Goal: Task Accomplishment & Management: Use online tool/utility

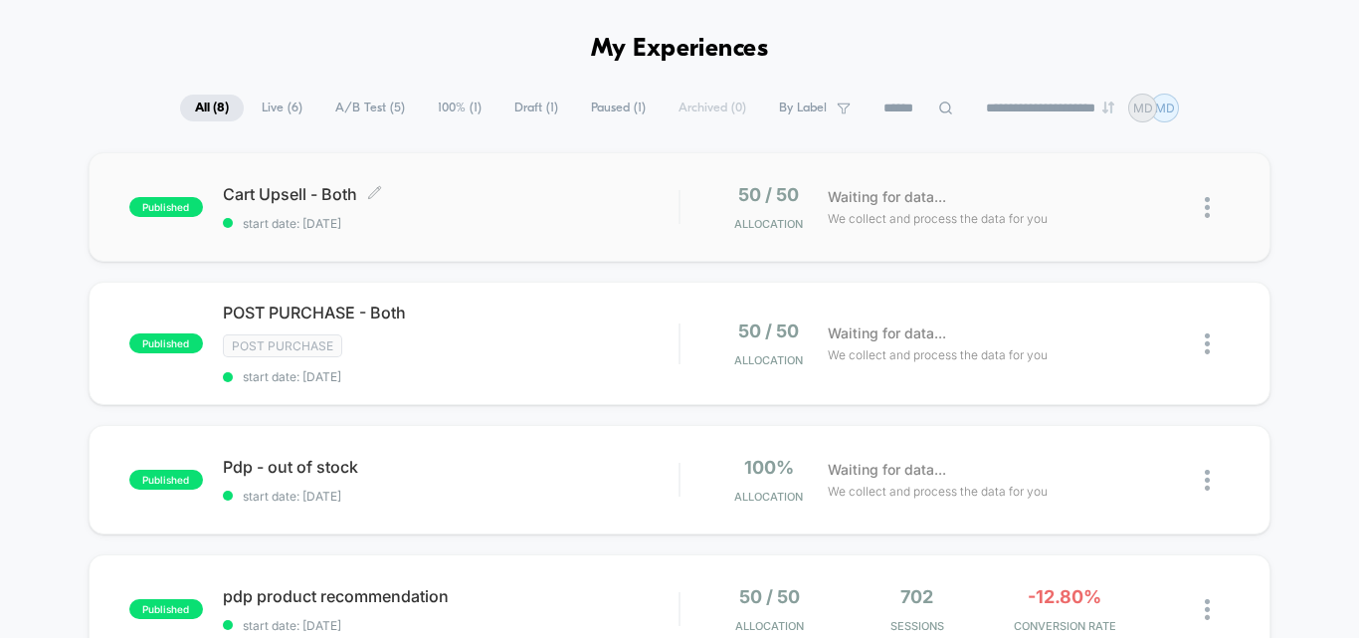
scroll to position [100, 0]
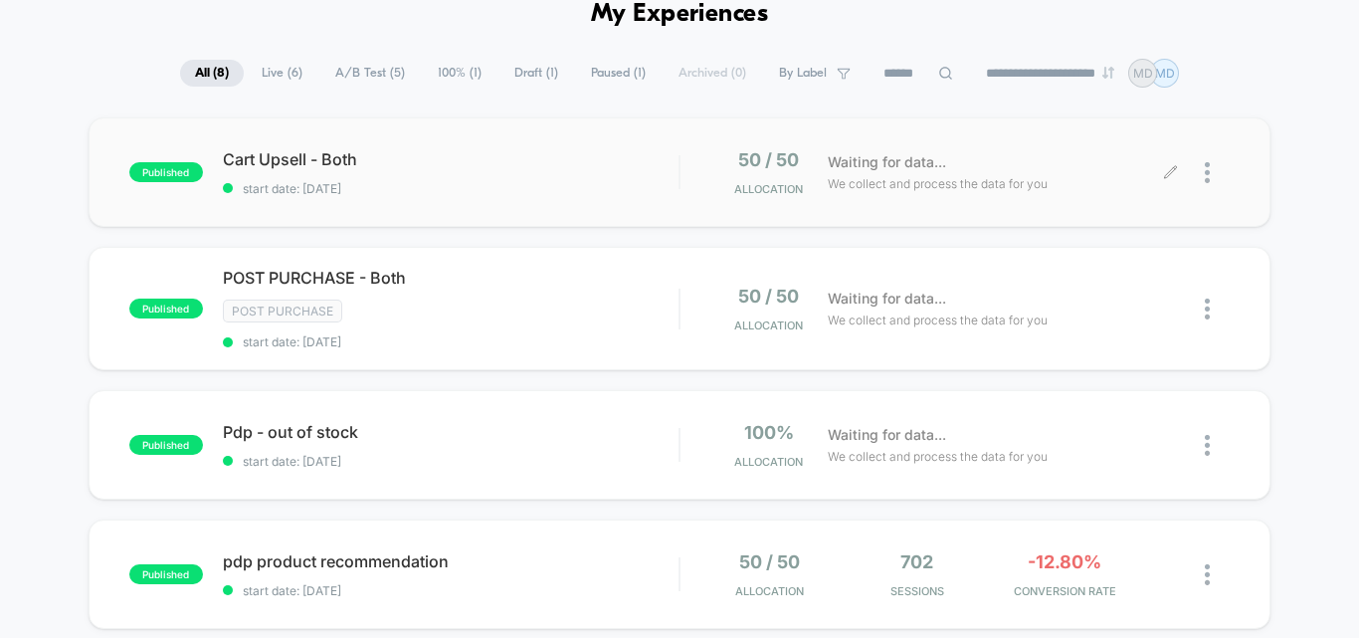
click at [1201, 166] on div at bounding box center [1200, 172] width 59 height 47
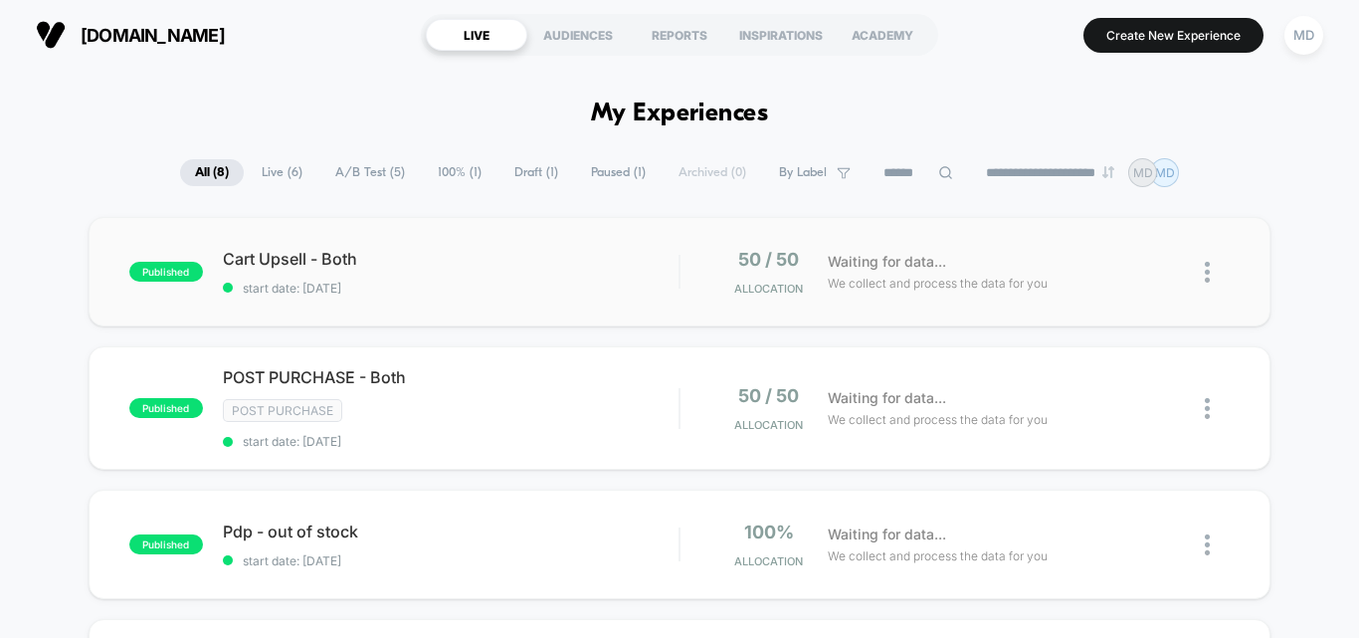
click at [1207, 277] on img at bounding box center [1207, 272] width 5 height 21
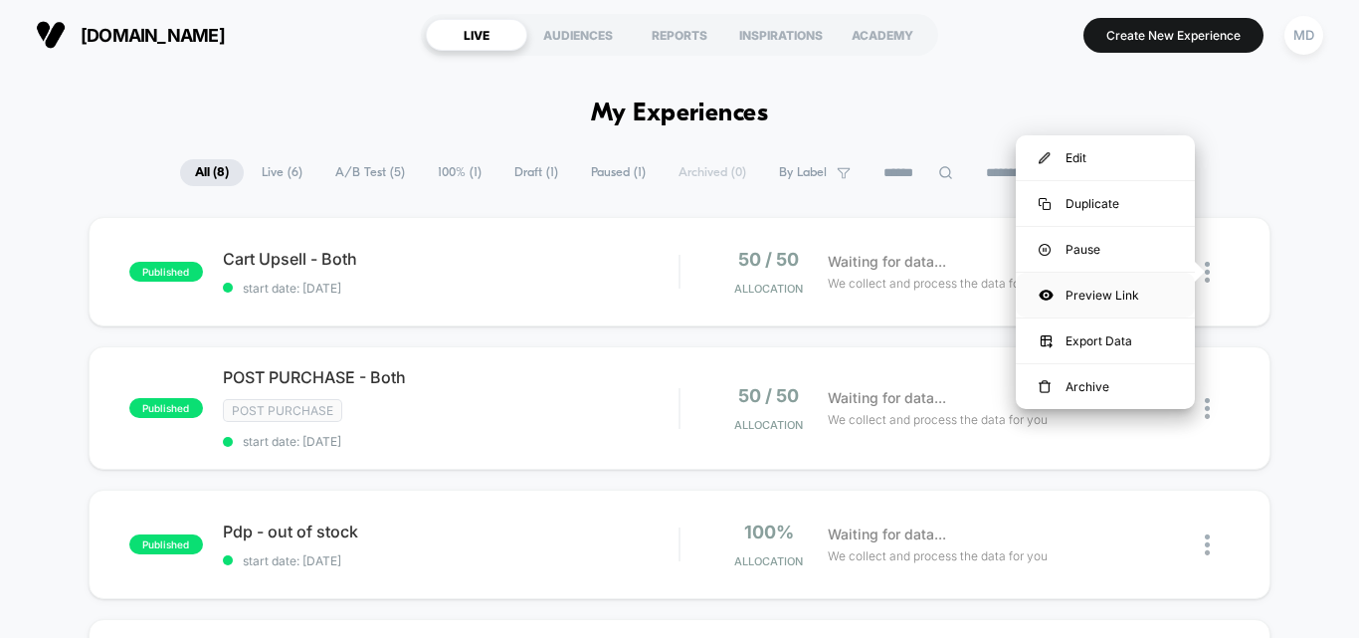
click at [1079, 292] on div "Preview Link" at bounding box center [1105, 295] width 179 height 45
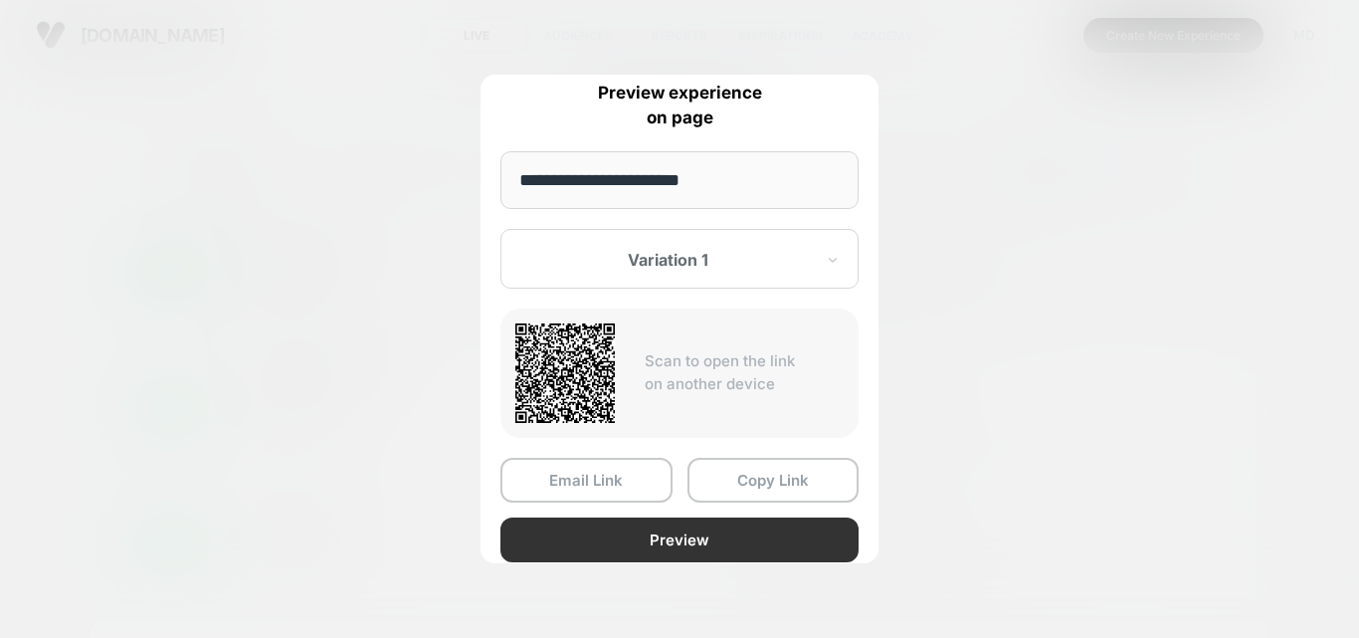
click at [591, 531] on button "Preview" at bounding box center [680, 539] width 358 height 45
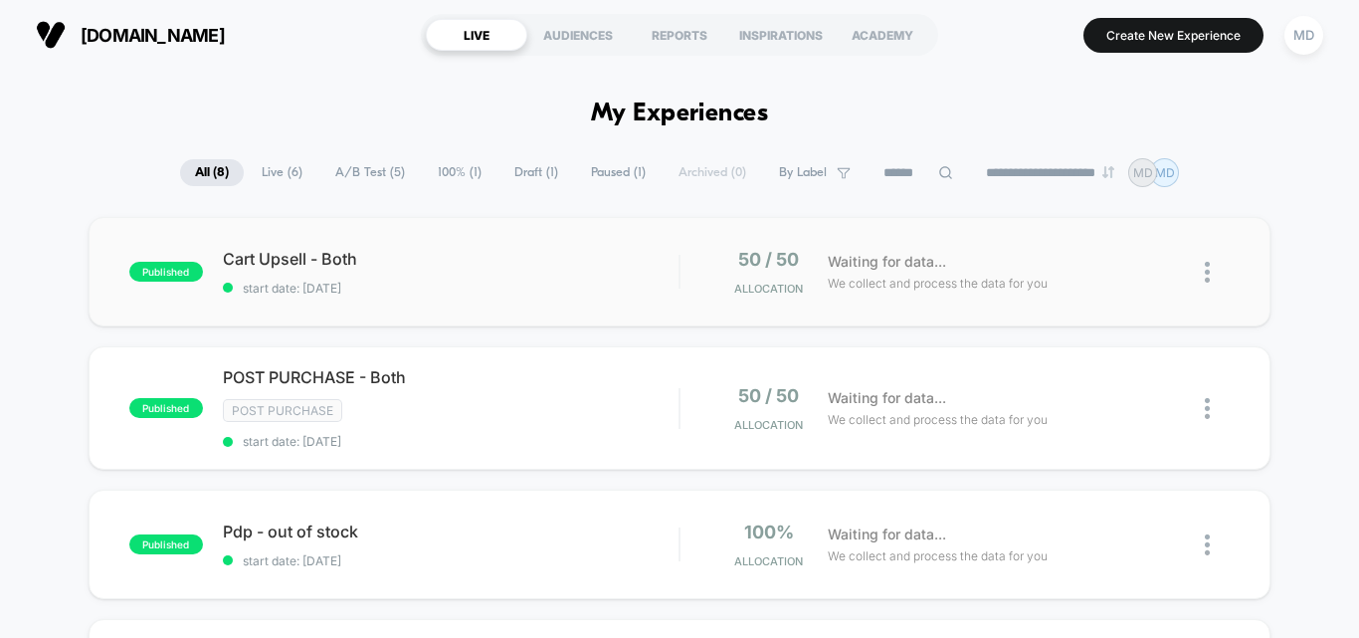
click at [1210, 264] on img at bounding box center [1207, 272] width 5 height 21
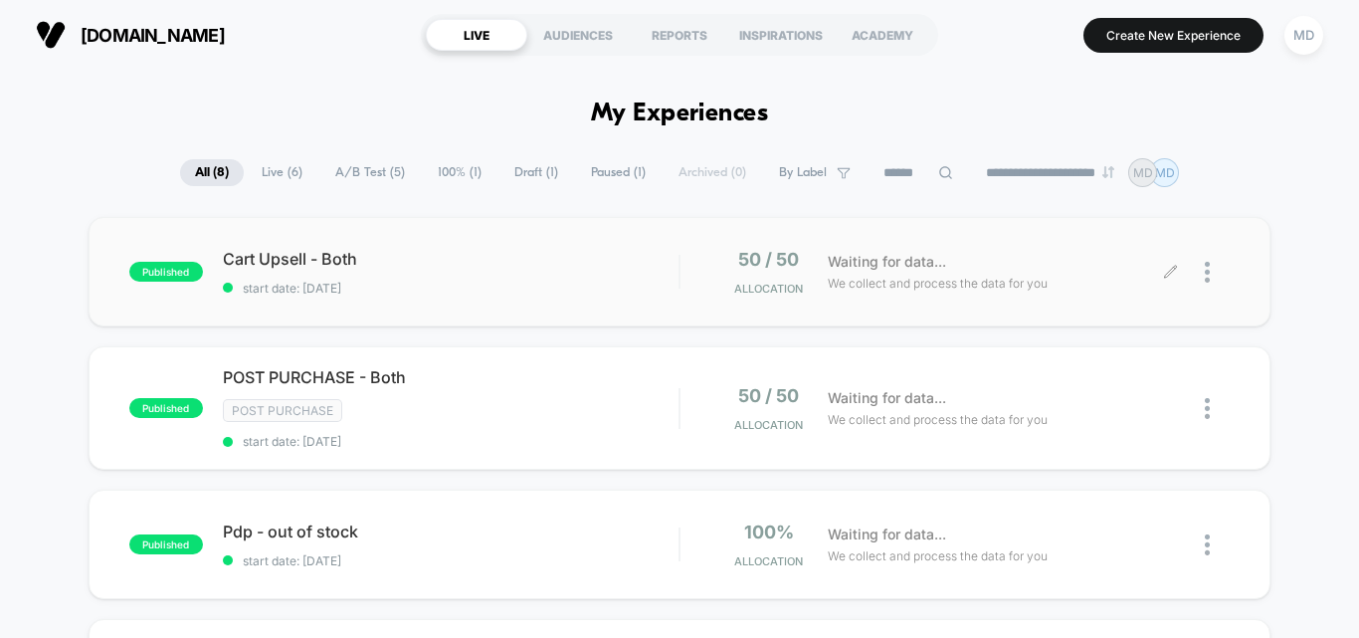
click at [1211, 287] on div at bounding box center [1217, 272] width 25 height 47
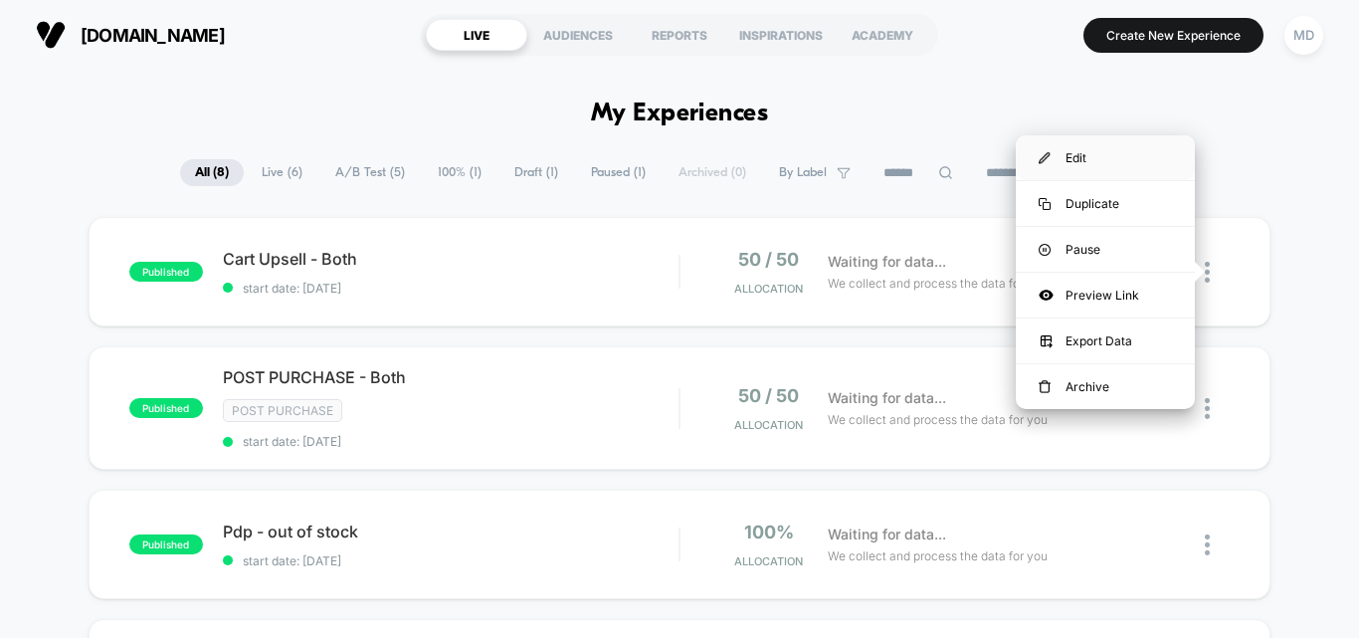
click at [1061, 157] on div "Edit" at bounding box center [1105, 157] width 179 height 45
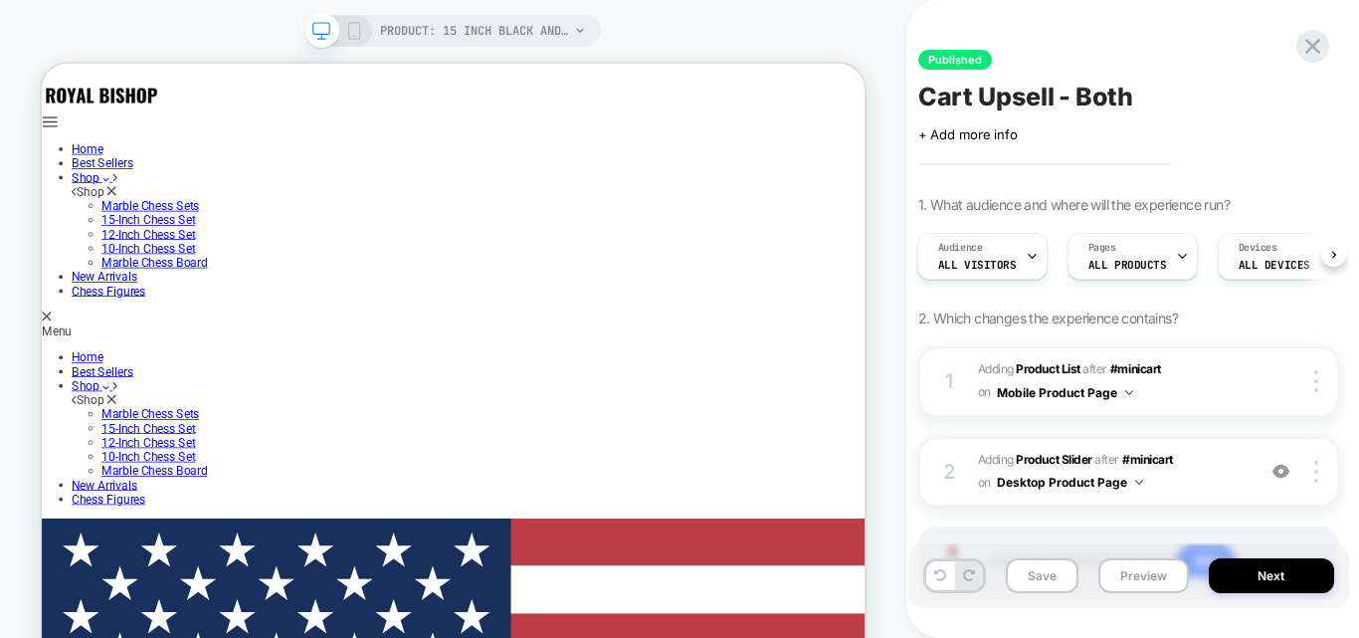
click at [1265, 382] on div at bounding box center [1300, 381] width 75 height 22
click at [1313, 471] on div at bounding box center [1320, 472] width 38 height 22
click at [1224, 437] on div "2 #_loomi_addon_1757759233751 Adding Product Slider AFTER #minicart #minicart o…" at bounding box center [1129, 472] width 421 height 71
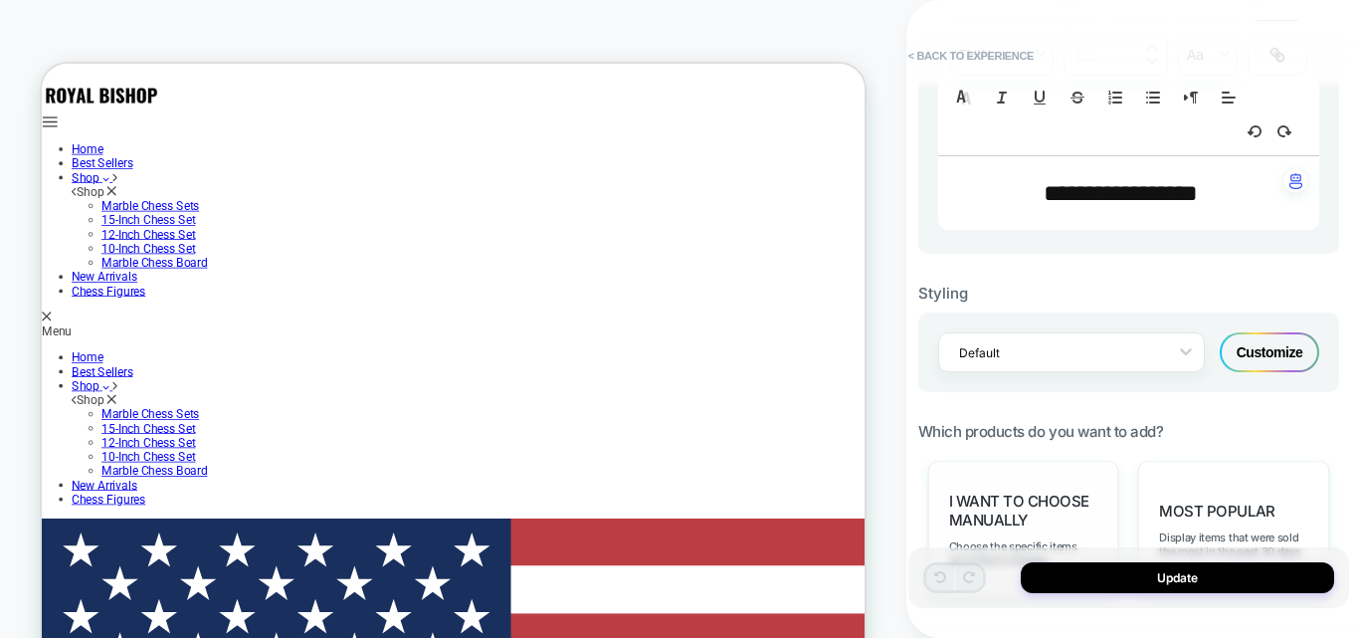
scroll to position [597, 0]
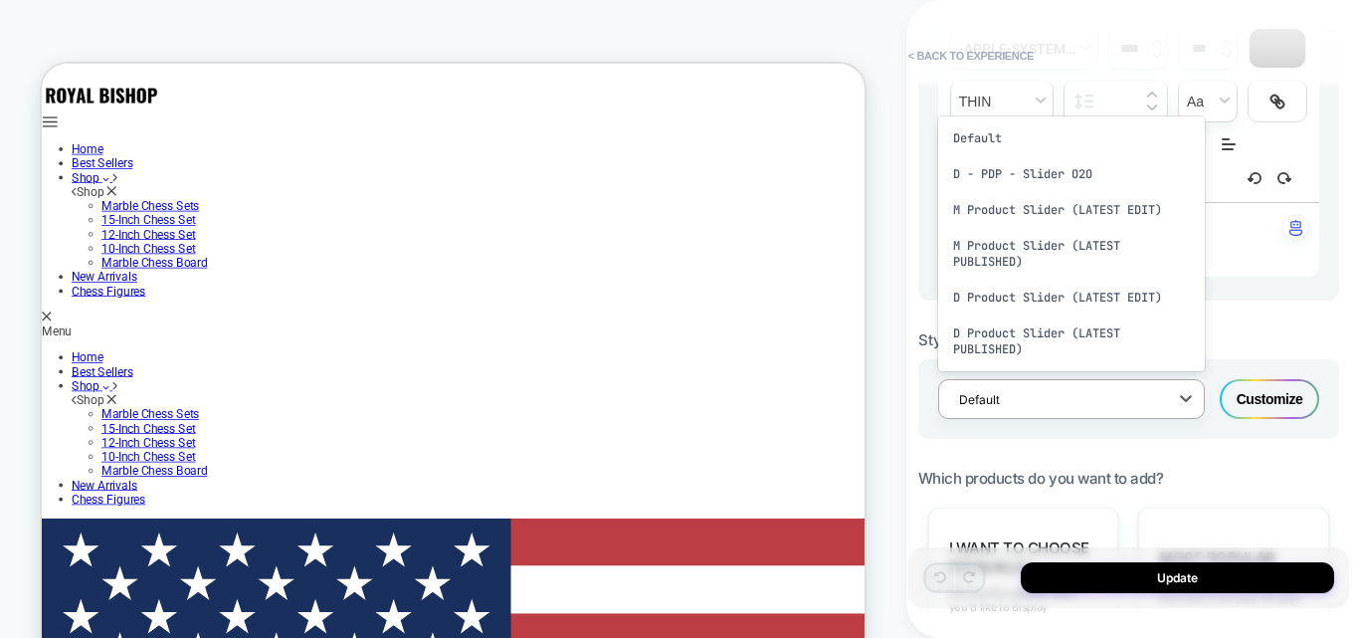
click at [1124, 395] on div at bounding box center [1058, 399] width 199 height 19
click at [907, 227] on div "**********" at bounding box center [1133, 319] width 453 height 638
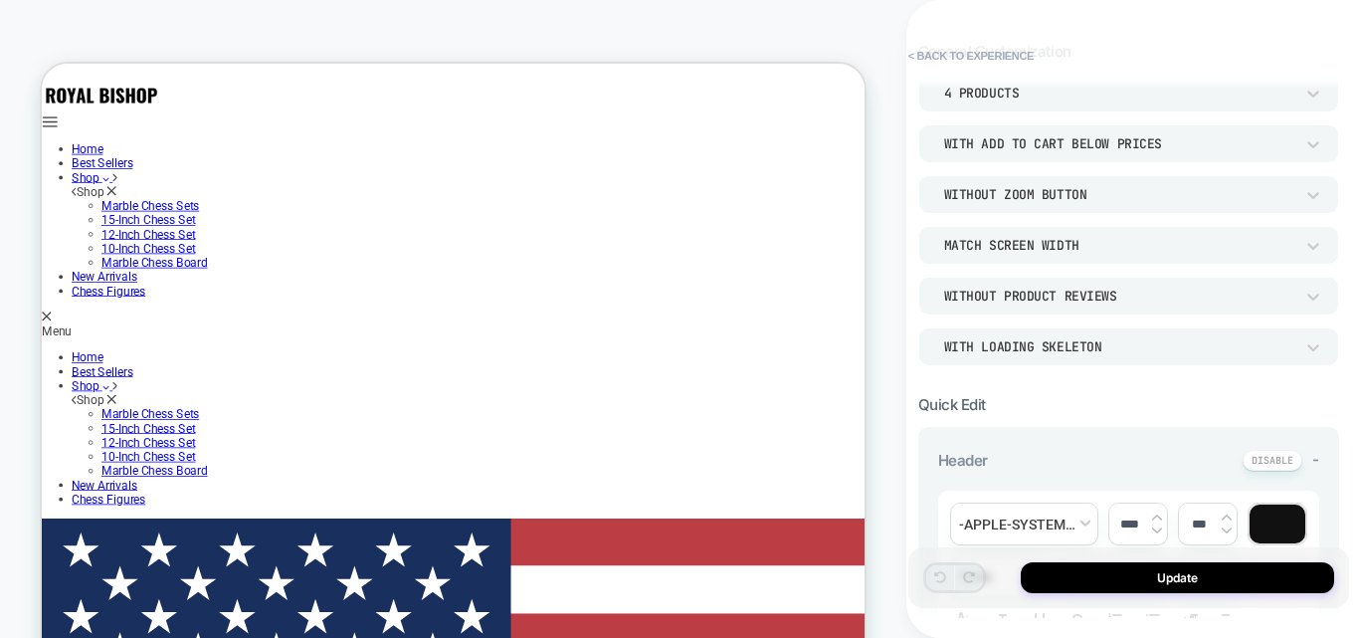
scroll to position [100, 0]
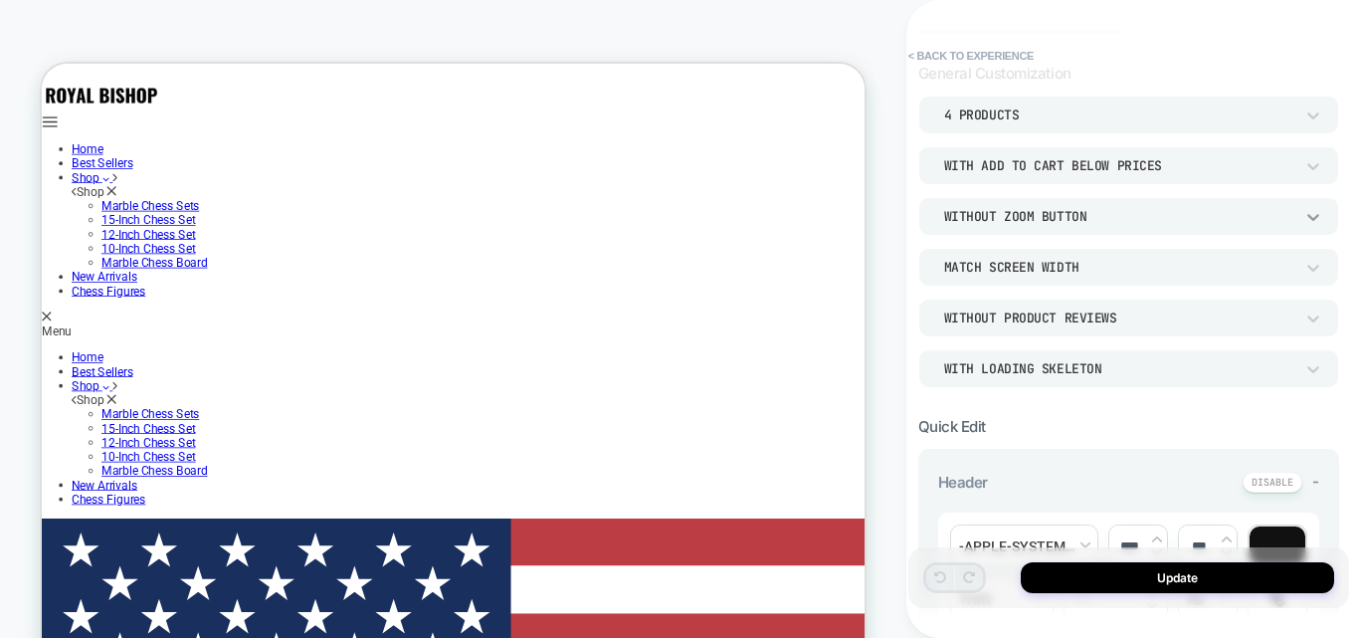
click at [1314, 221] on icon at bounding box center [1314, 217] width 20 height 20
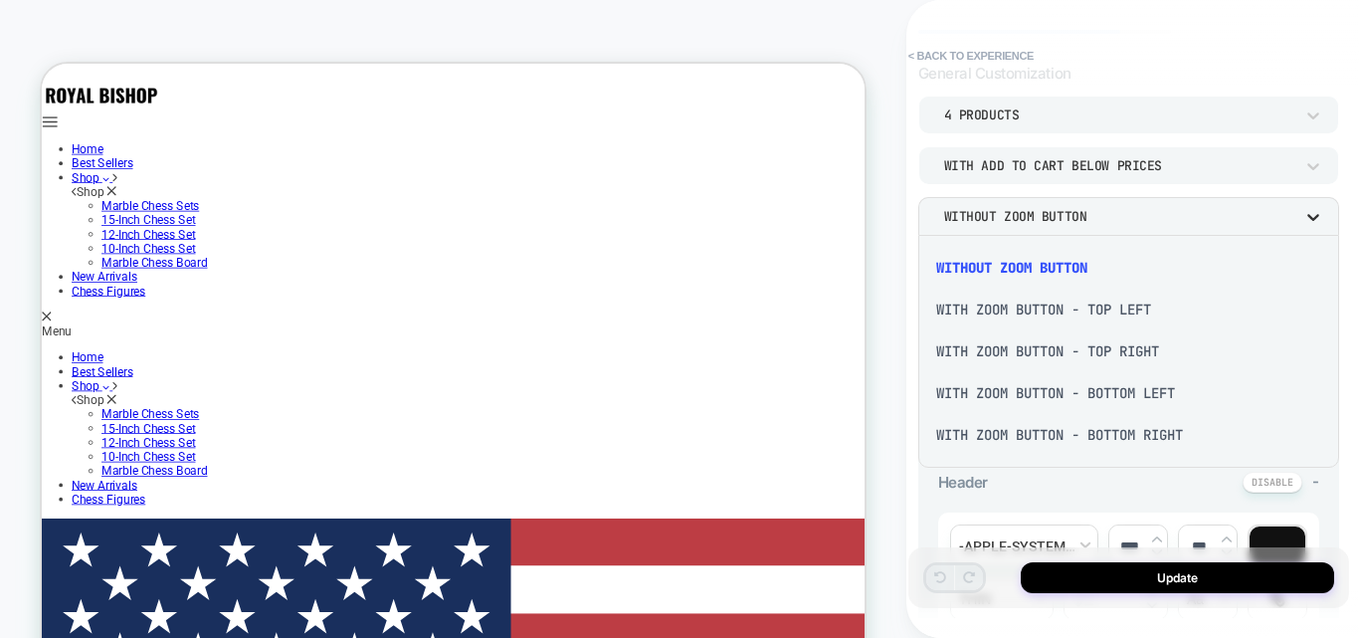
click at [1314, 221] on div at bounding box center [679, 319] width 1359 height 638
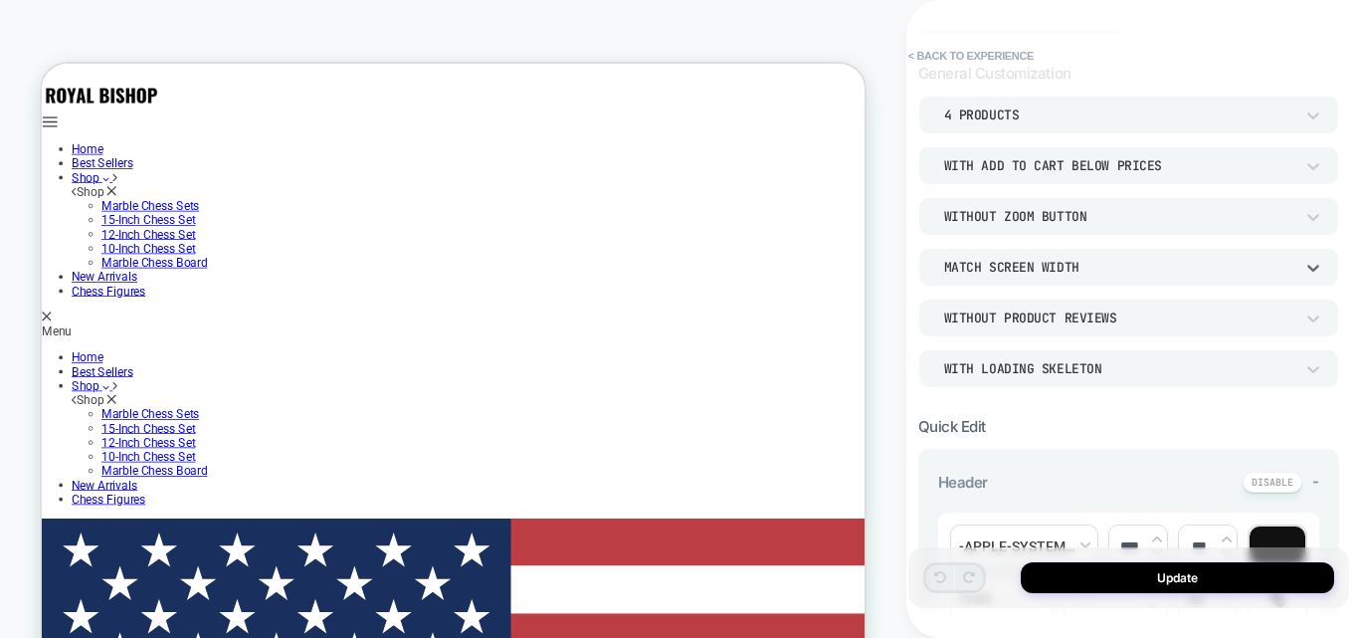
click at [1228, 260] on div "Match Screen Width" at bounding box center [1118, 267] width 349 height 17
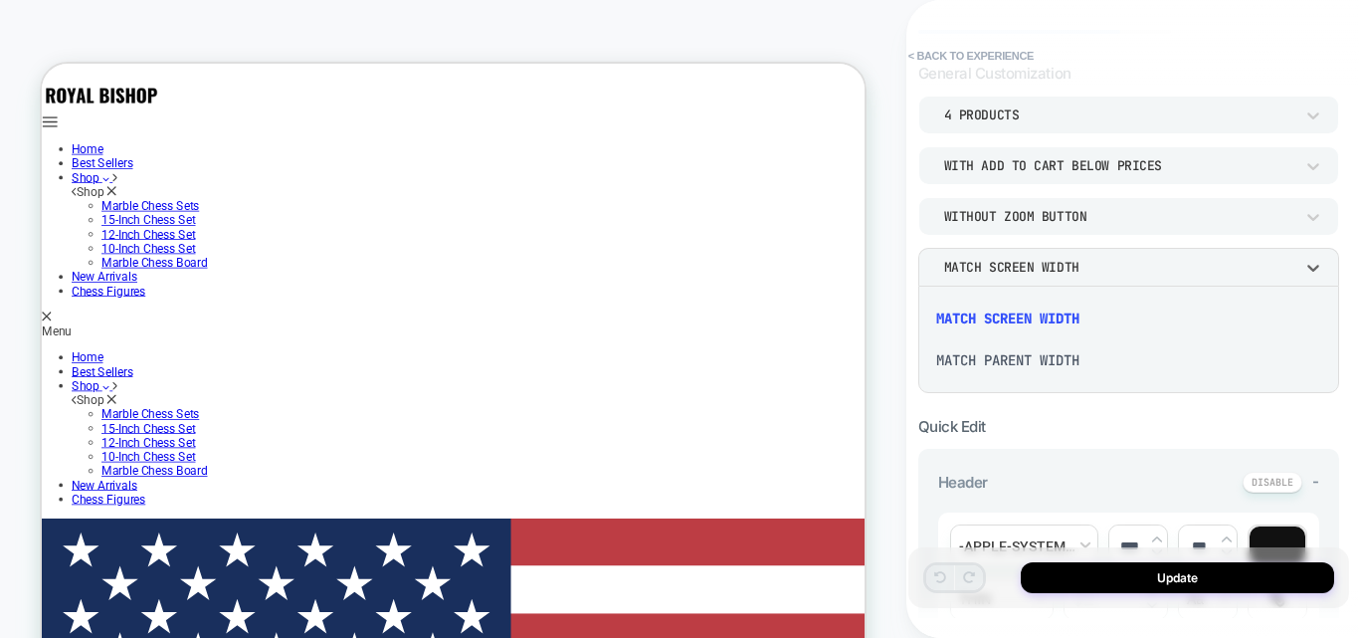
click at [1228, 260] on div at bounding box center [679, 319] width 1359 height 638
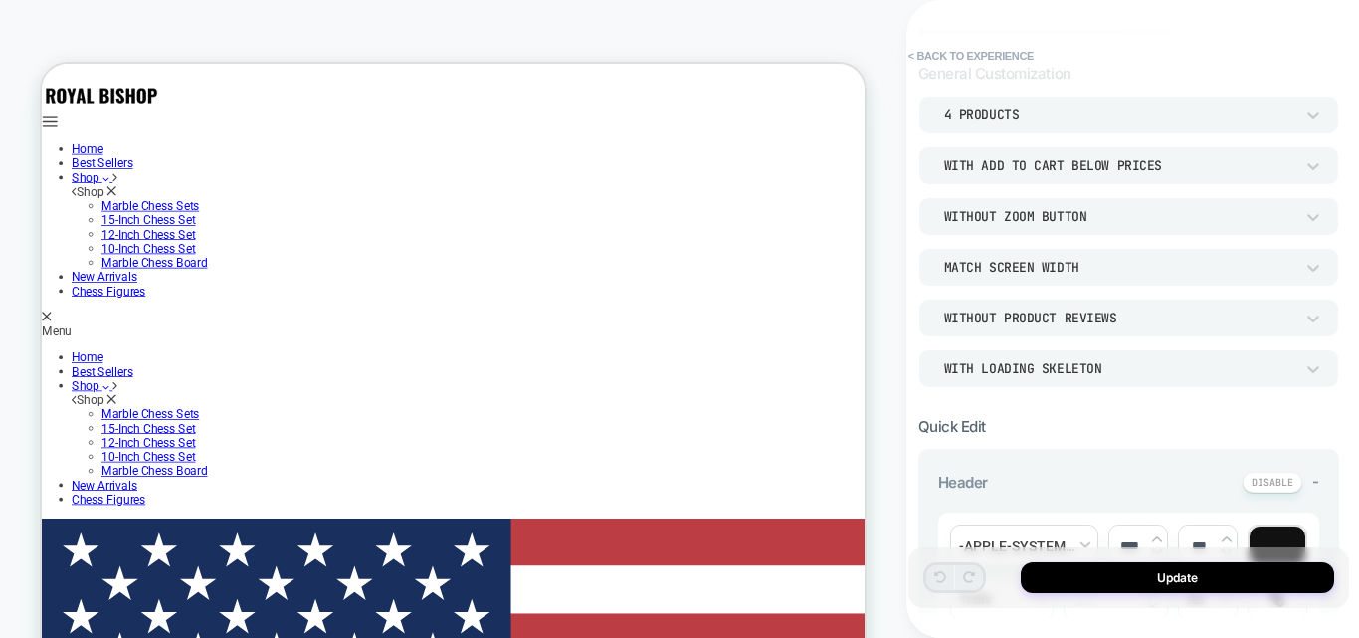
scroll to position [199, 0]
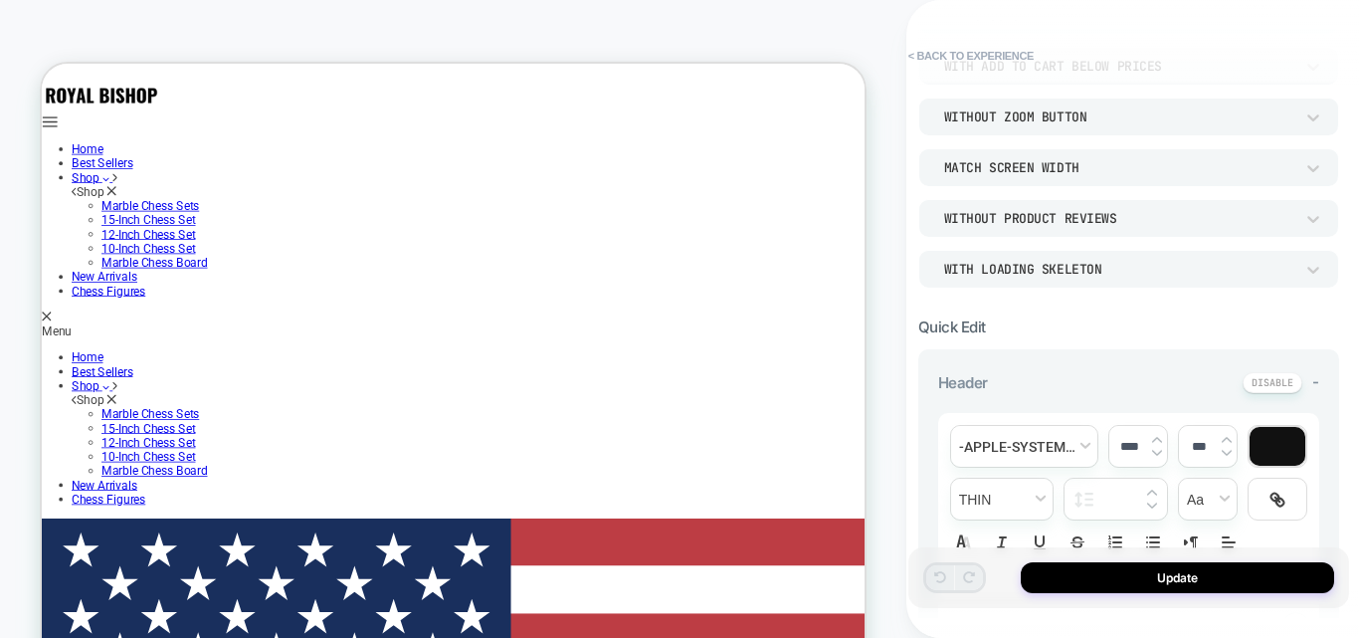
click at [1210, 273] on div "WITH LOADING SKELETON" at bounding box center [1118, 269] width 349 height 17
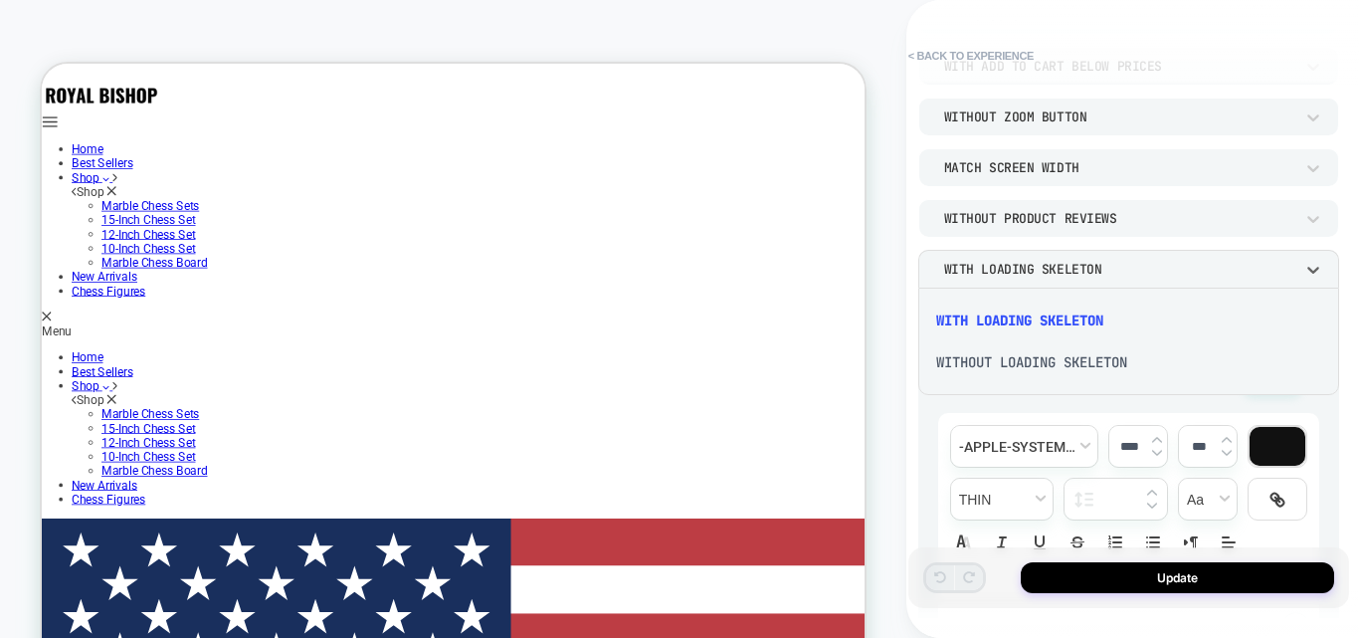
click at [1210, 273] on div at bounding box center [679, 319] width 1359 height 638
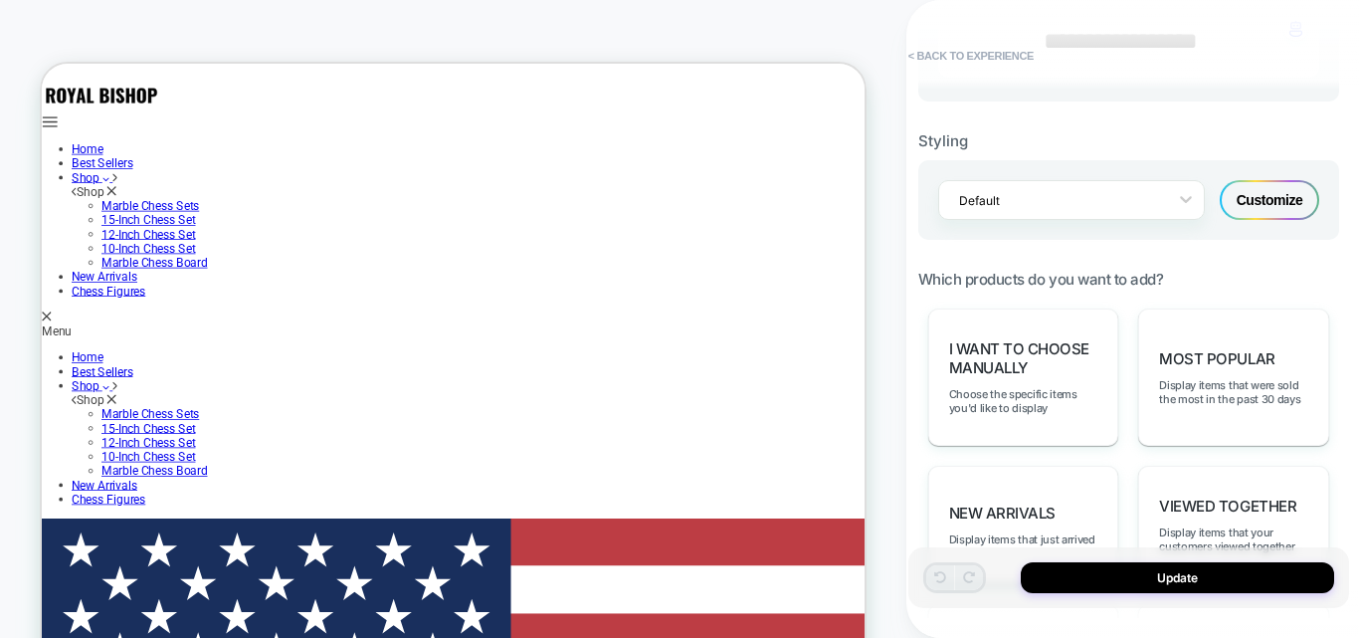
scroll to position [498, 0]
click at [1249, 198] on div "Customize" at bounding box center [1270, 200] width 100 height 40
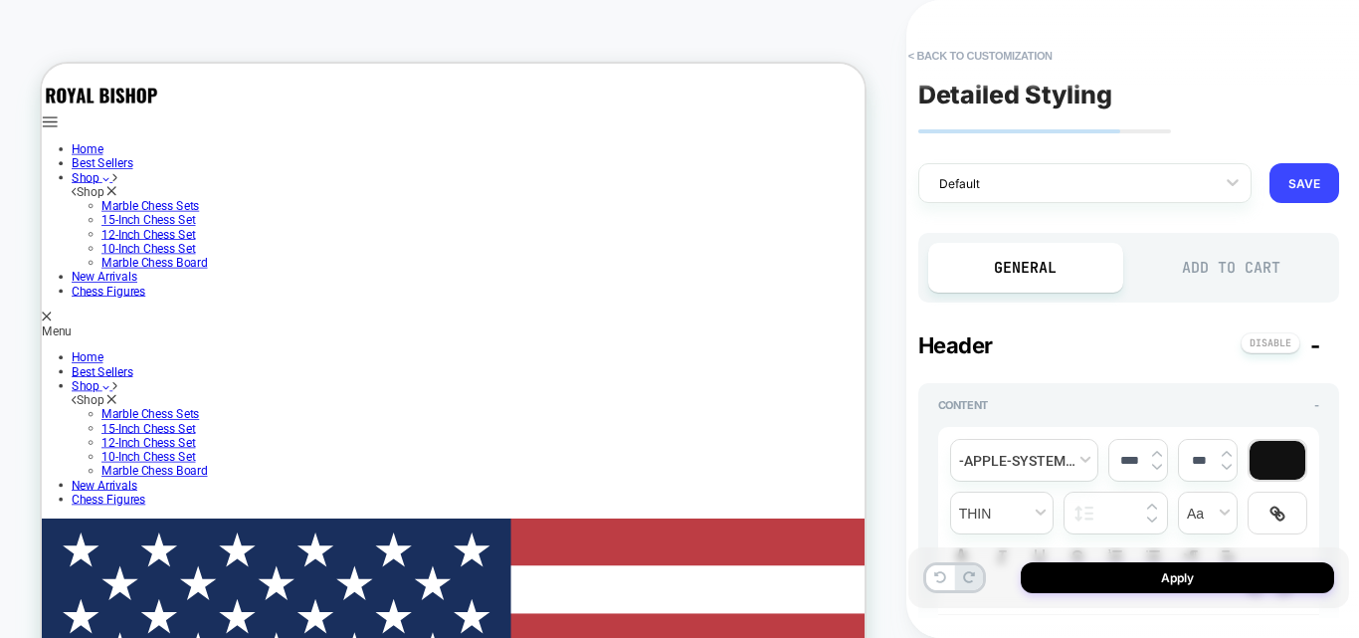
click at [1191, 264] on div "Add to Cart" at bounding box center [1231, 268] width 196 height 50
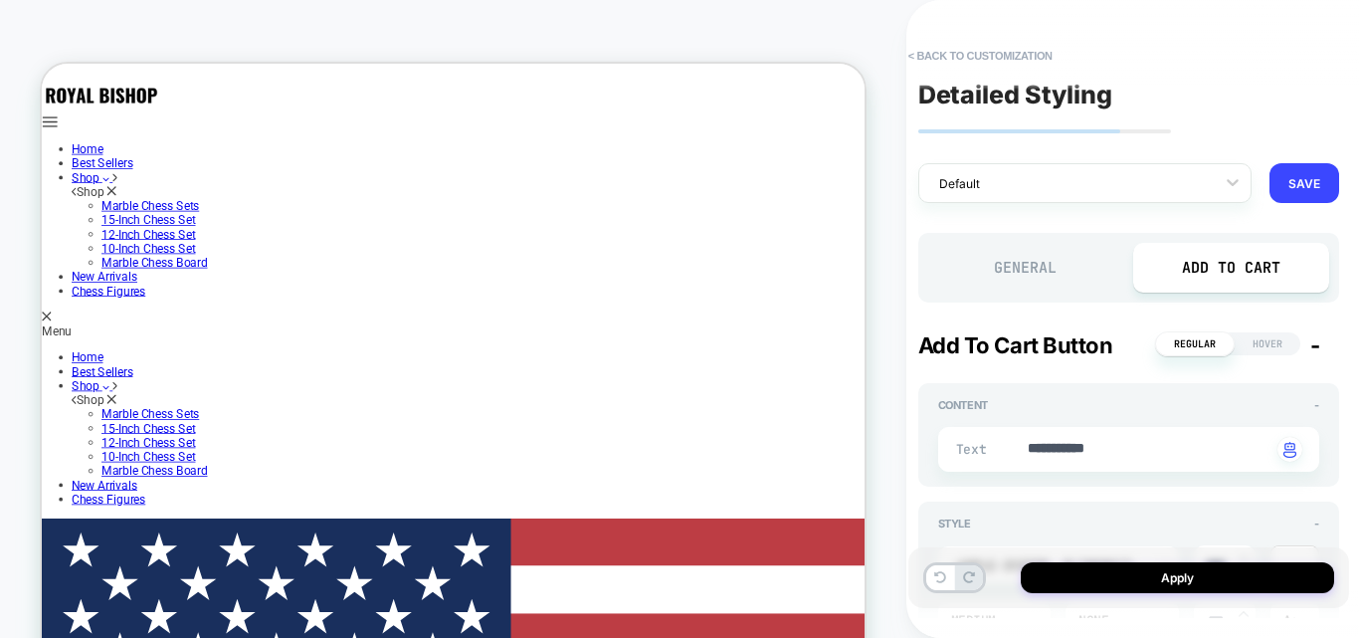
scroll to position [131, 0]
click at [986, 265] on div "General" at bounding box center [1026, 268] width 196 height 50
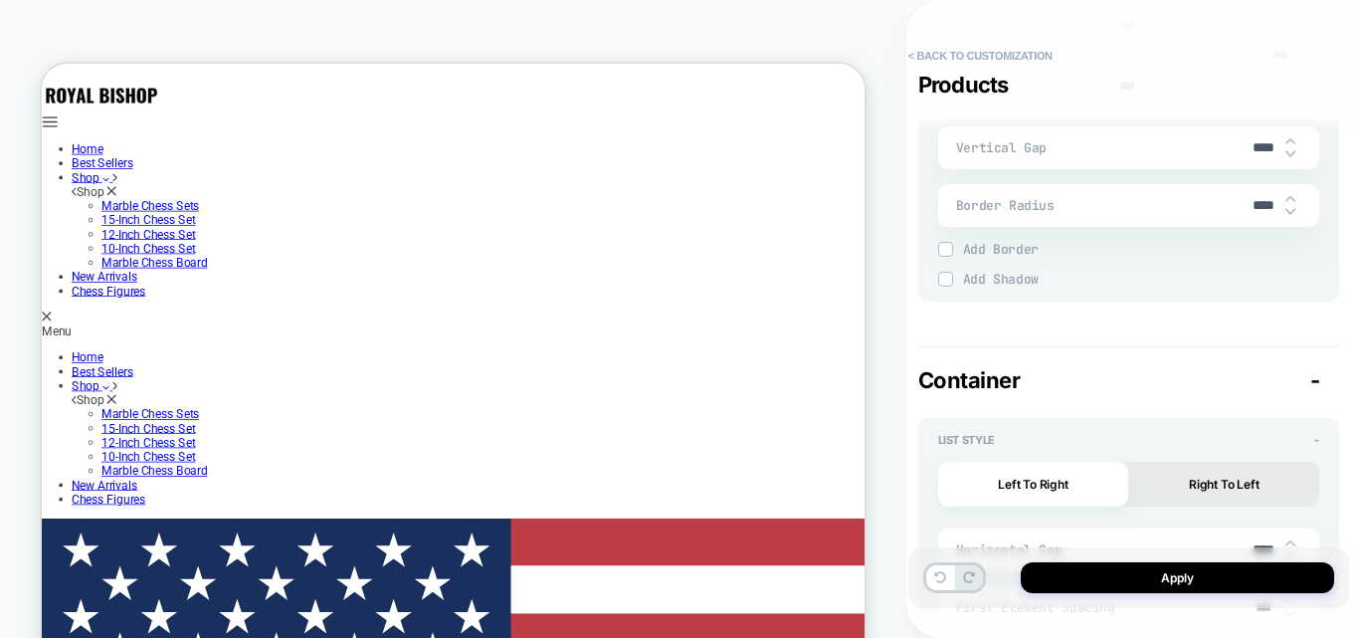
scroll to position [330, 0]
click at [1286, 141] on img at bounding box center [1291, 141] width 10 height 8
type textarea "*"
type input "****"
click at [1286, 141] on img at bounding box center [1291, 141] width 10 height 8
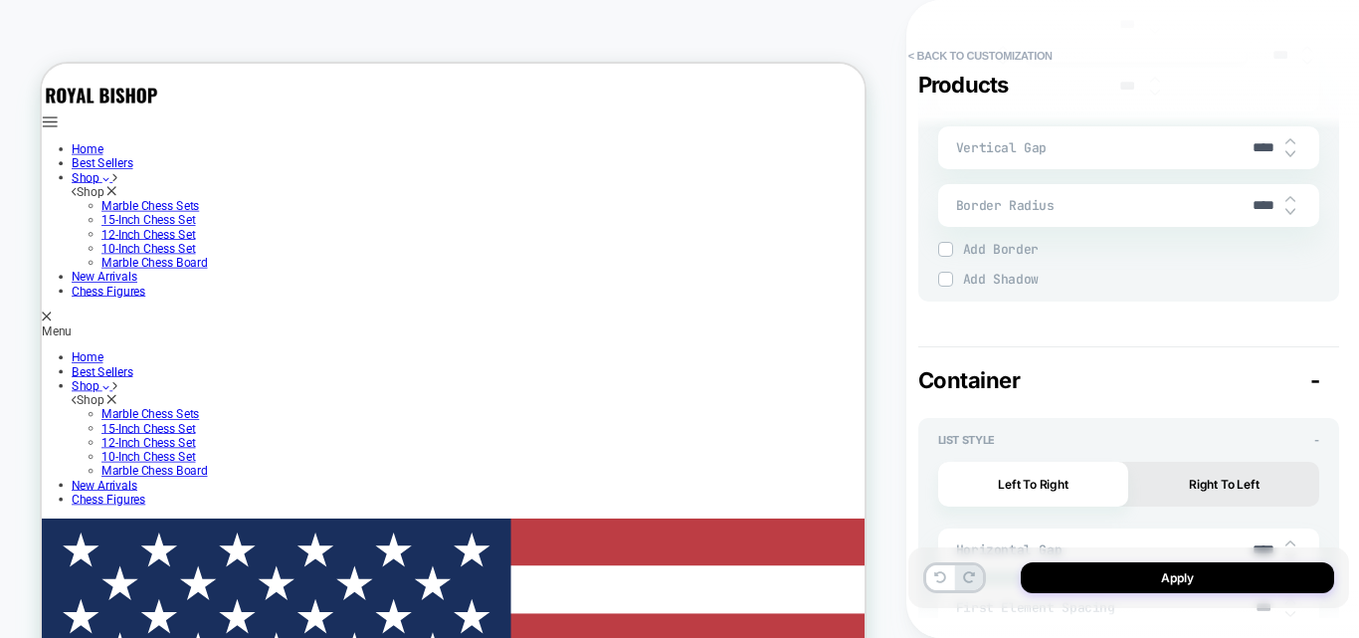
click at [1286, 141] on img at bounding box center [1291, 141] width 10 height 8
type textarea "*"
type input "****"
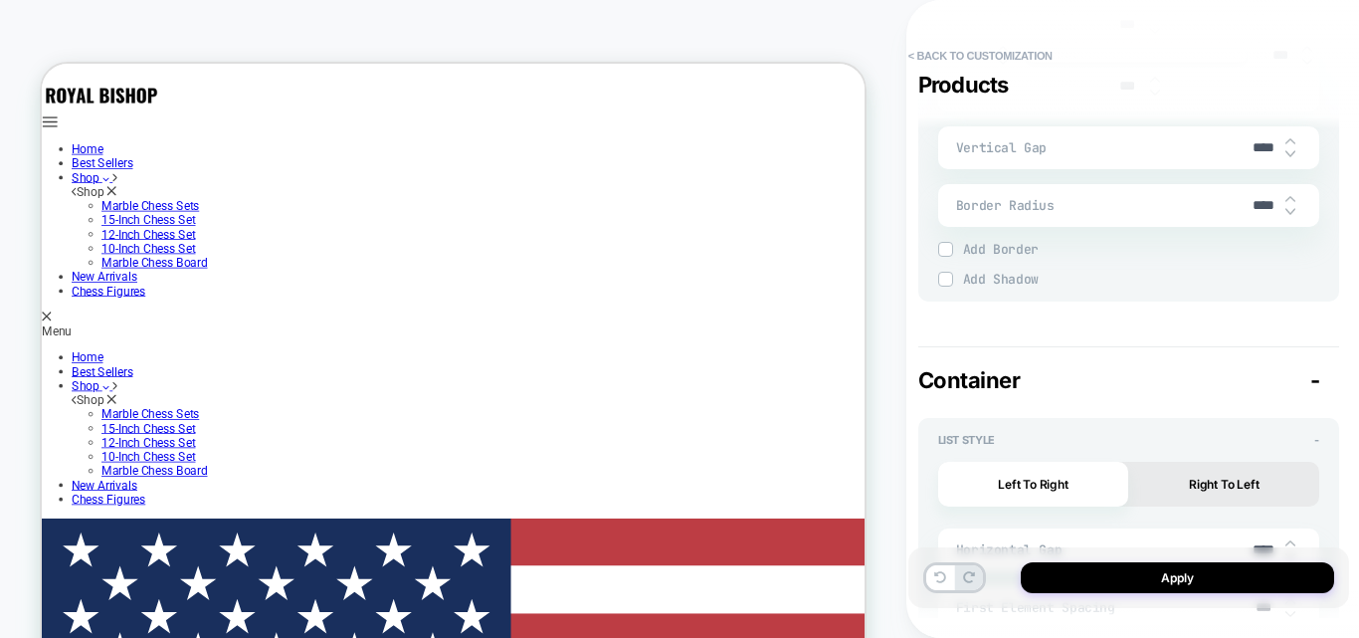
click at [1049, 157] on div "Vertical Gap ****" at bounding box center [1128, 147] width 381 height 43
click at [1290, 154] on img at bounding box center [1291, 154] width 10 height 8
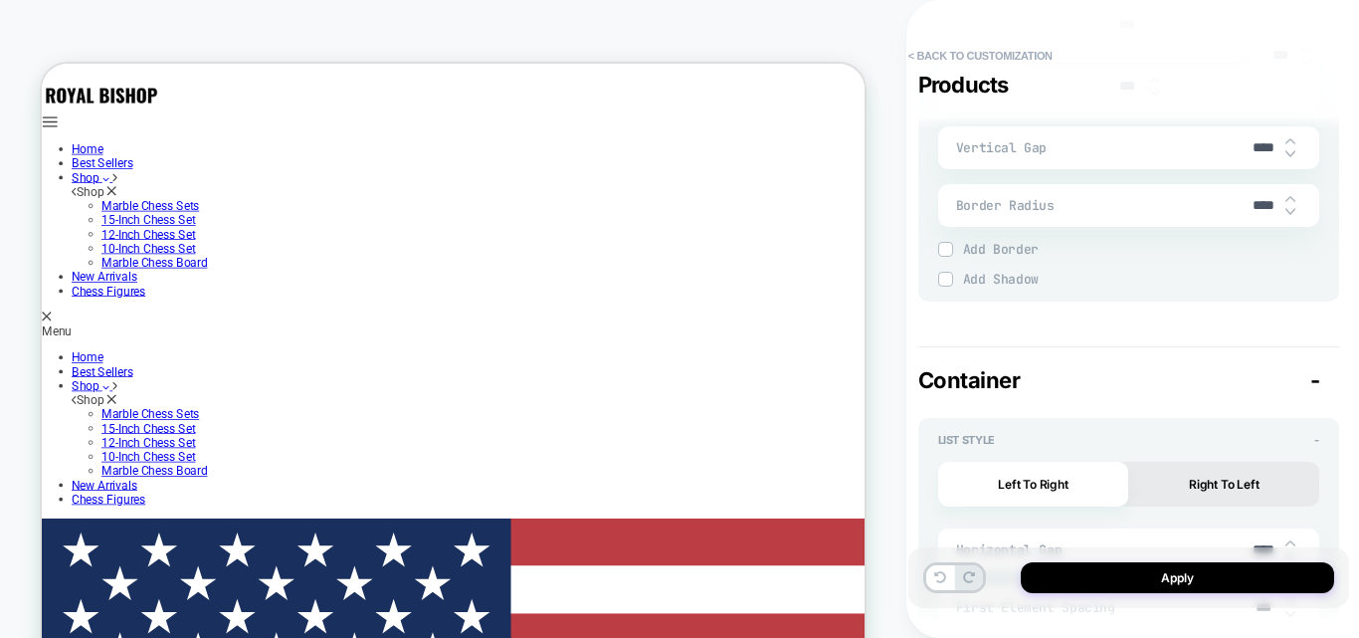
click at [1290, 154] on img at bounding box center [1291, 154] width 10 height 8
type textarea "*"
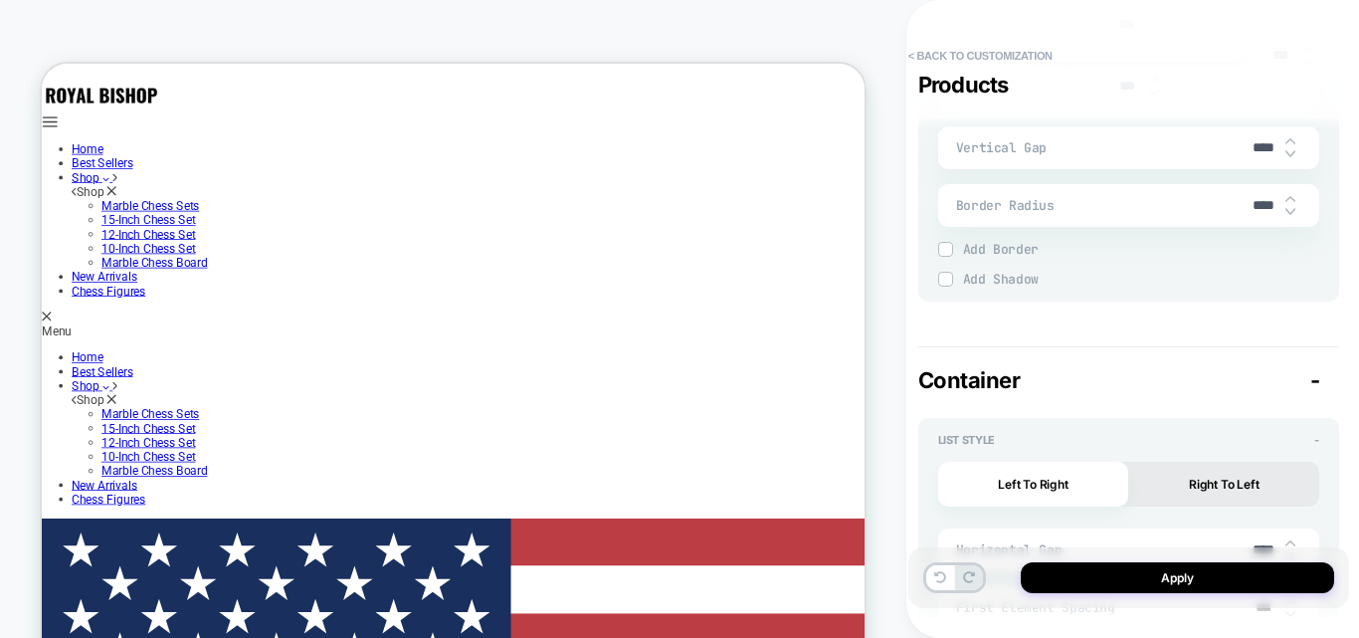
type input "***"
click at [1290, 154] on img at bounding box center [1291, 154] width 10 height 8
type textarea "*"
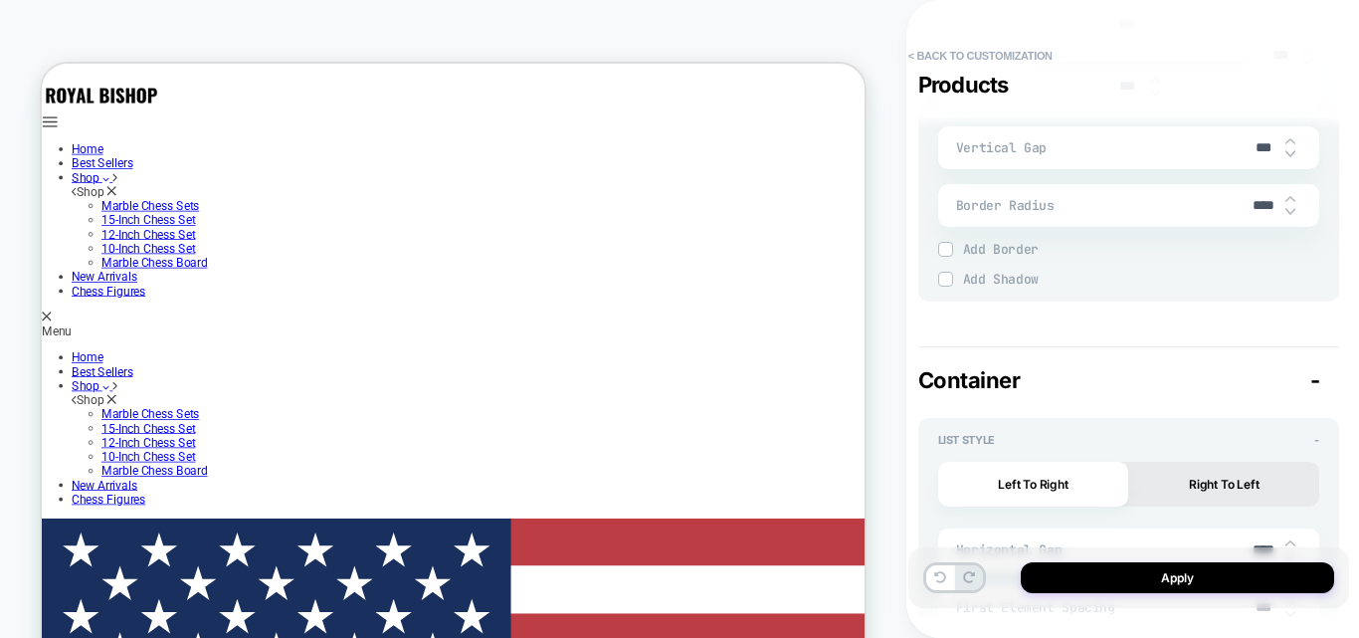
type input "***"
click at [1290, 154] on img at bounding box center [1291, 154] width 10 height 8
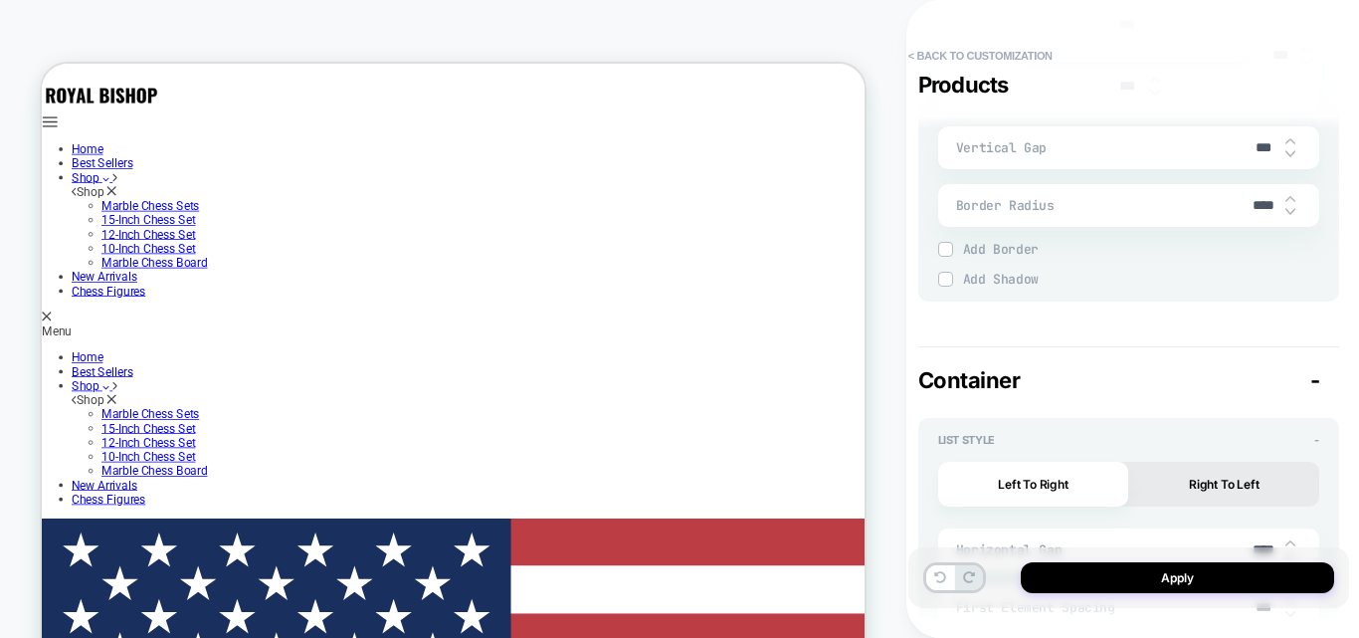
type textarea "*"
type input "***"
click at [1288, 142] on img at bounding box center [1291, 141] width 10 height 8
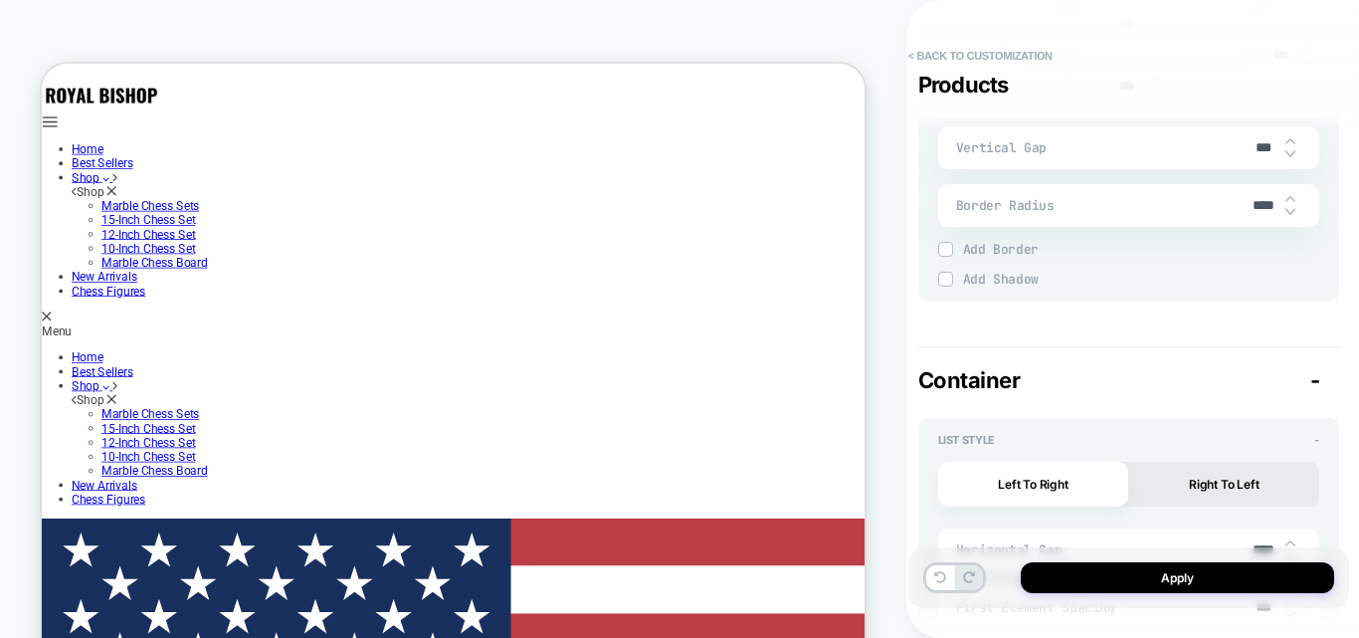
click at [1288, 142] on img at bounding box center [1291, 141] width 10 height 8
type textarea "*"
type input "***"
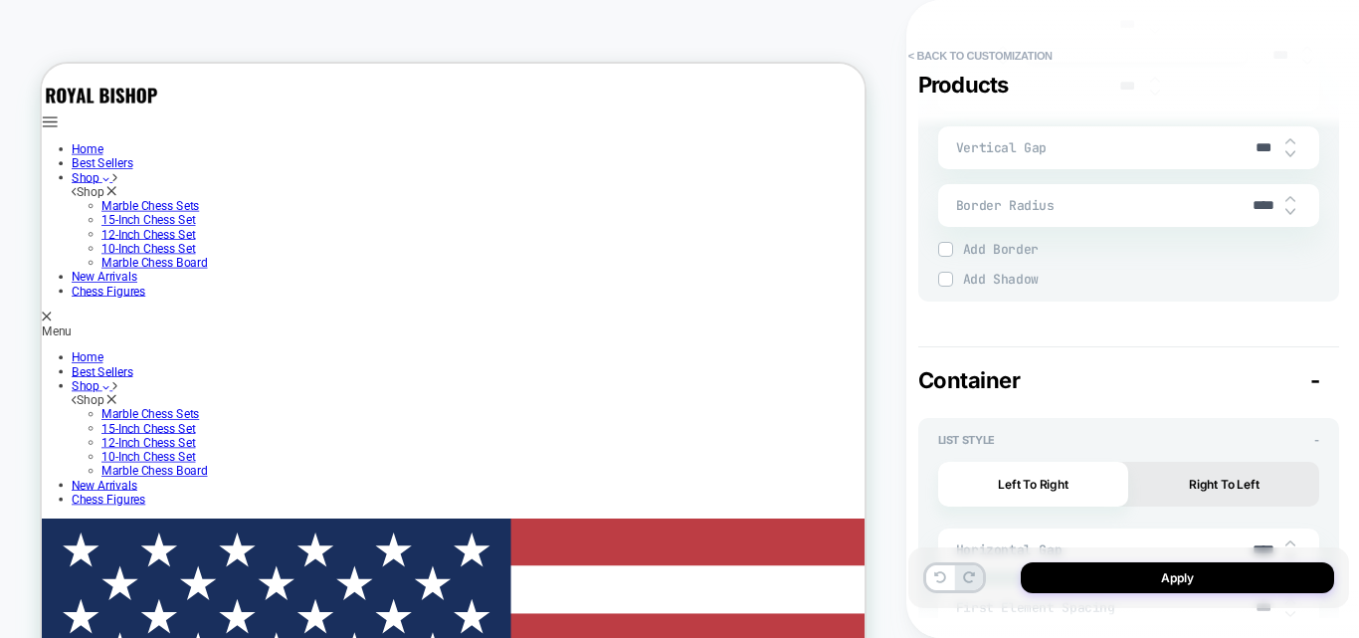
click at [1288, 142] on img at bounding box center [1291, 141] width 10 height 8
type textarea "*"
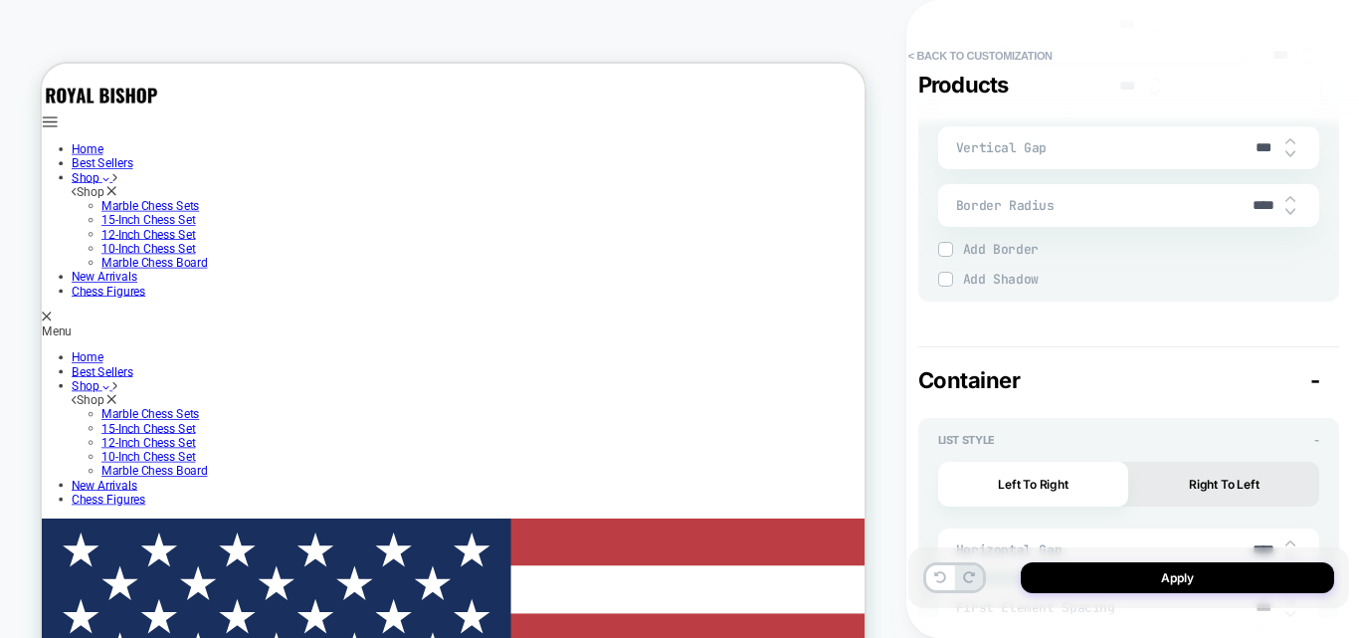
type input "***"
click at [1288, 142] on img at bounding box center [1291, 141] width 10 height 8
type textarea "*"
type input "****"
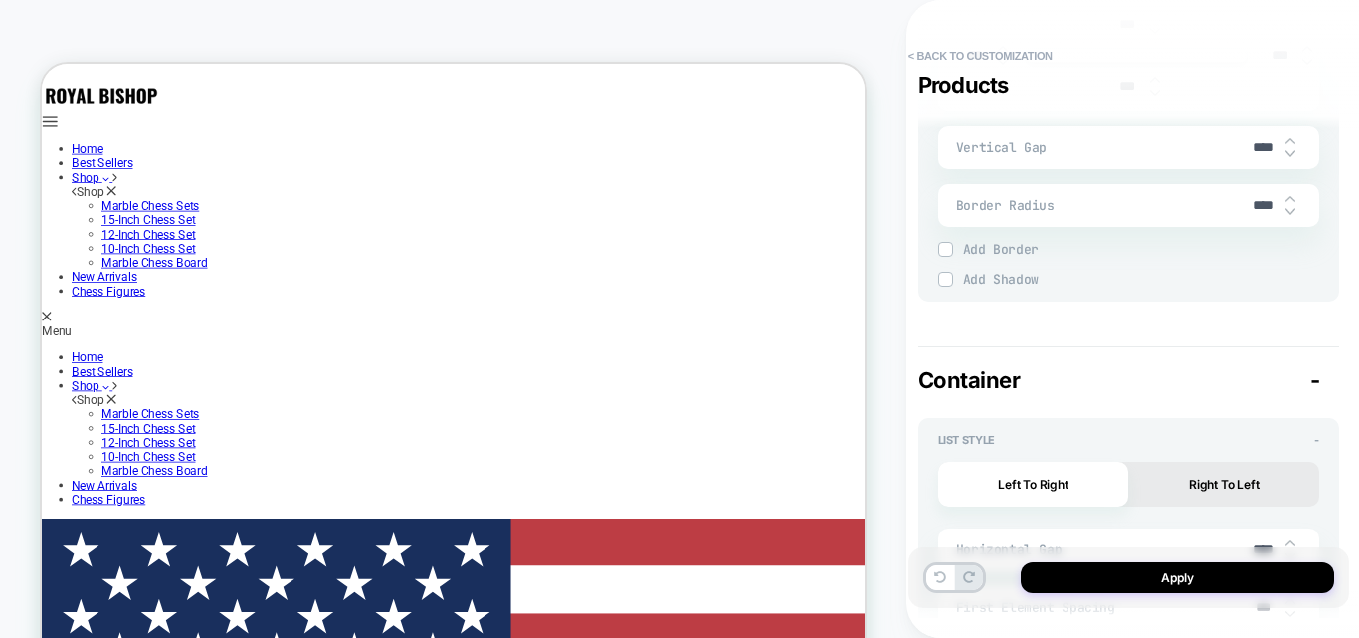
click at [1288, 142] on img at bounding box center [1291, 141] width 10 height 8
type textarea "*"
type input "****"
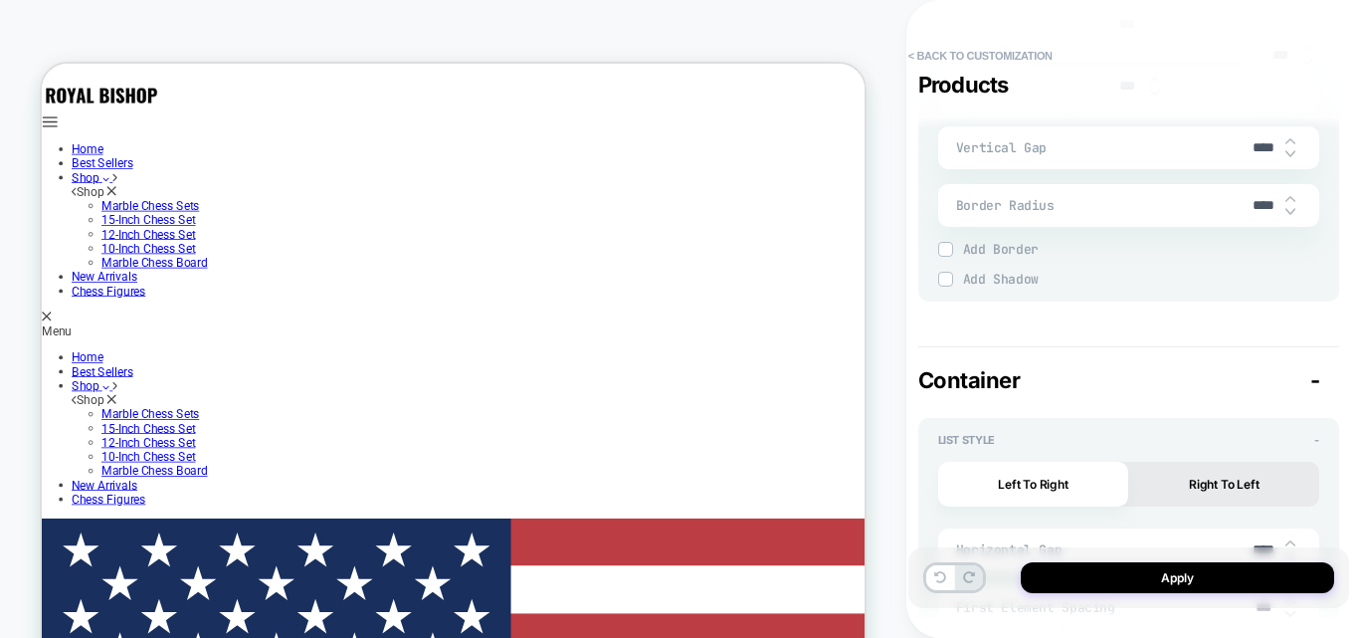
click at [1288, 142] on img at bounding box center [1291, 141] width 10 height 8
type textarea "*"
type input "****"
click at [1288, 157] on img at bounding box center [1291, 154] width 10 height 8
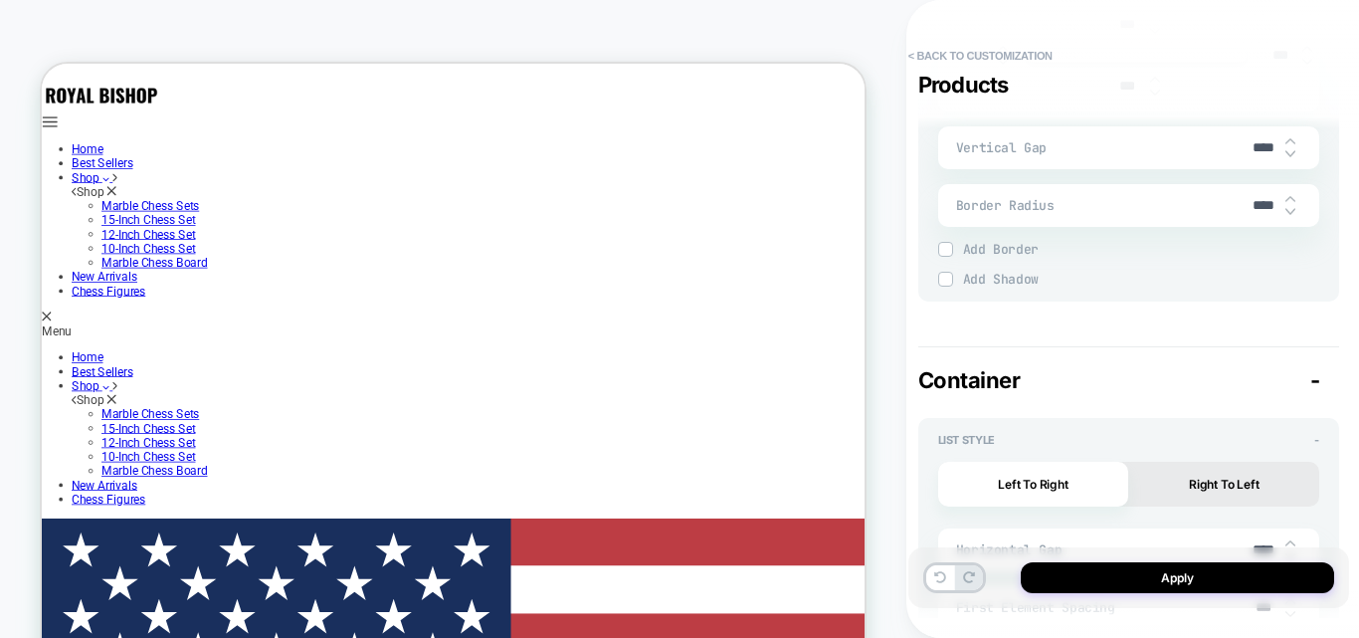
type textarea "*"
type input "****"
click at [1288, 157] on img at bounding box center [1291, 154] width 10 height 8
type textarea "*"
type input "****"
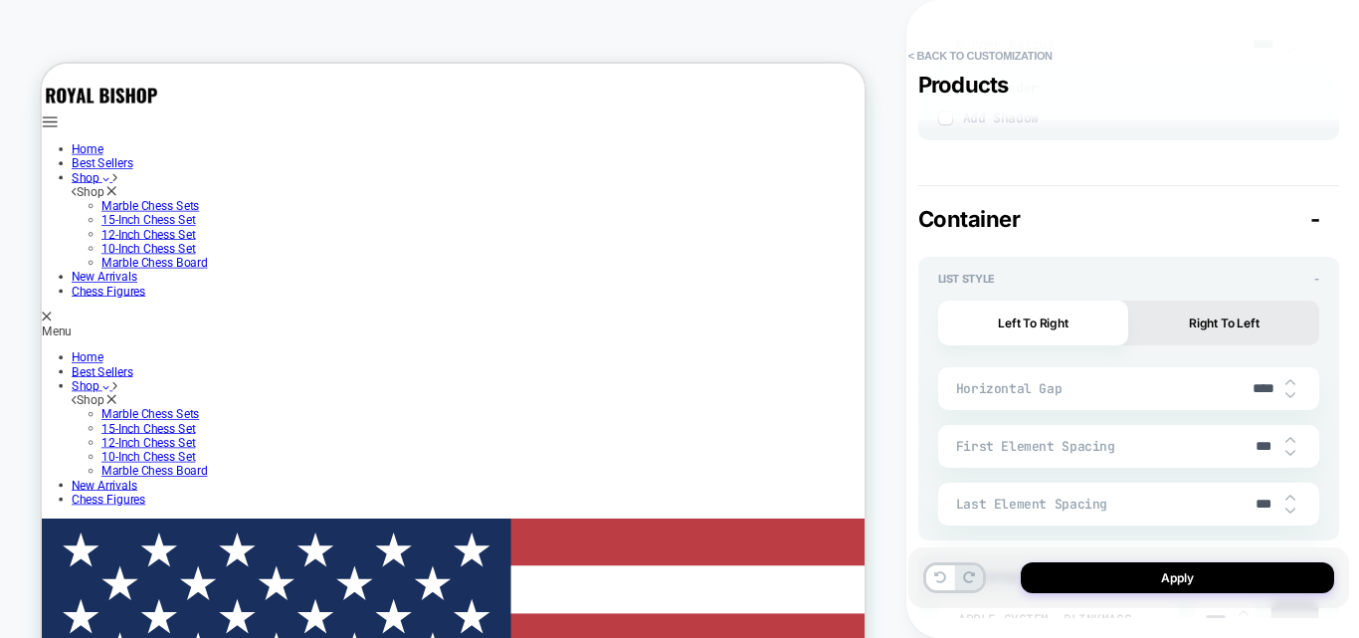
scroll to position [3483, 0]
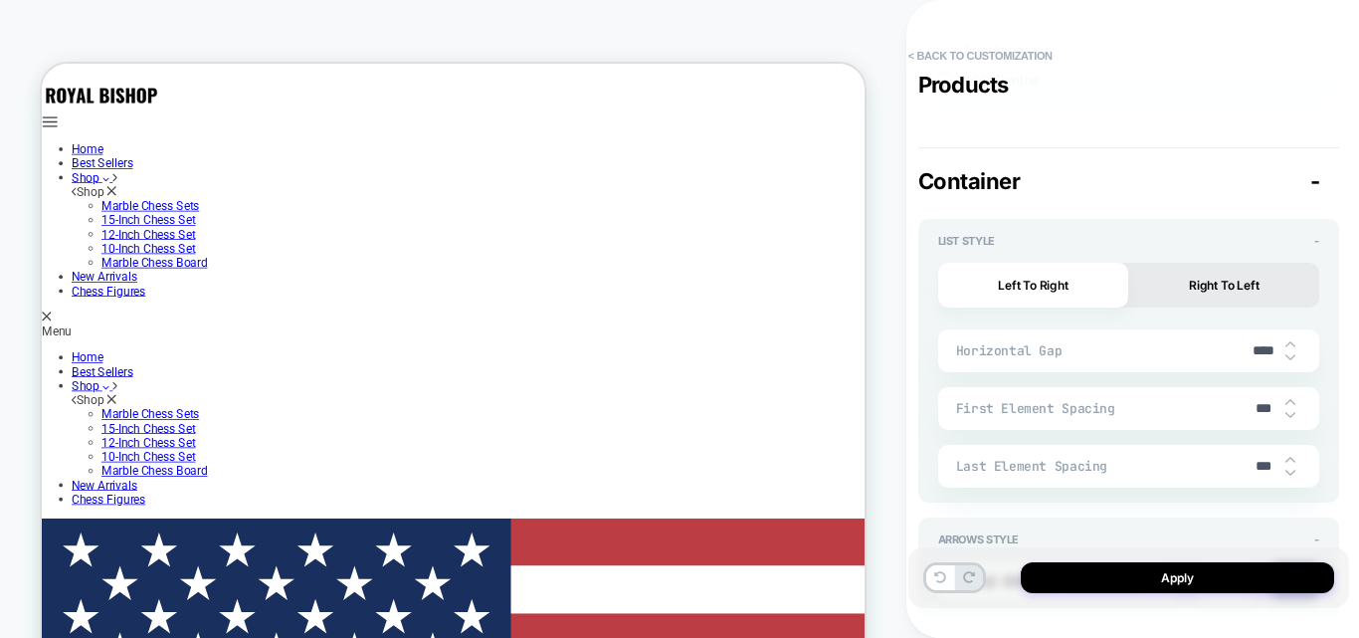
click at [1289, 355] on img at bounding box center [1291, 357] width 10 height 8
type textarea "*"
type input "****"
click at [1289, 355] on img at bounding box center [1291, 357] width 10 height 8
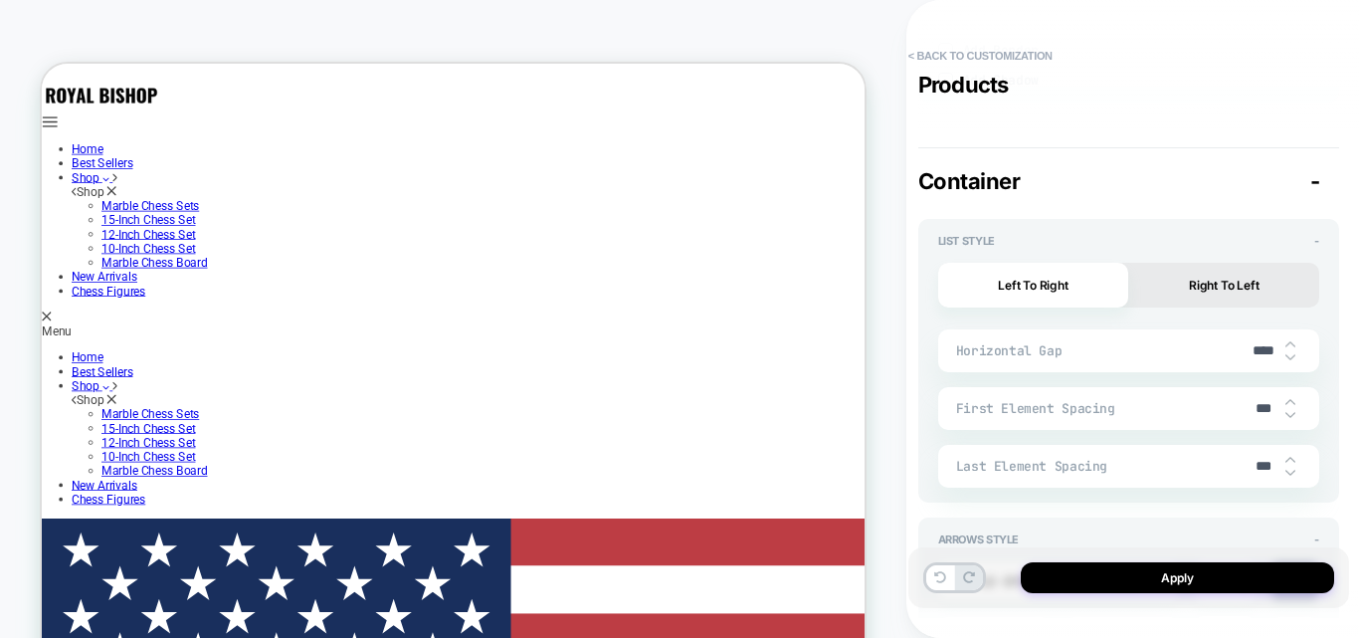
click at [1289, 355] on img at bounding box center [1291, 357] width 10 height 8
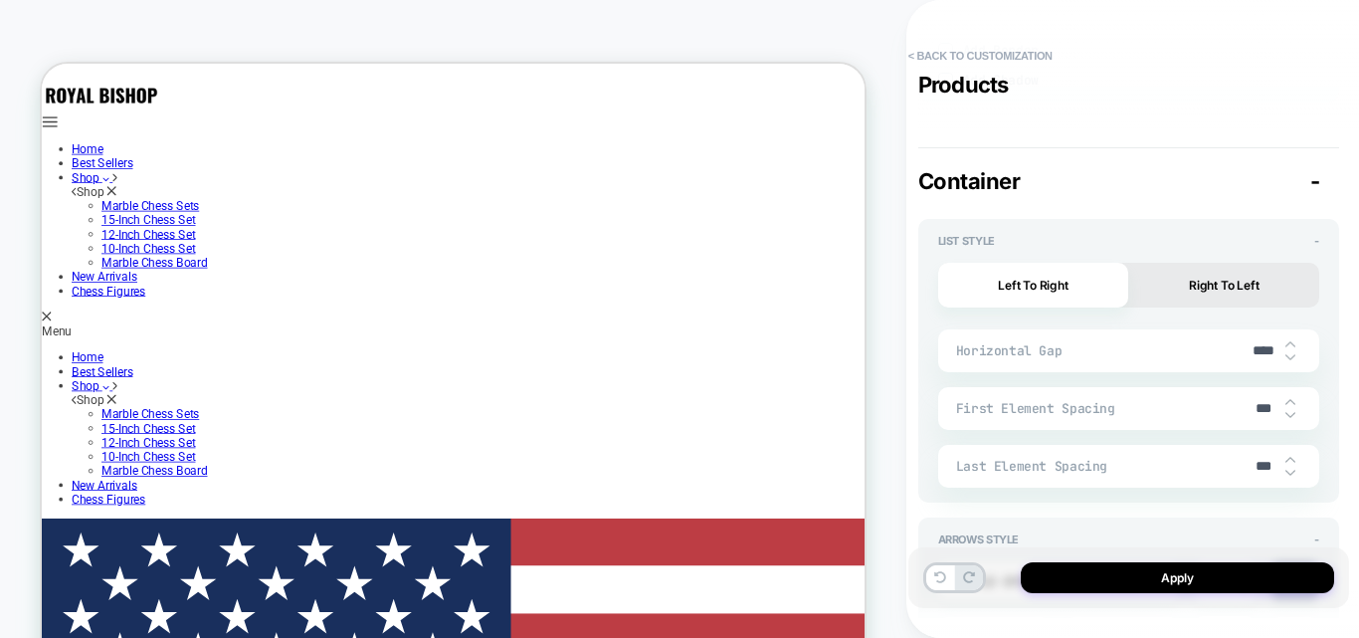
type textarea "*"
type input "****"
click at [1289, 355] on img at bounding box center [1291, 357] width 10 height 8
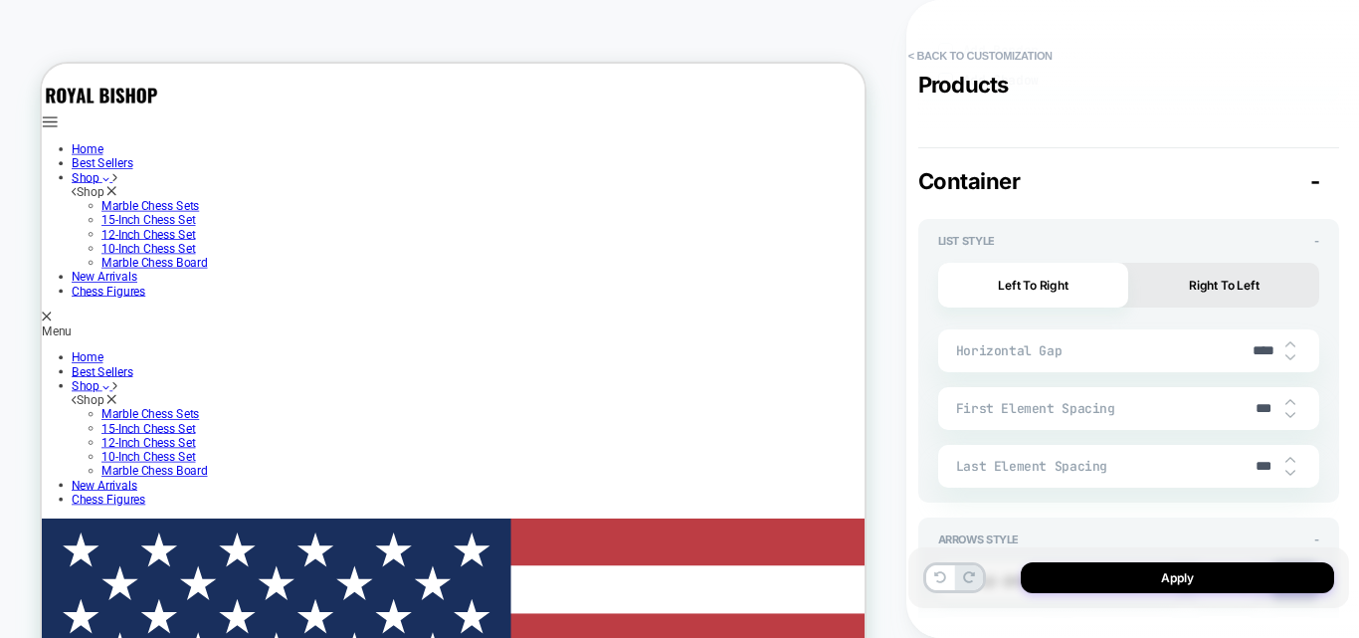
type textarea "*"
type input "****"
click at [1289, 355] on img at bounding box center [1291, 357] width 10 height 8
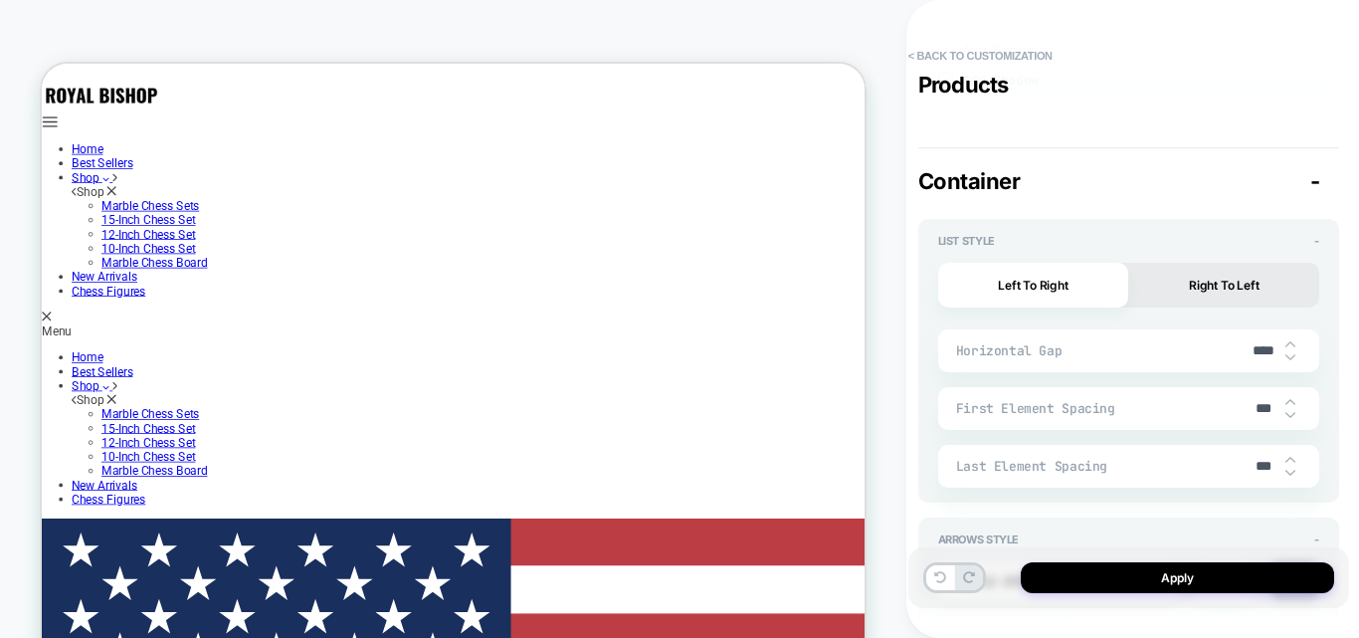
type textarea "*"
type input "****"
click at [1289, 355] on img at bounding box center [1291, 357] width 10 height 8
type textarea "*"
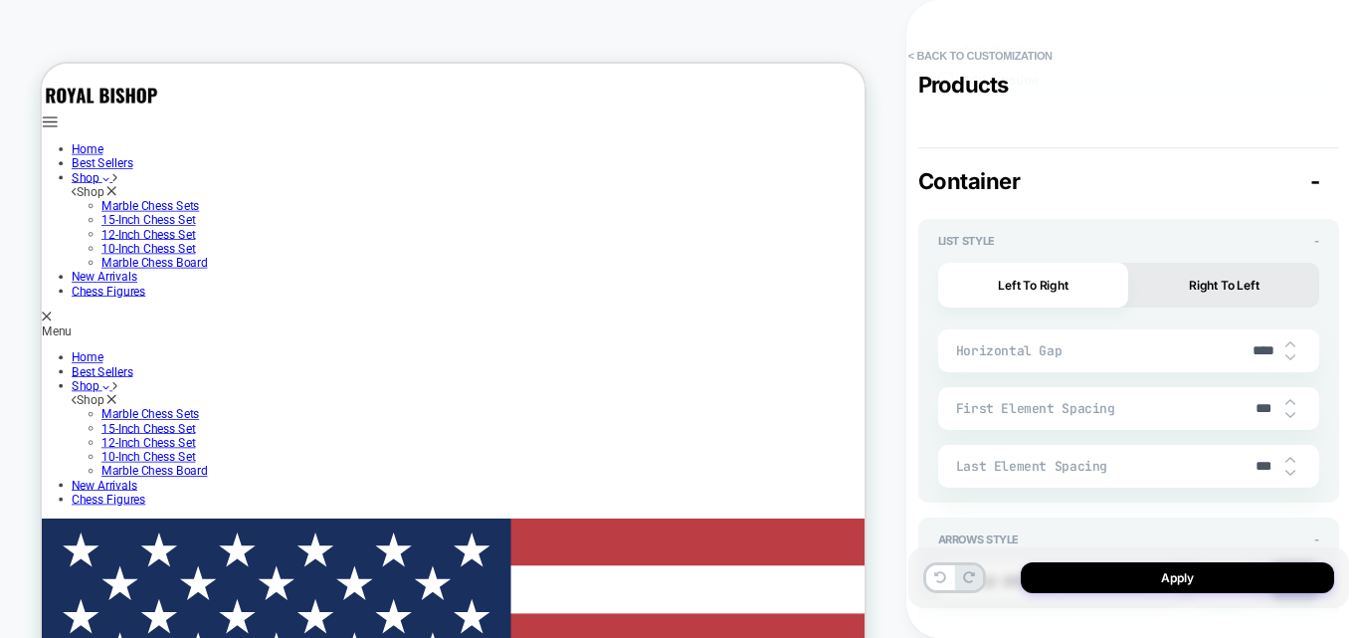
type input "****"
click at [1287, 342] on img at bounding box center [1291, 344] width 10 height 8
type textarea "*"
type input "****"
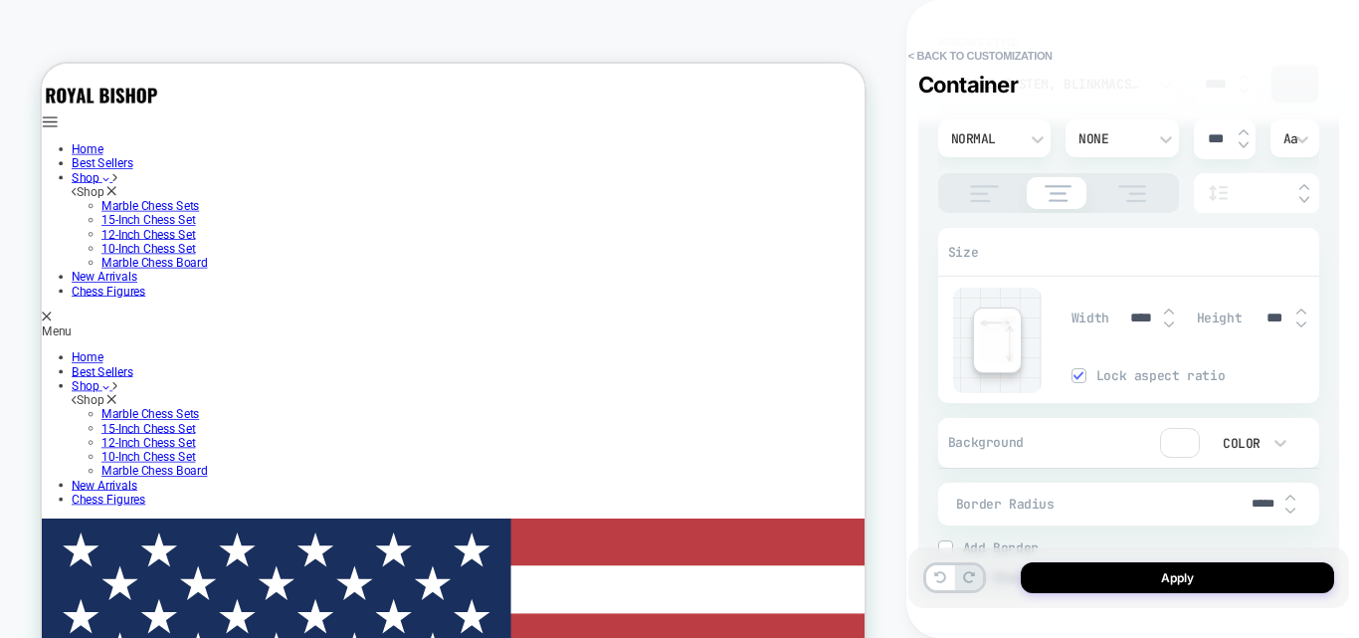
scroll to position [231, 0]
click at [1300, 325] on img at bounding box center [1302, 324] width 10 height 8
type textarea "*"
type input "***"
click at [1300, 325] on img at bounding box center [1302, 324] width 10 height 8
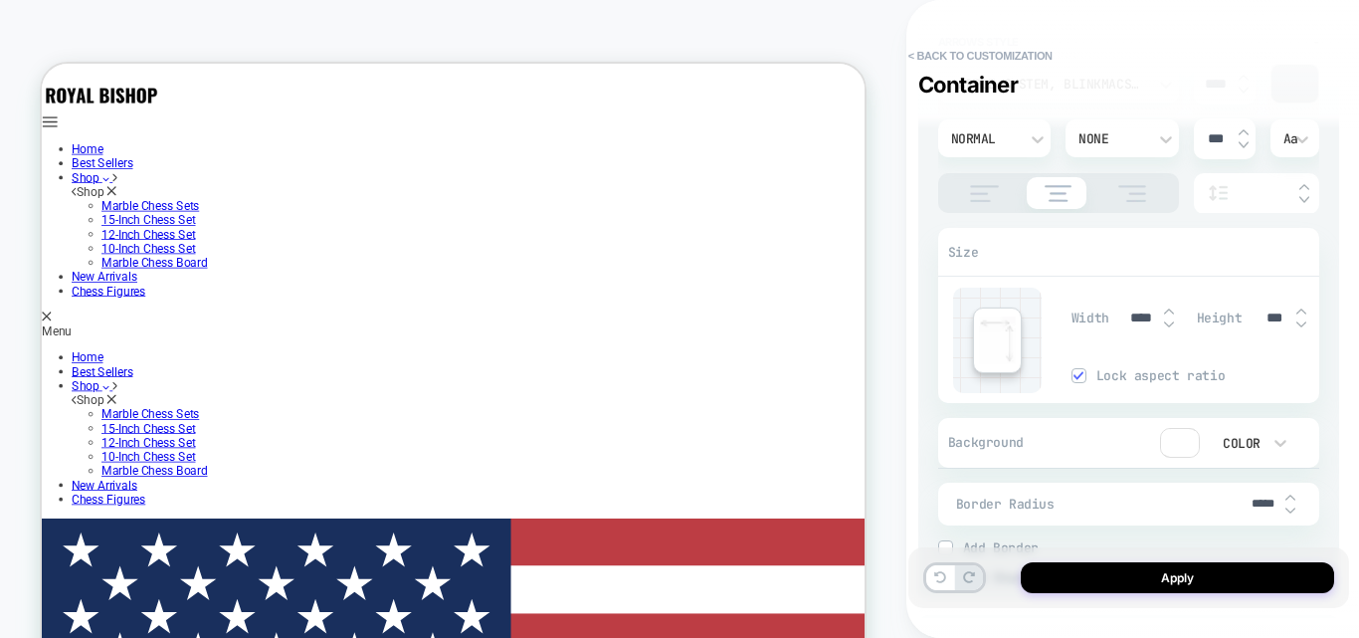
click at [1300, 325] on img at bounding box center [1302, 324] width 10 height 8
type textarea "*"
type input "***"
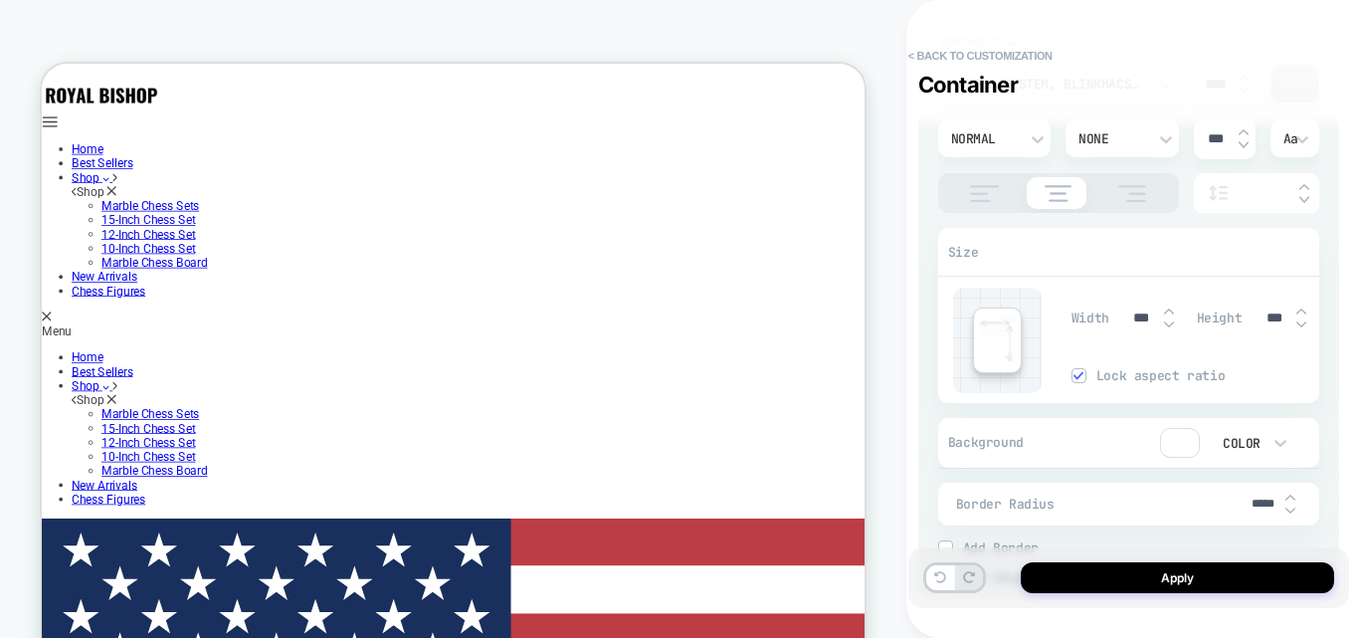
type textarea "*"
type input "***"
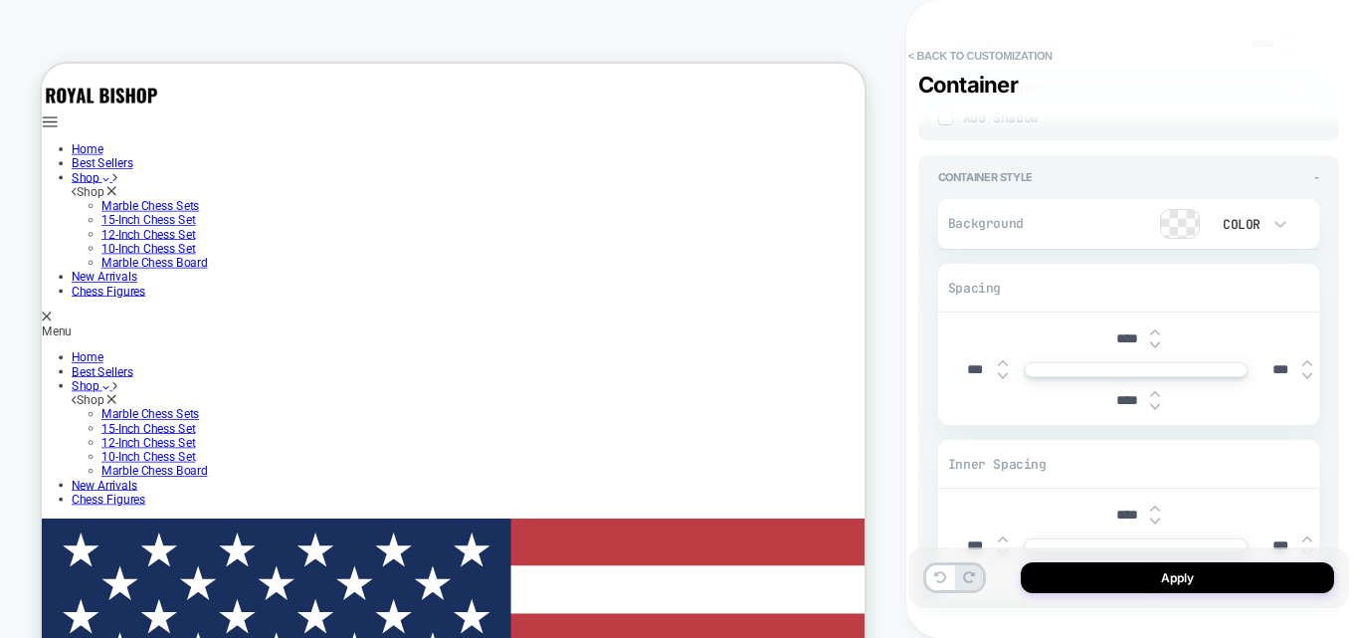
scroll to position [4478, 0]
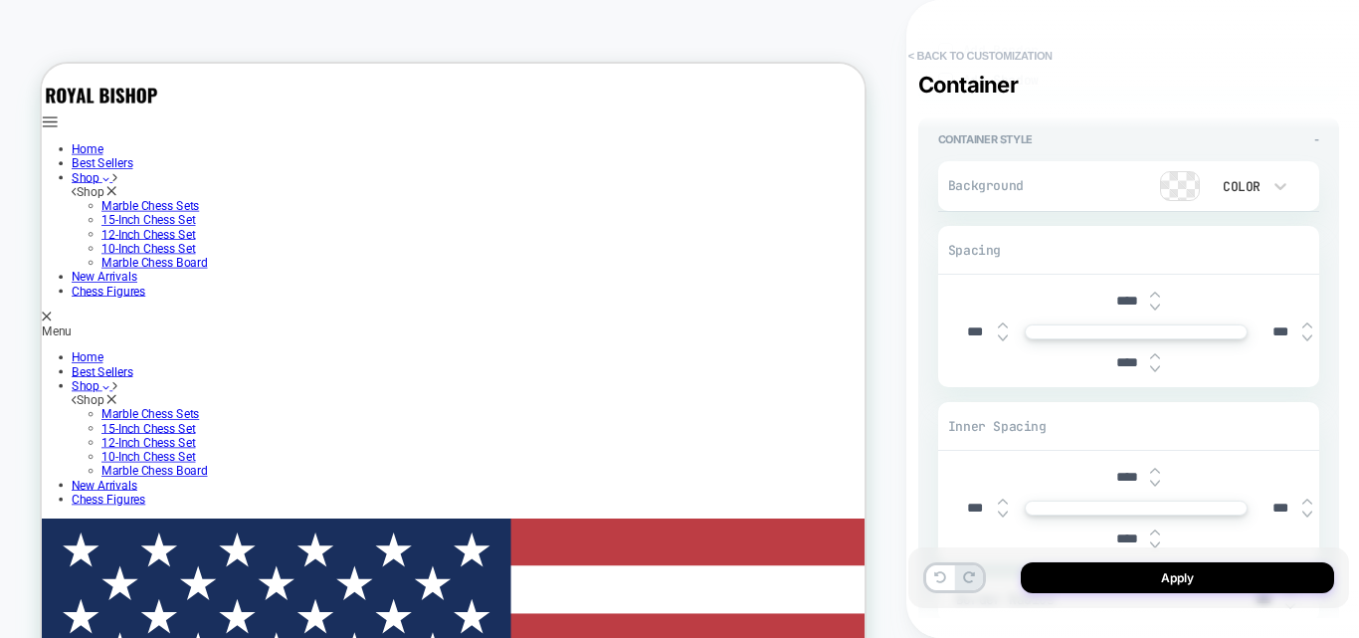
click at [951, 54] on button "< Back to customization" at bounding box center [981, 56] width 164 height 32
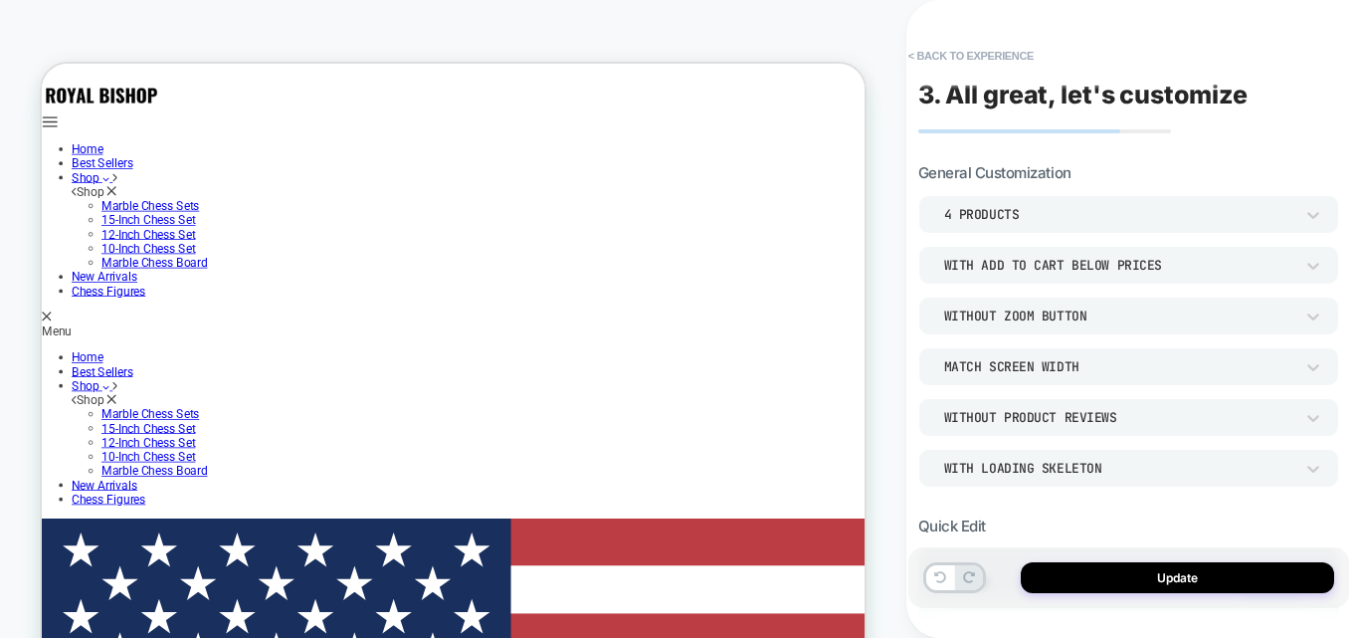
click at [951, 54] on button "< Back to experience" at bounding box center [971, 56] width 145 height 32
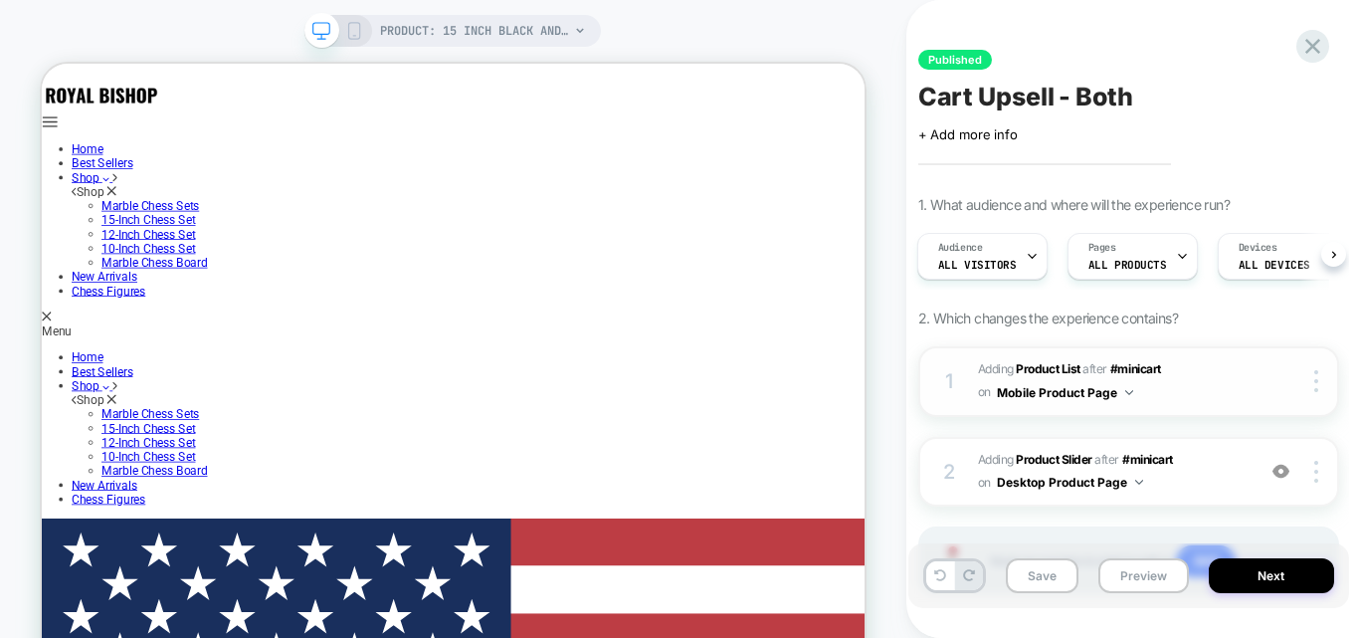
scroll to position [107, 0]
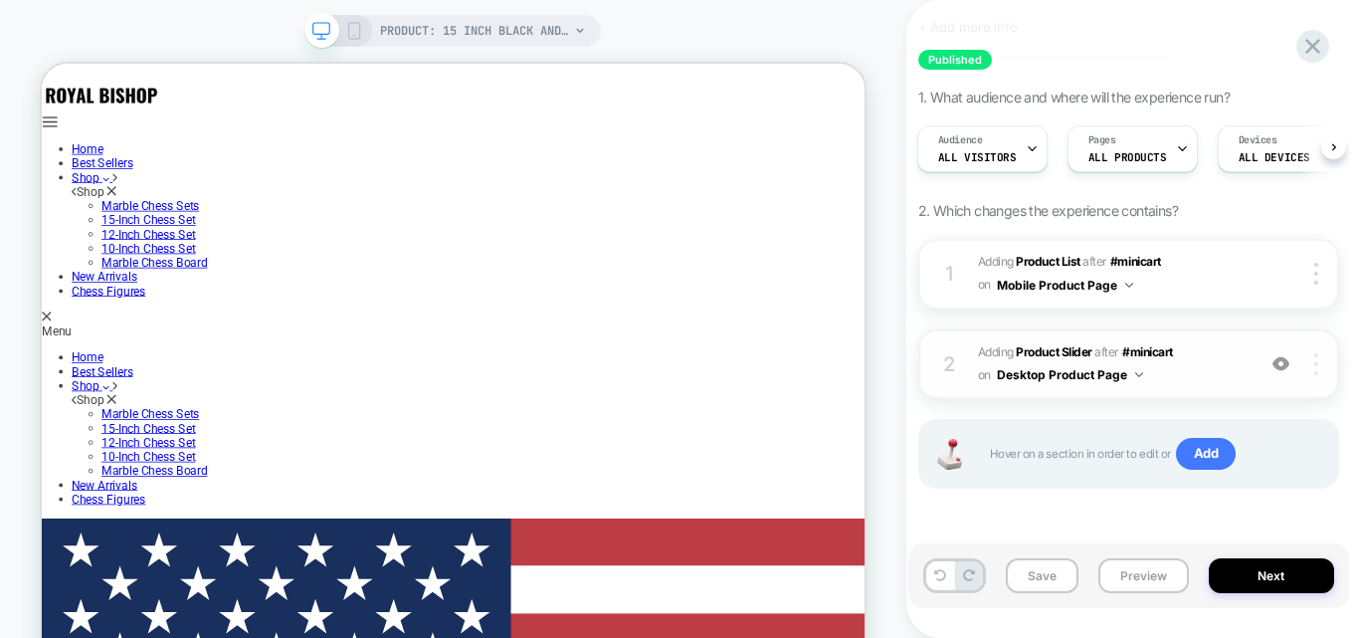
click at [1318, 363] on img at bounding box center [1317, 364] width 4 height 22
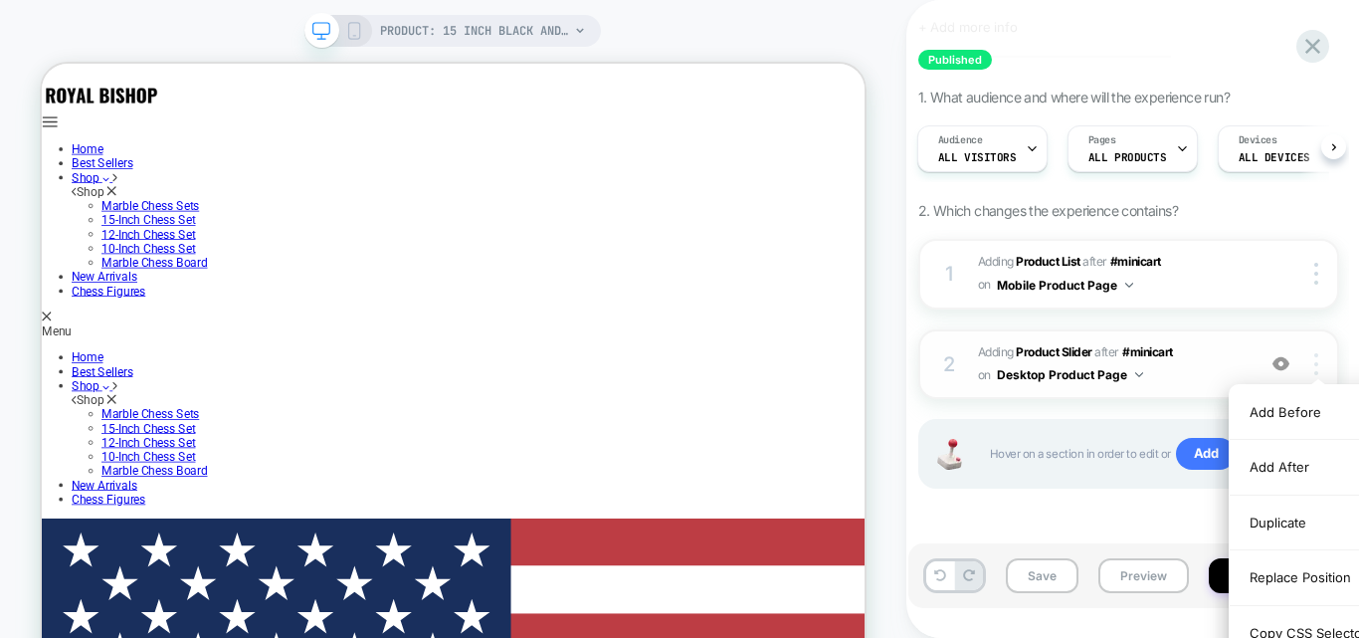
click at [1315, 364] on img at bounding box center [1317, 364] width 4 height 22
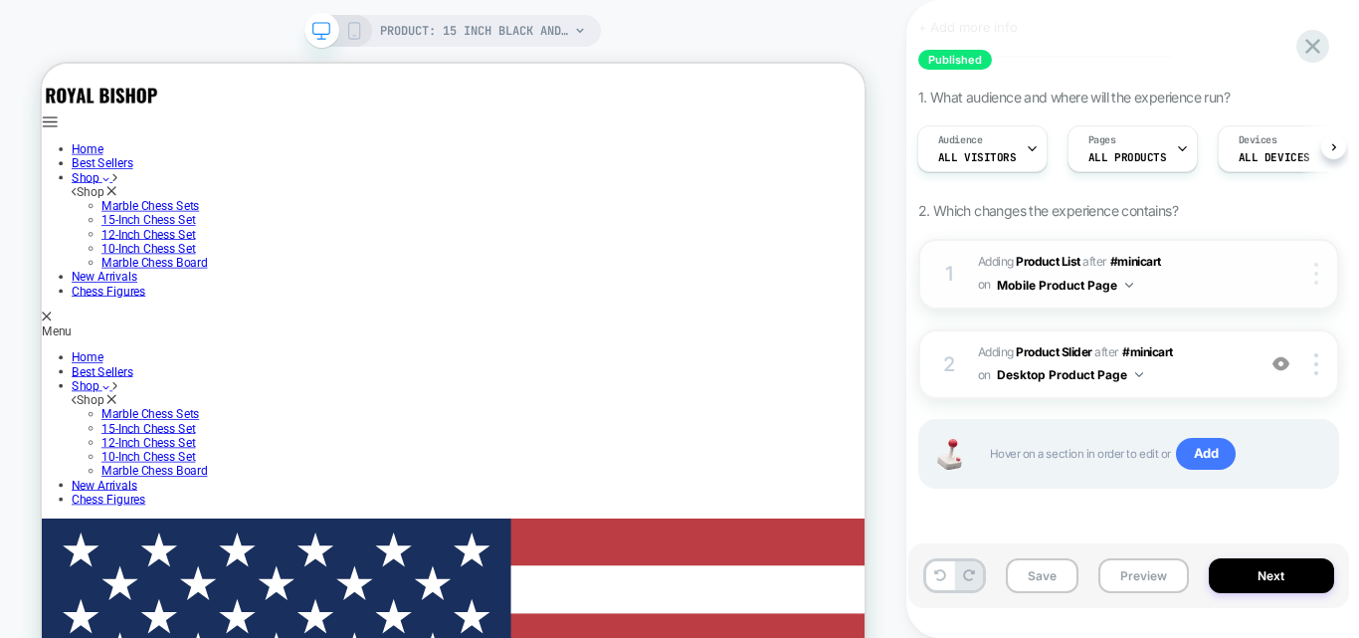
click at [1309, 266] on div at bounding box center [1320, 274] width 38 height 22
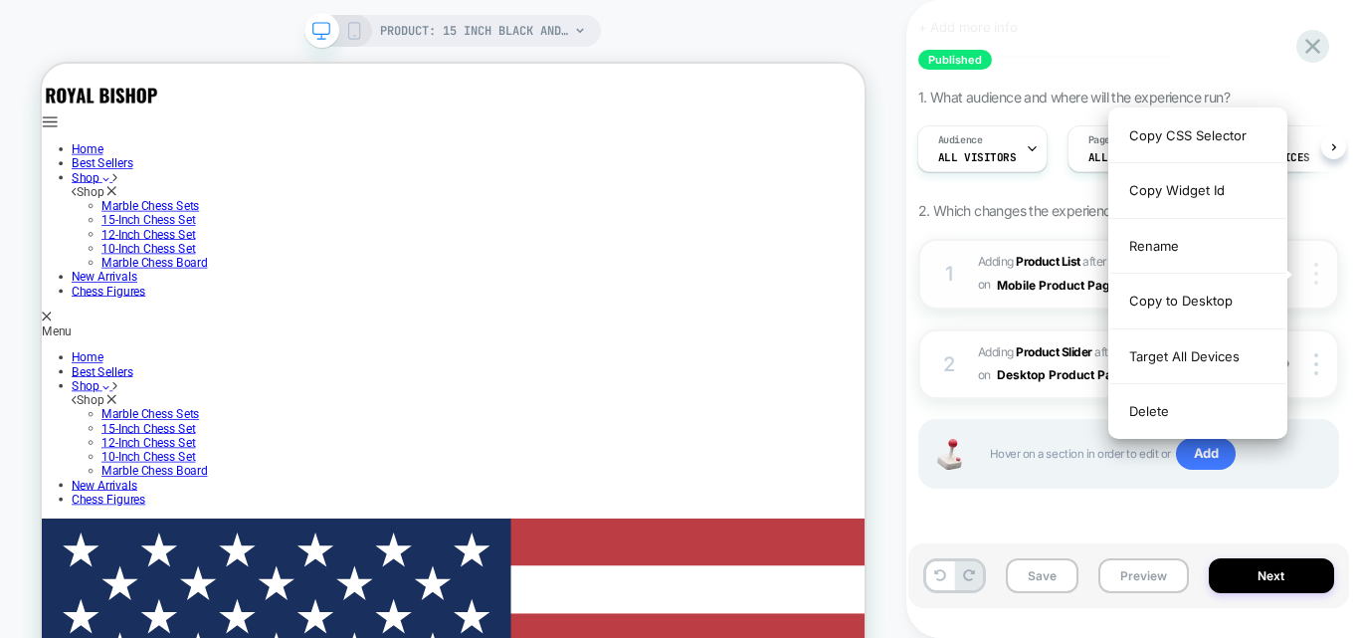
click at [1309, 266] on div at bounding box center [1320, 274] width 38 height 22
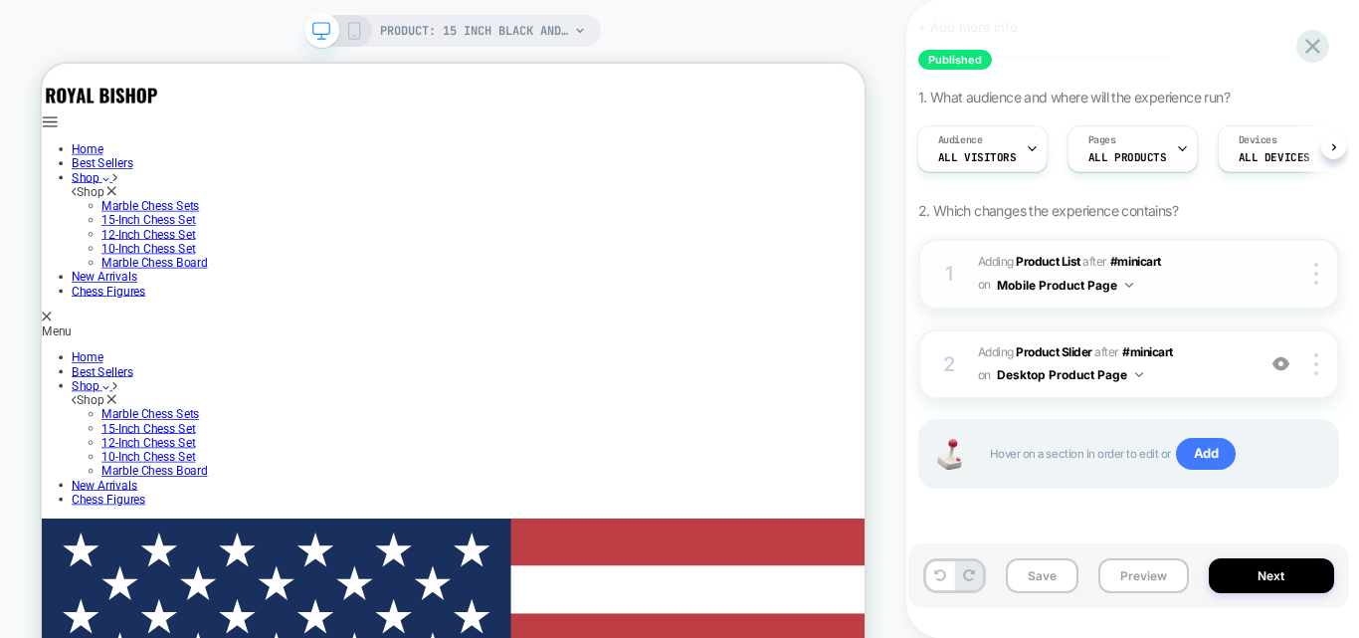
click at [1082, 270] on span "#_loomi_addon_1757758859685 Adding Product List AFTER #minicart #minicart on Mo…" at bounding box center [1111, 274] width 267 height 47
click at [1250, 281] on div "1 #_loomi_addon_1757758859685 Adding Product List AFTER #minicart #minicart on …" at bounding box center [1129, 274] width 421 height 71
click at [1313, 276] on div at bounding box center [1320, 274] width 38 height 22
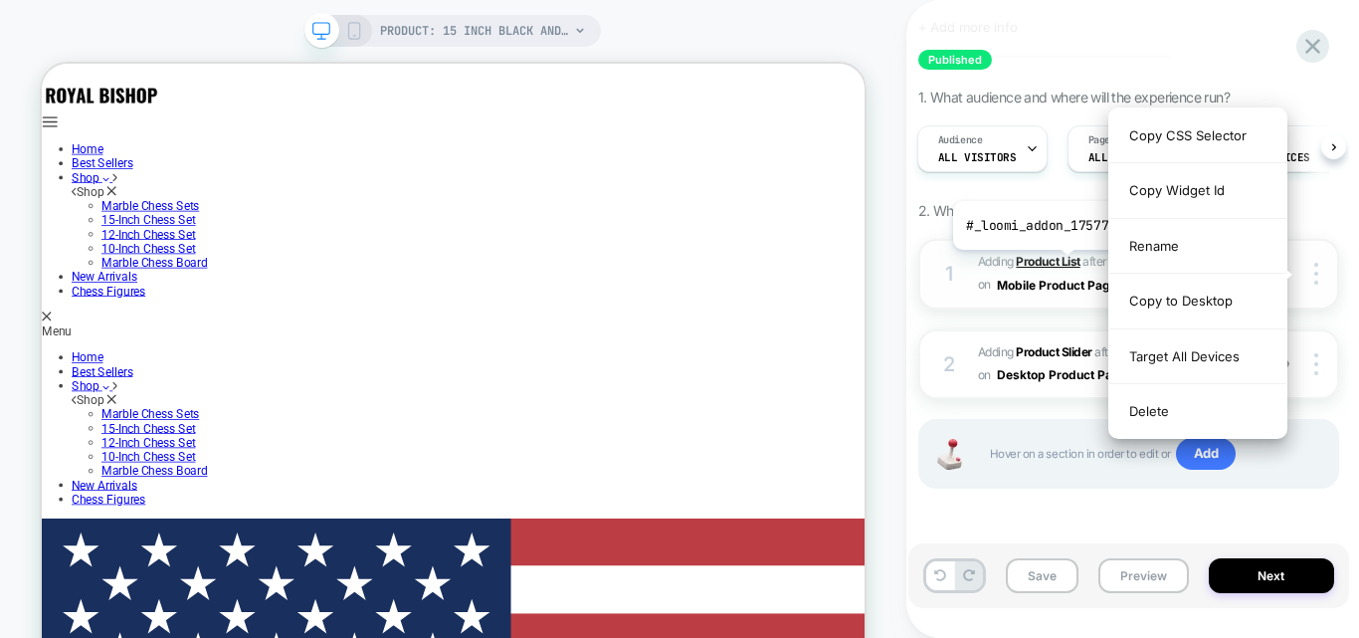
click at [1065, 265] on b "Product List" at bounding box center [1048, 261] width 64 height 15
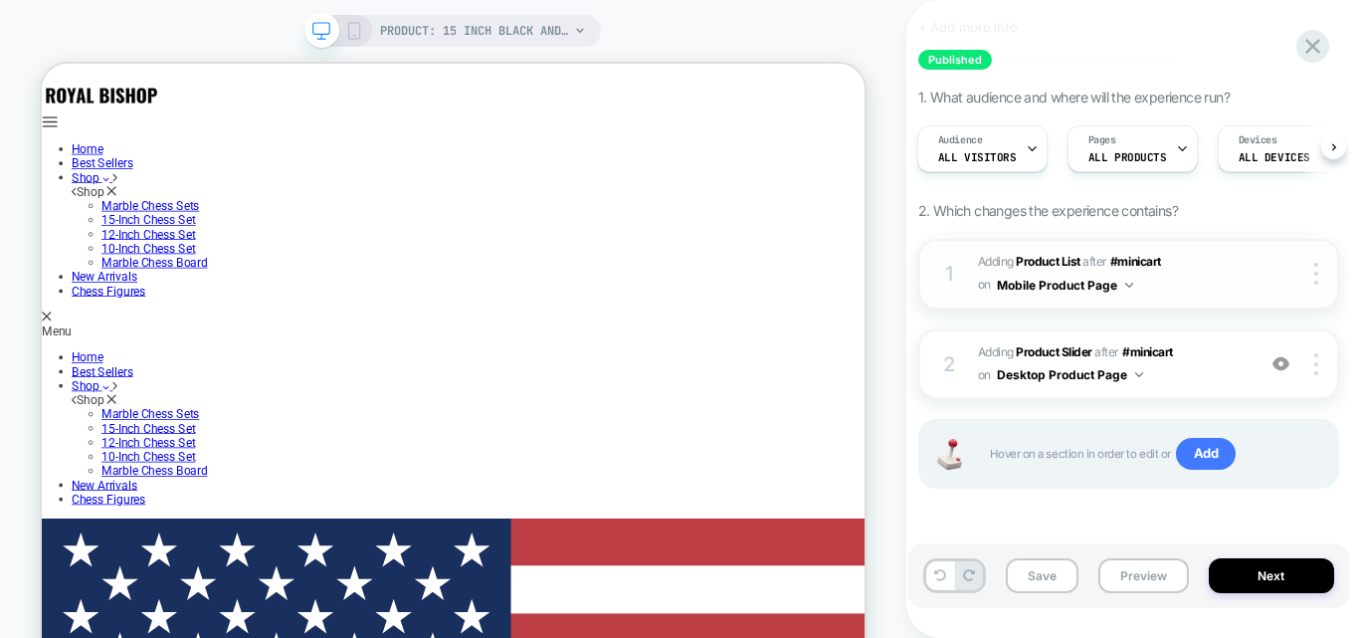
click at [1116, 285] on button "Mobile Product Page" at bounding box center [1065, 285] width 136 height 25
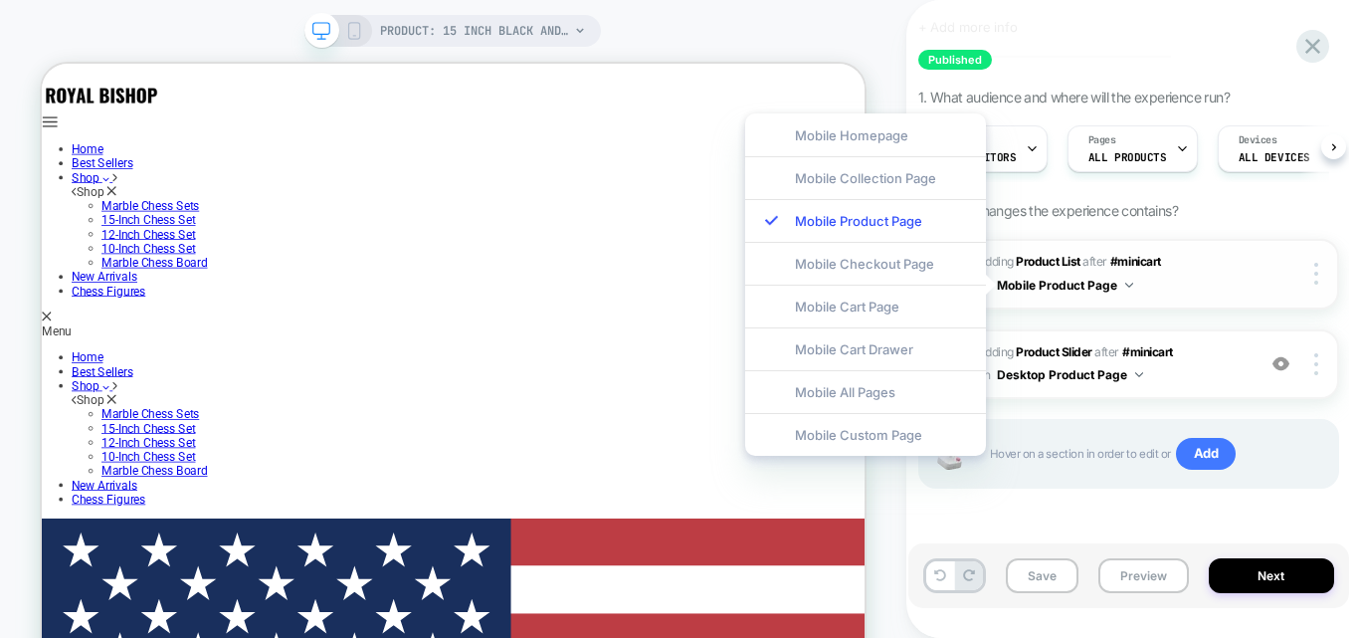
click at [1116, 285] on button "Mobile Product Page" at bounding box center [1065, 285] width 136 height 25
click at [1133, 281] on span "#_loomi_addon_1757758859685 Adding Product List AFTER #minicart #minicart on Mo…" at bounding box center [1111, 274] width 267 height 47
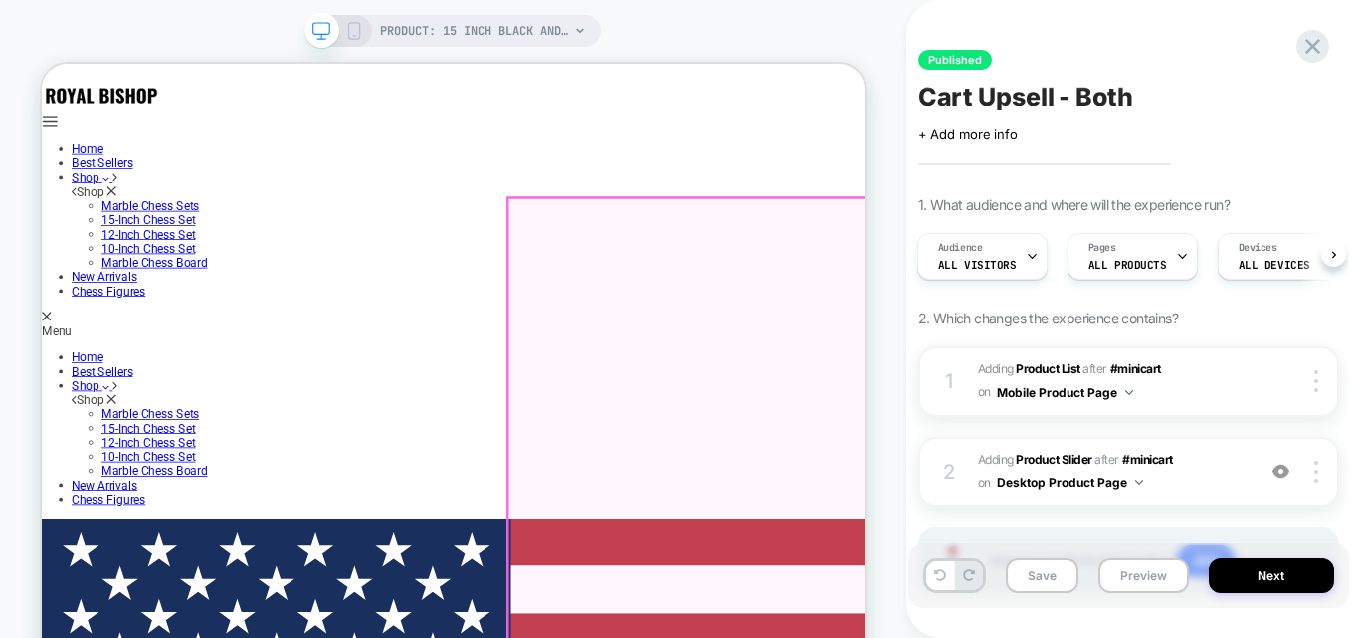
scroll to position [529, 0]
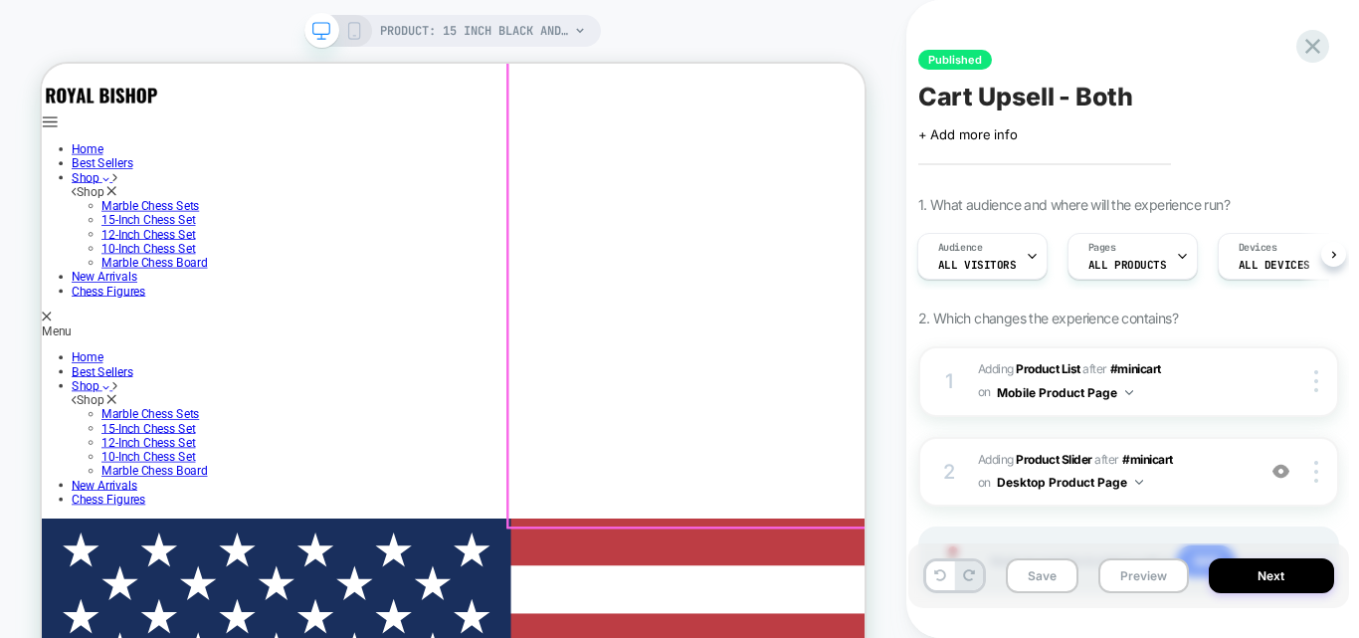
scroll to position [330, 0]
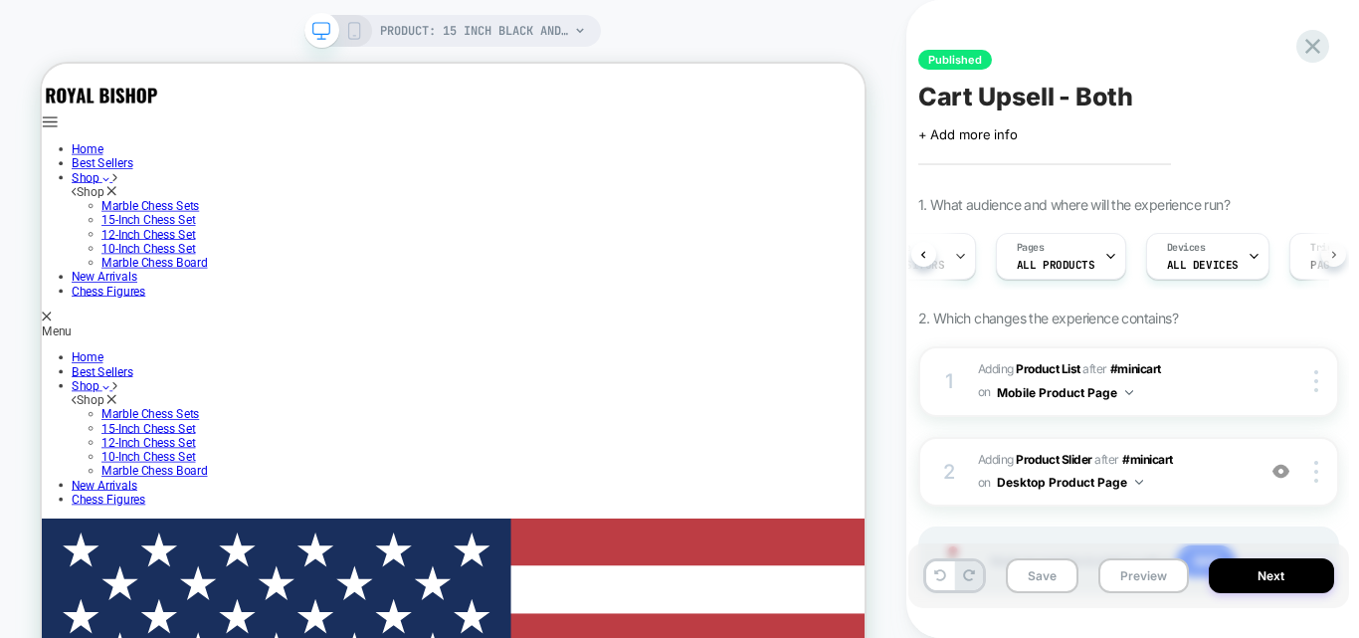
click at [1328, 261] on button at bounding box center [1334, 254] width 25 height 25
click at [1319, 387] on div at bounding box center [1320, 381] width 38 height 22
click at [1036, 382] on button "Mobile Product Page" at bounding box center [1065, 392] width 136 height 25
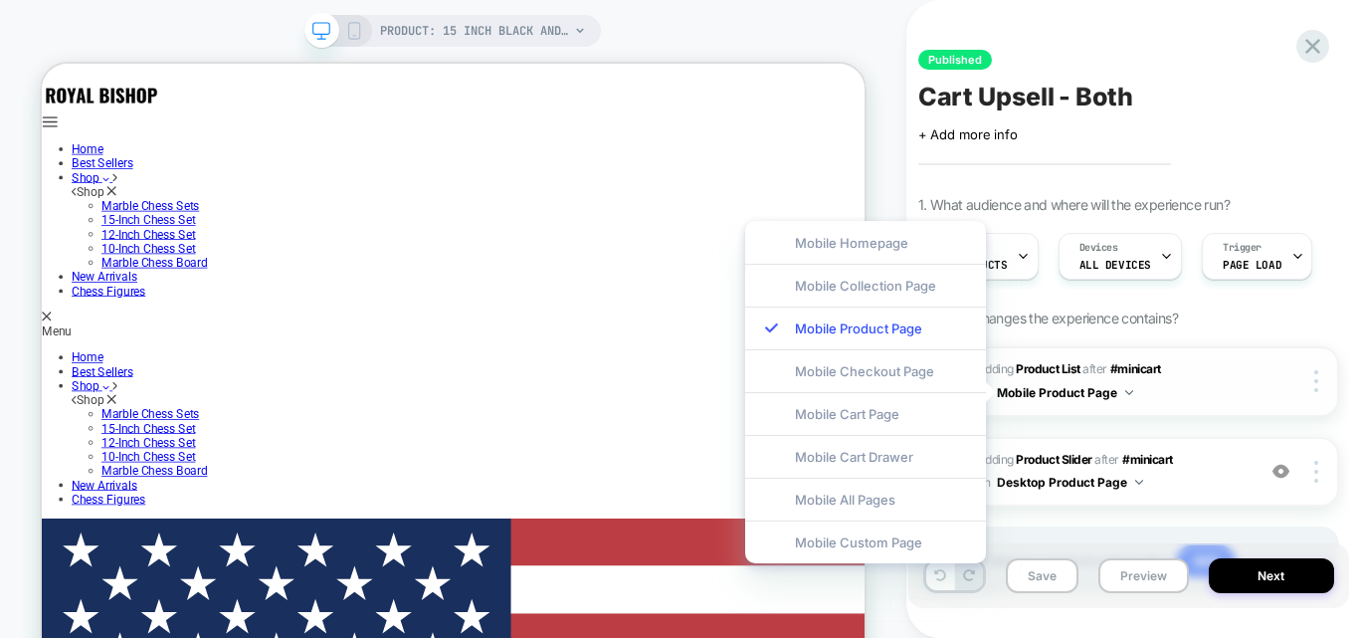
click at [1169, 382] on span "#_loomi_addon_1757758859685 Adding Product List AFTER #minicart #minicart on Mo…" at bounding box center [1111, 381] width 267 height 47
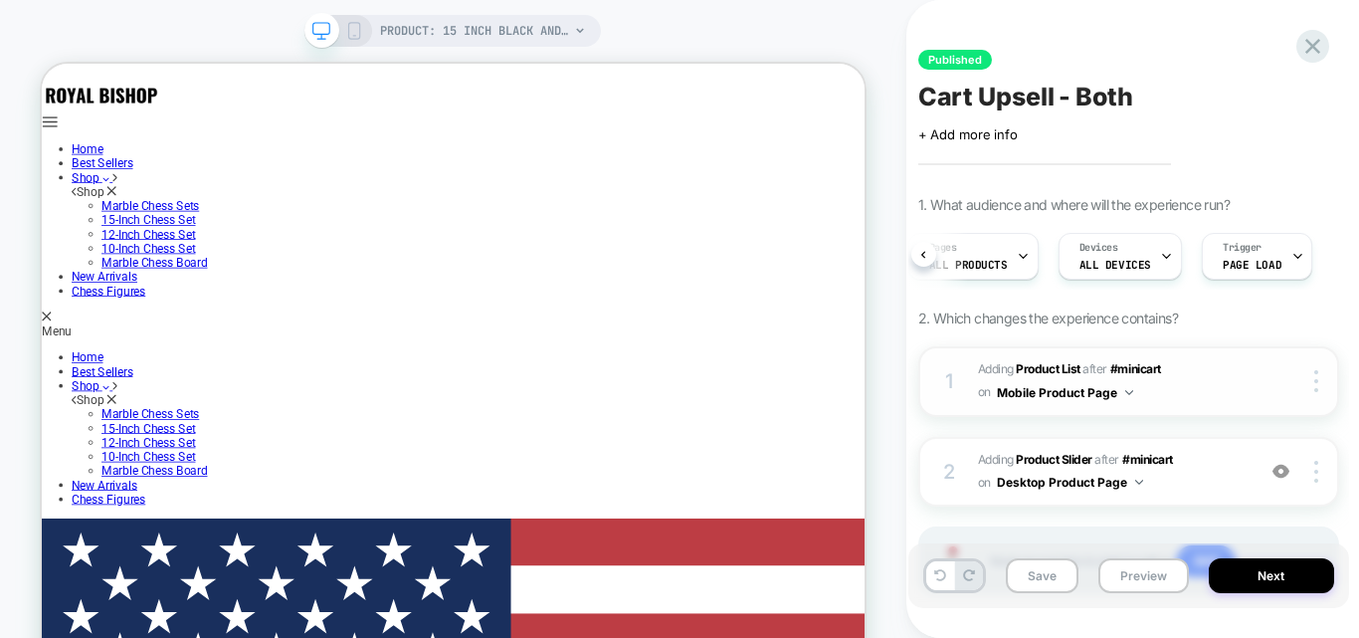
click at [1239, 370] on span "#_loomi_addon_1757758859685 Adding Product List AFTER #minicart #minicart on Mo…" at bounding box center [1111, 381] width 267 height 47
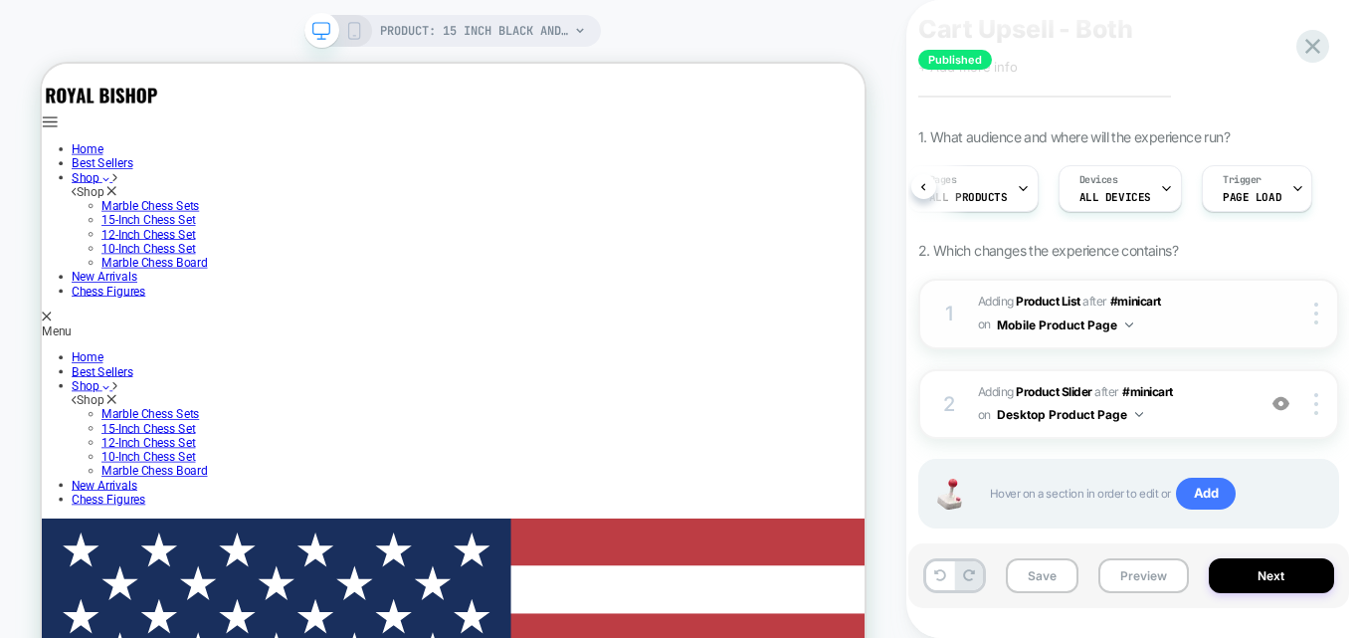
scroll to position [107, 0]
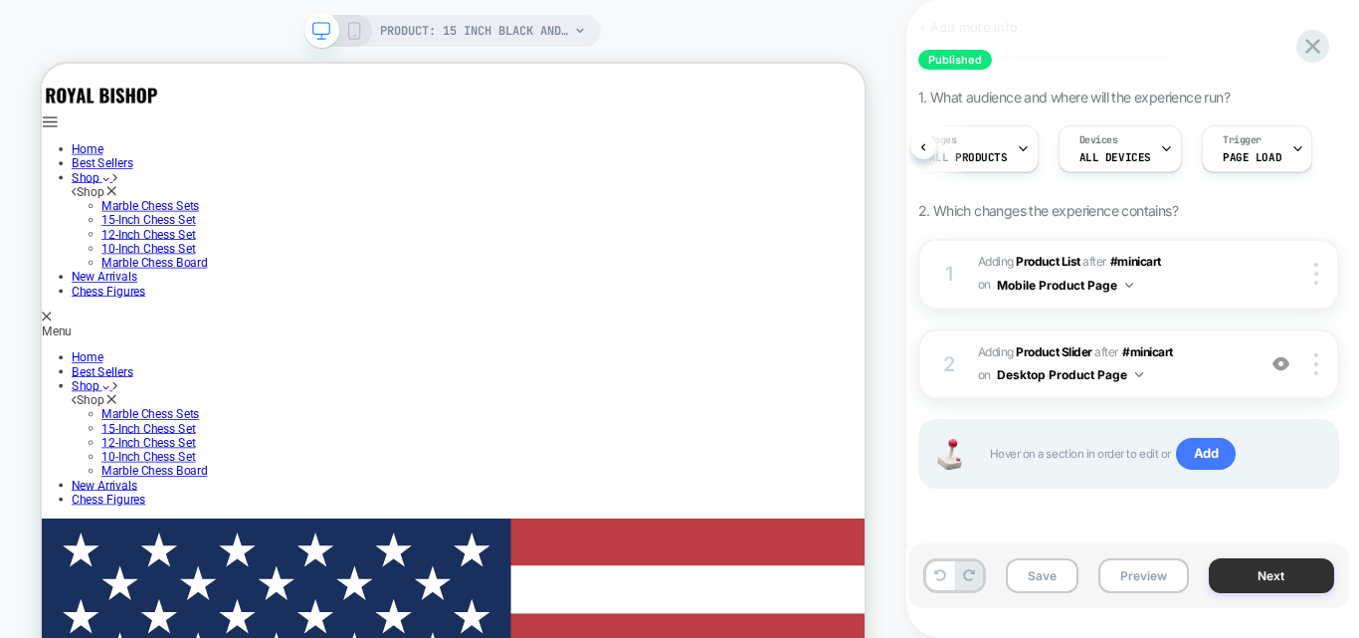
click at [1256, 564] on button "Next" at bounding box center [1271, 575] width 125 height 35
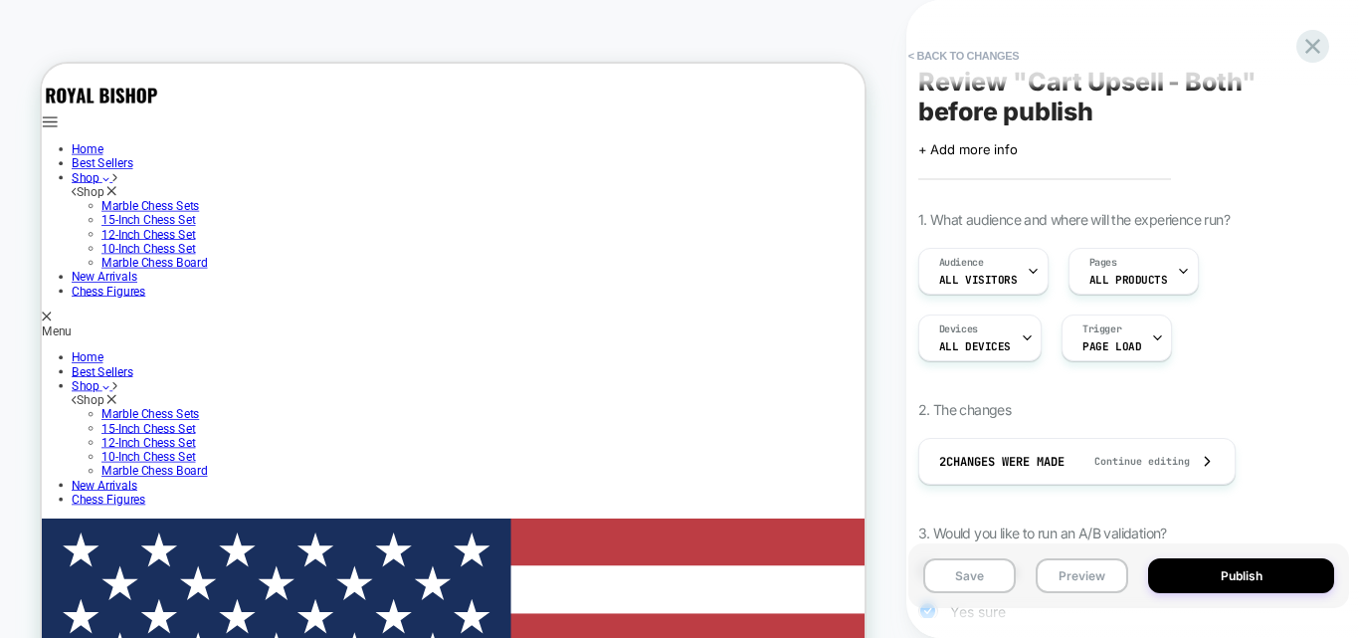
scroll to position [10, 0]
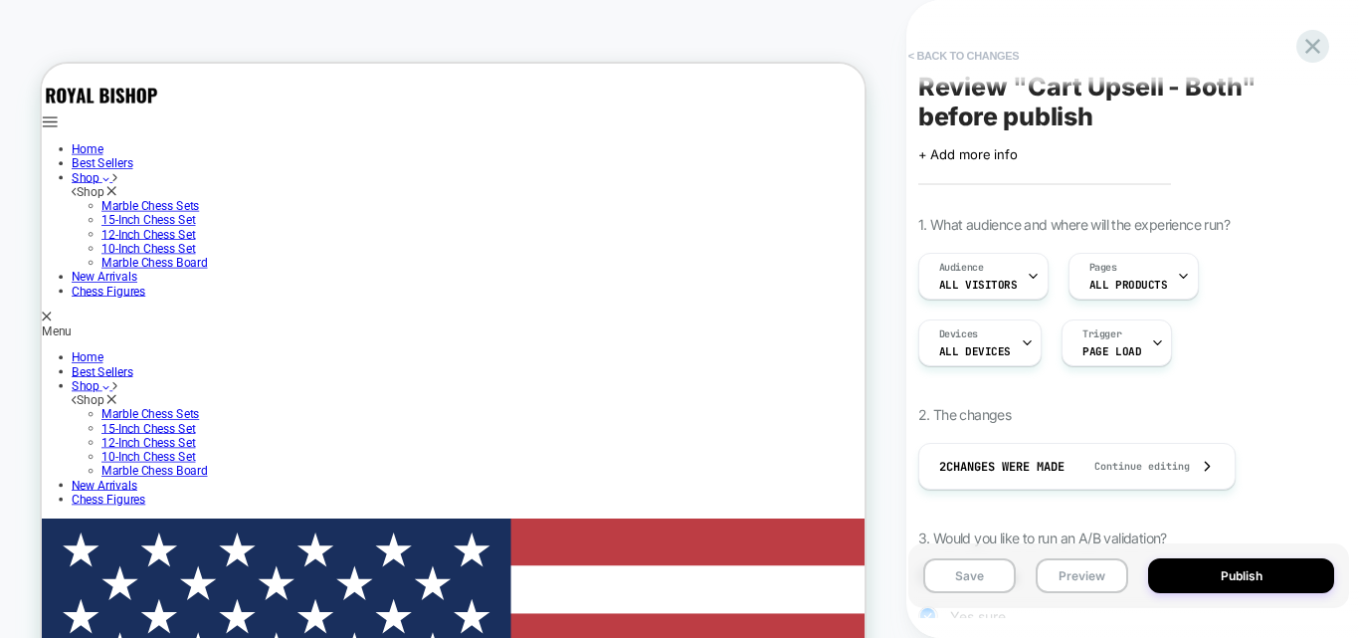
click at [942, 53] on button "< Back to changes" at bounding box center [964, 56] width 131 height 32
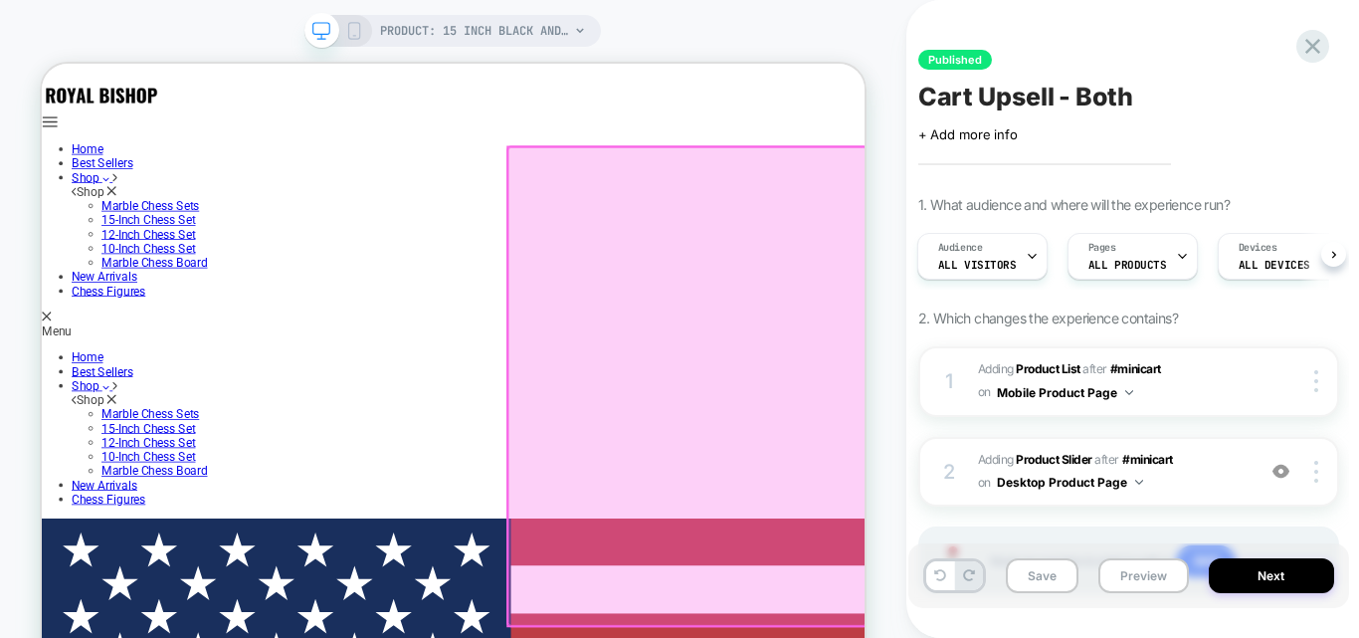
scroll to position [498, 0]
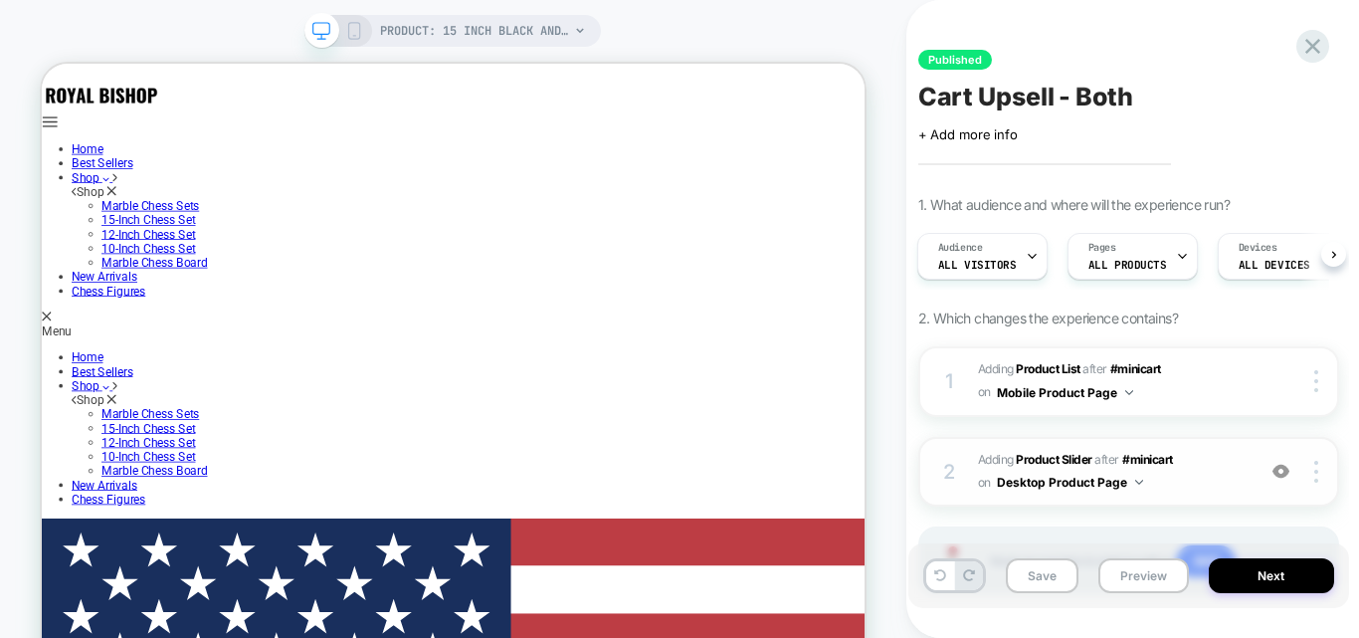
click at [1187, 468] on span "#_loomi_addon_1757759233751 Adding Product Slider AFTER #minicart #minicart on …" at bounding box center [1111, 472] width 267 height 47
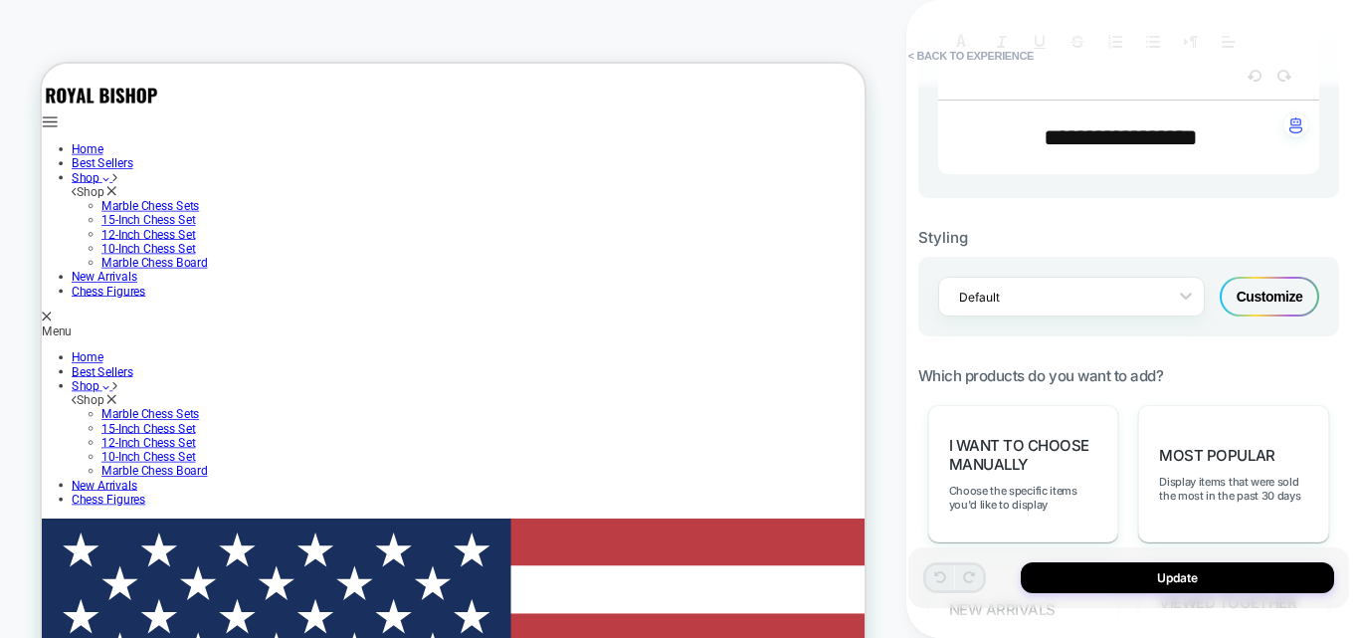
scroll to position [796, 0]
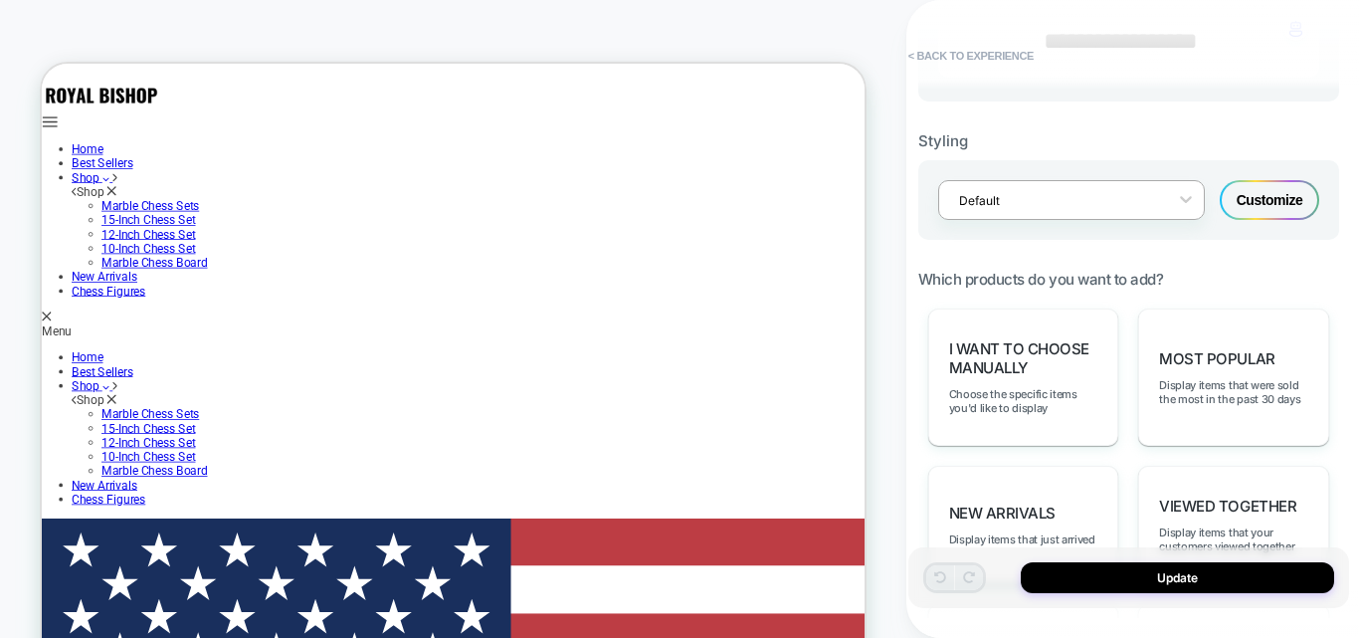
click at [1084, 215] on div "Default" at bounding box center [1071, 200] width 267 height 40
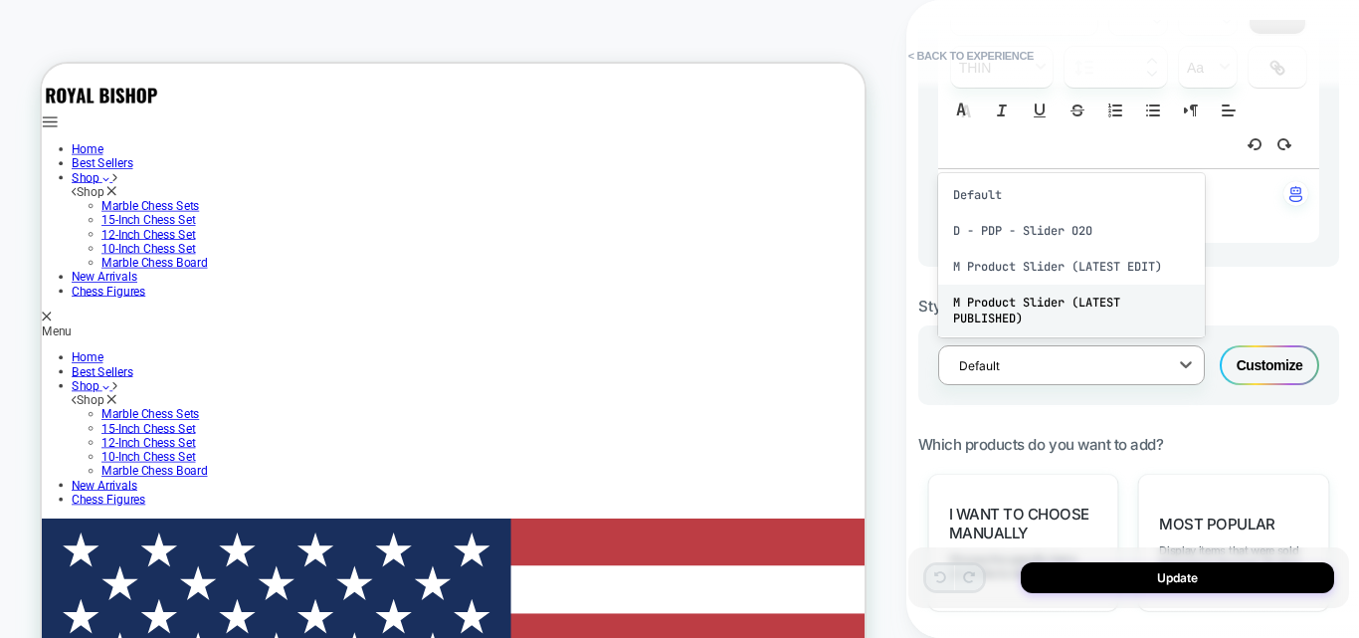
scroll to position [597, 0]
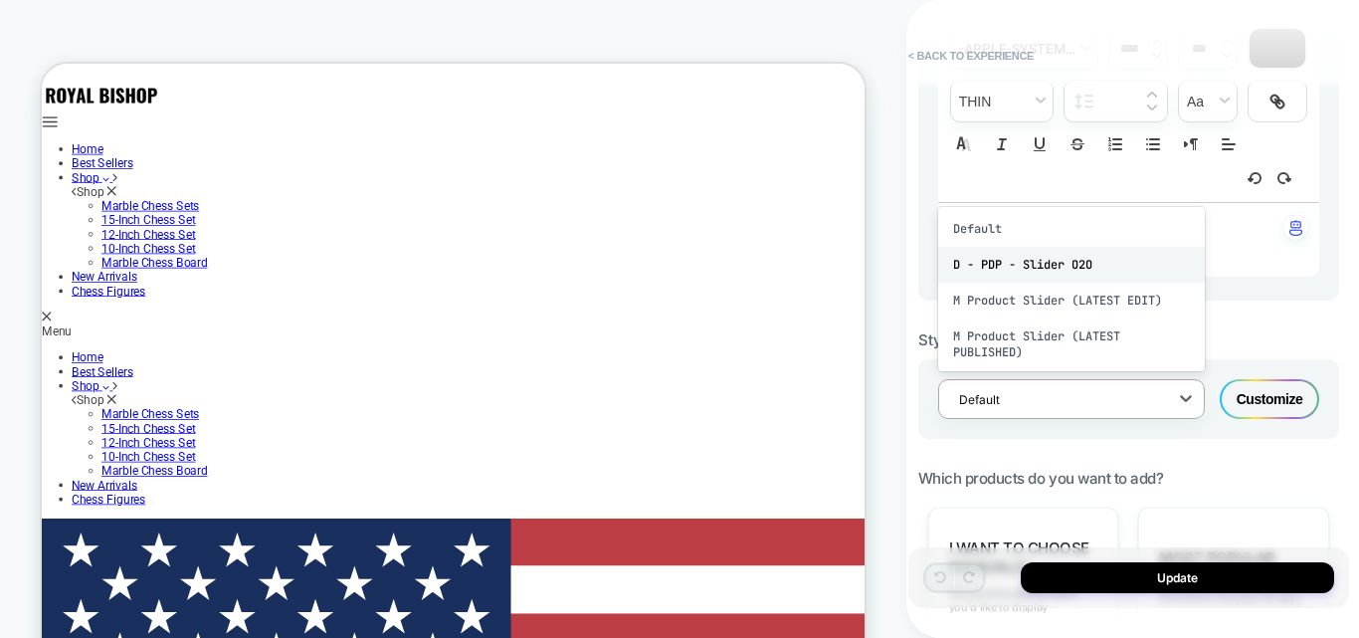
drag, startPoint x: 1058, startPoint y: 267, endPoint x: 846, endPoint y: 319, distance: 218.4
click at [1058, 267] on div "D - PDP - Slider O2O" at bounding box center [1071, 265] width 267 height 36
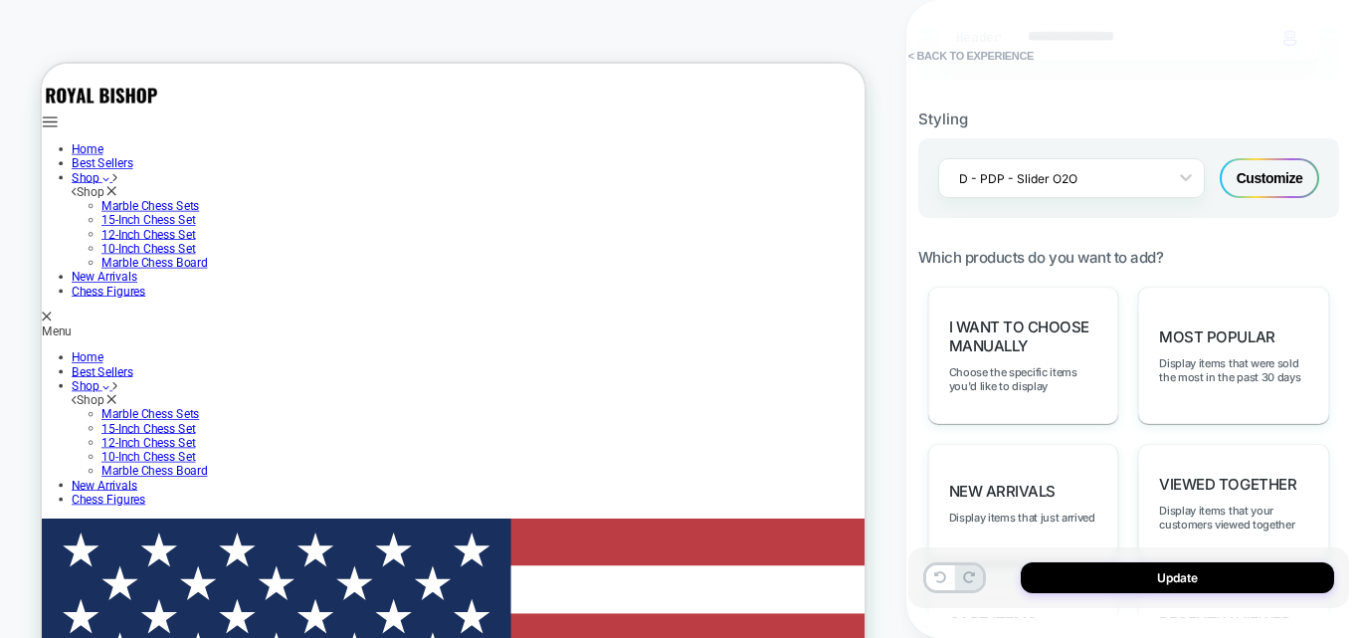
type textarea "*"
click at [1104, 174] on div at bounding box center [1058, 178] width 199 height 19
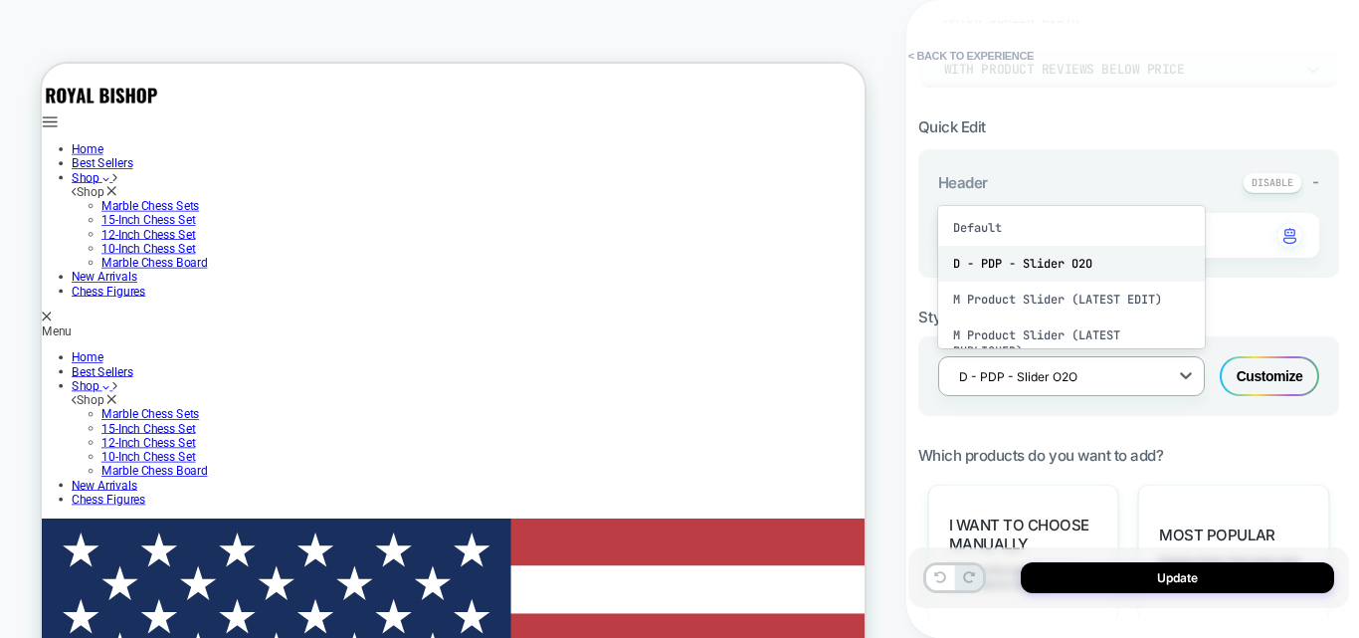
scroll to position [347, 0]
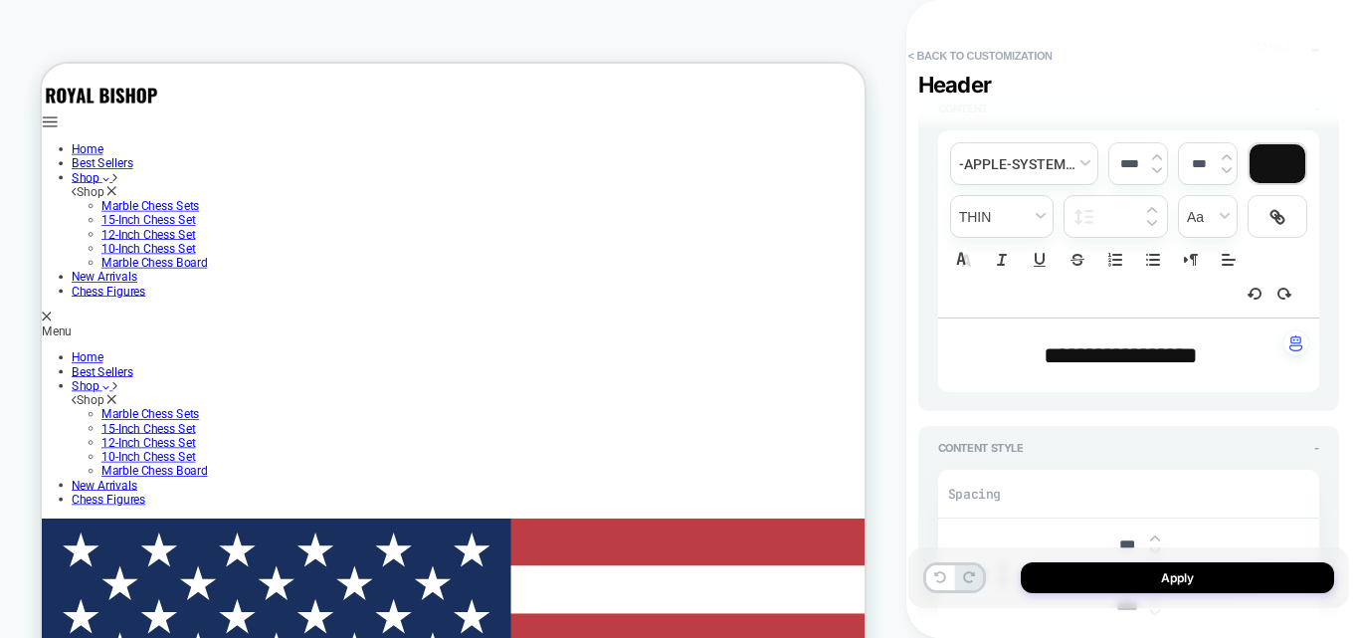
scroll to position [597, 0]
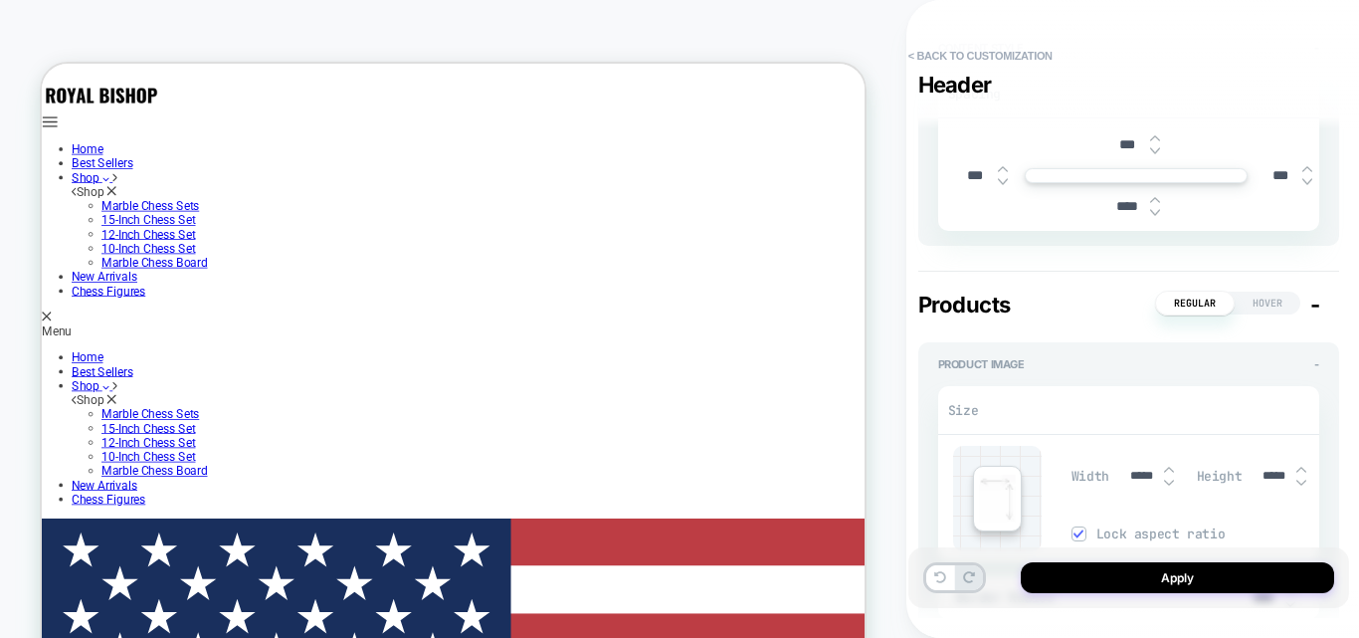
click at [1250, 306] on span "Hover" at bounding box center [1268, 303] width 66 height 23
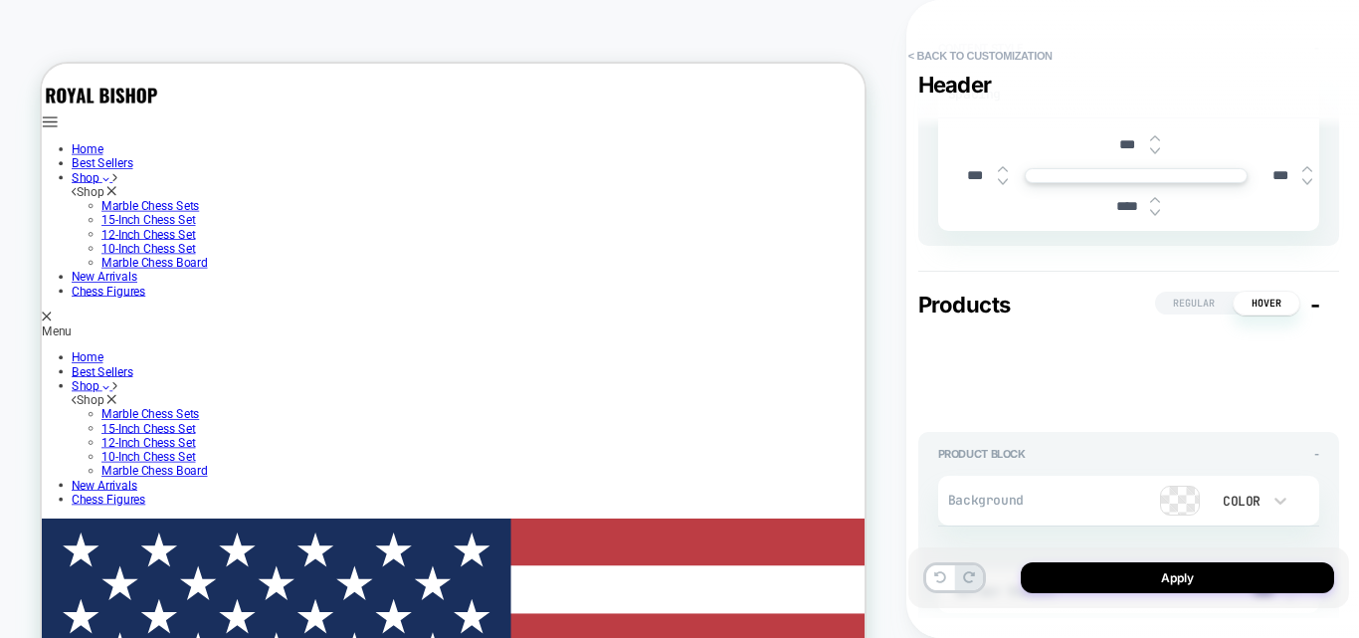
click at [1197, 303] on span "Regular" at bounding box center [1194, 303] width 78 height 23
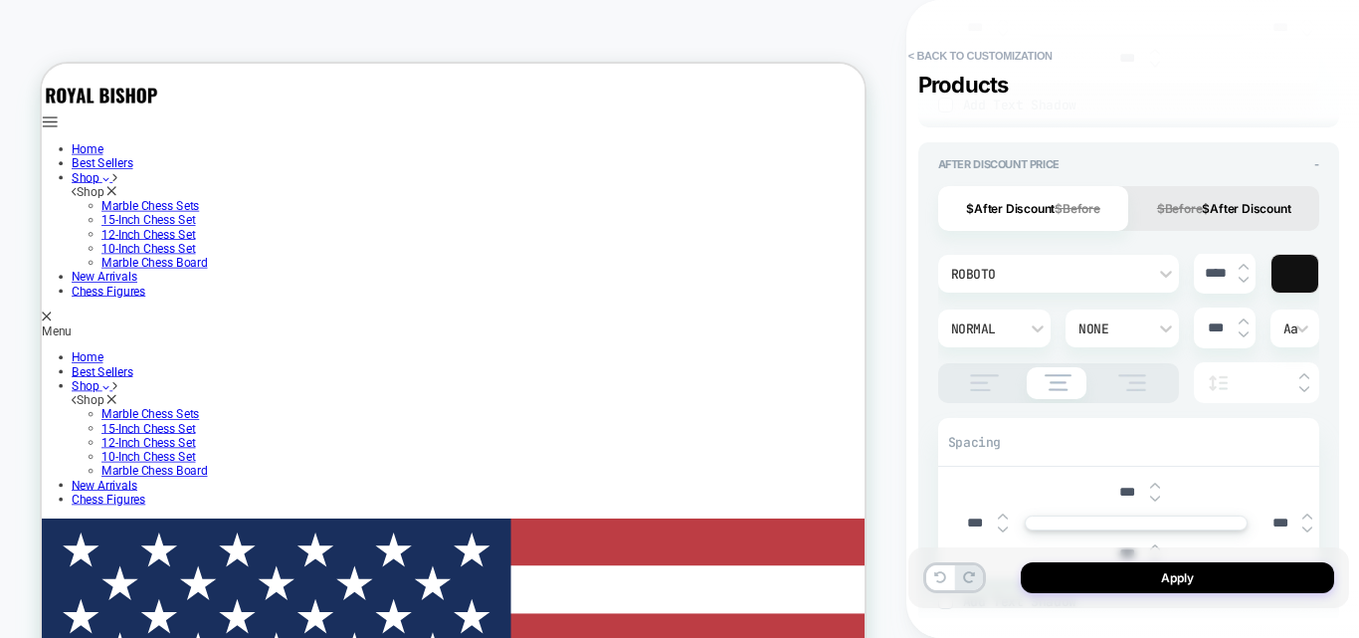
type textarea "*"
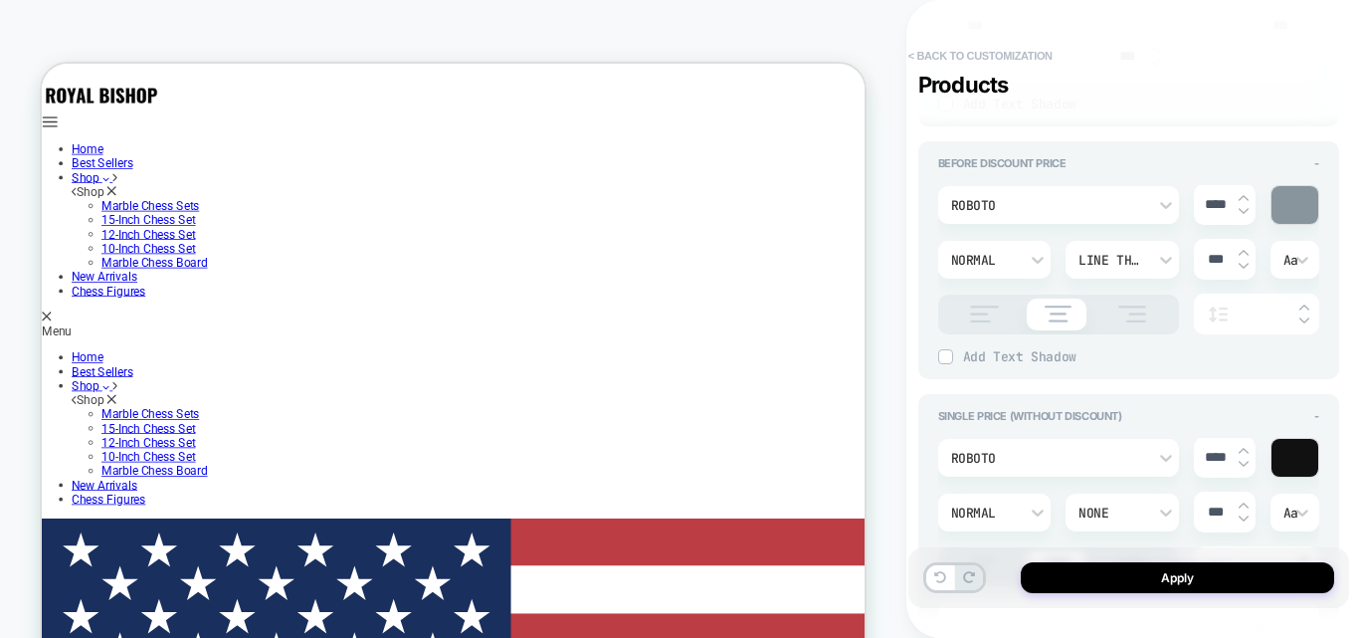
click at [1011, 56] on button "< Back to customization" at bounding box center [981, 56] width 164 height 32
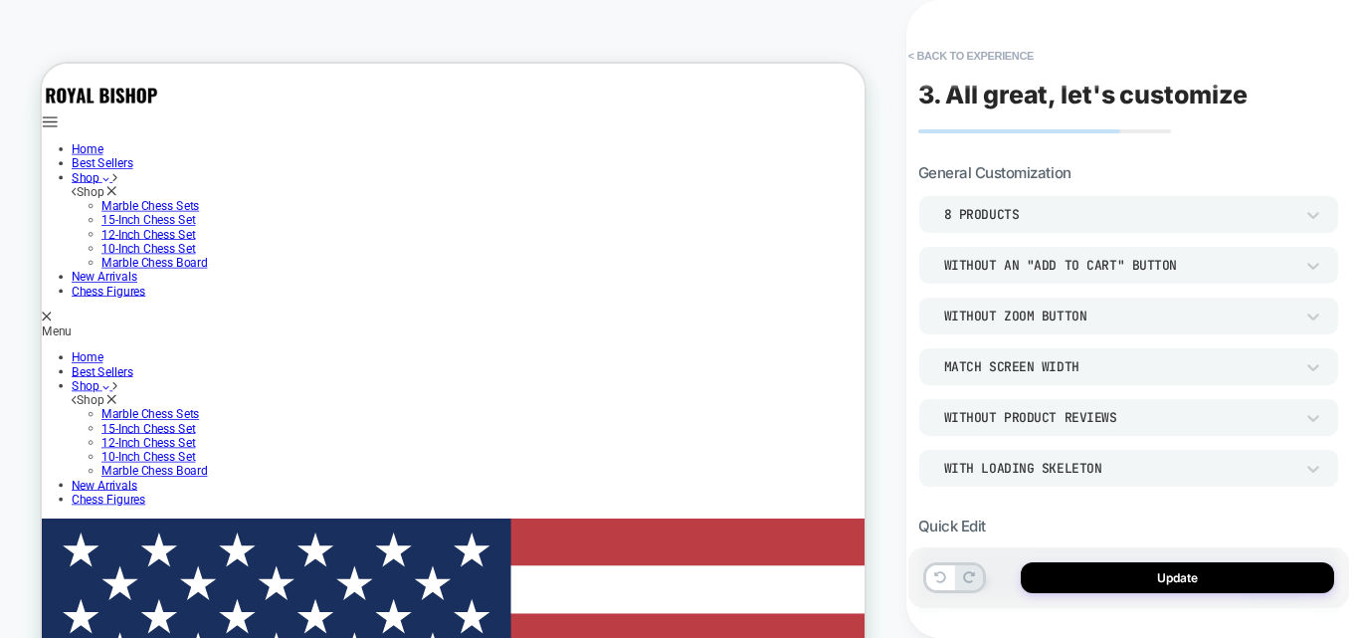
click at [1011, 56] on button "< Back to experience" at bounding box center [971, 56] width 145 height 32
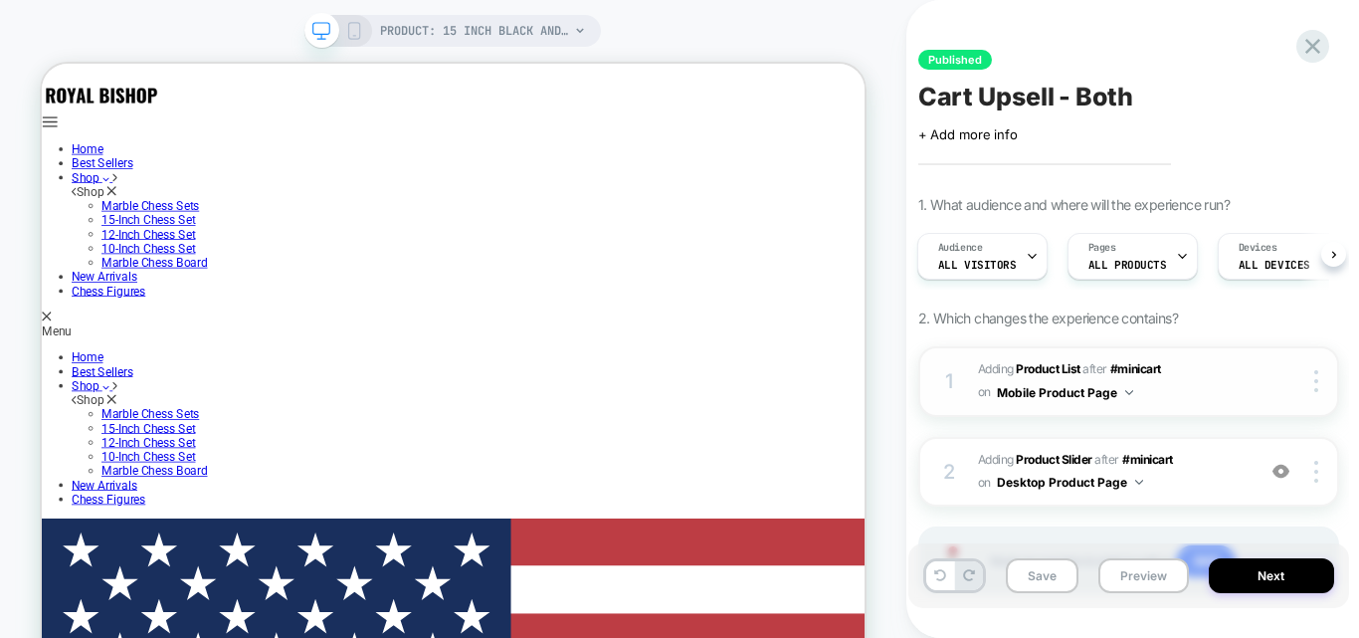
scroll to position [107, 0]
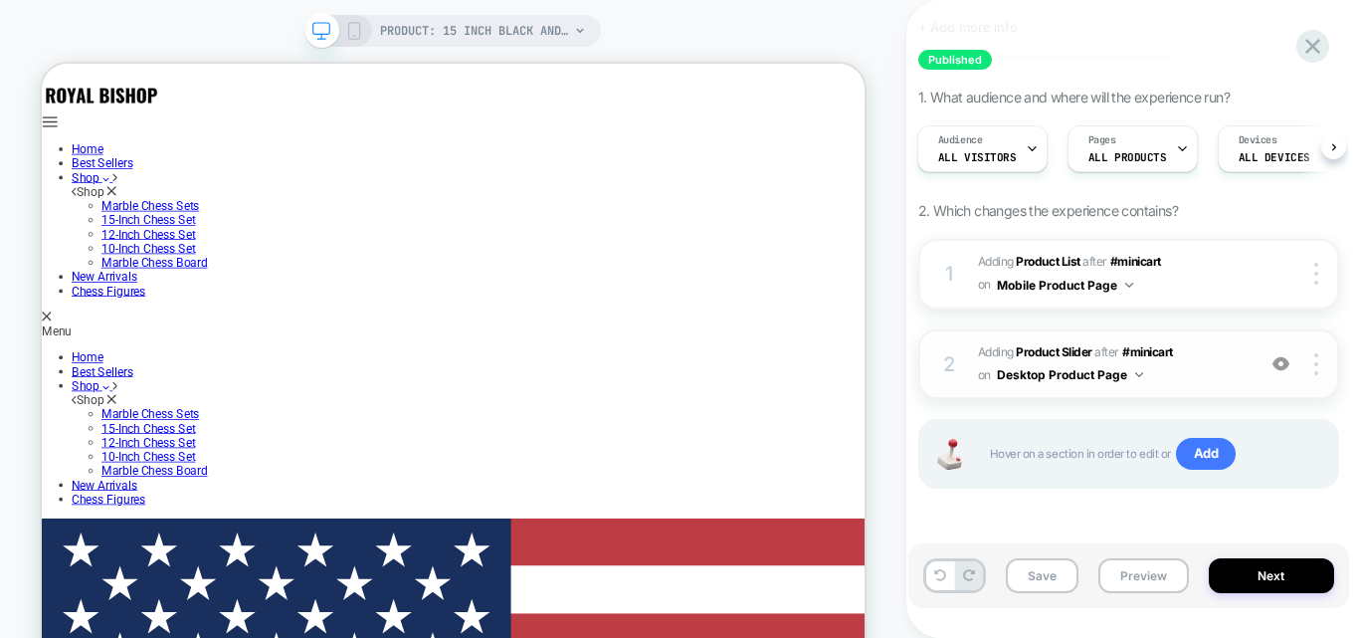
click at [1337, 354] on div "2 #_loomi_addon_1757759233751 Adding Product Slider AFTER #minicart #minicart o…" at bounding box center [1129, 364] width 421 height 71
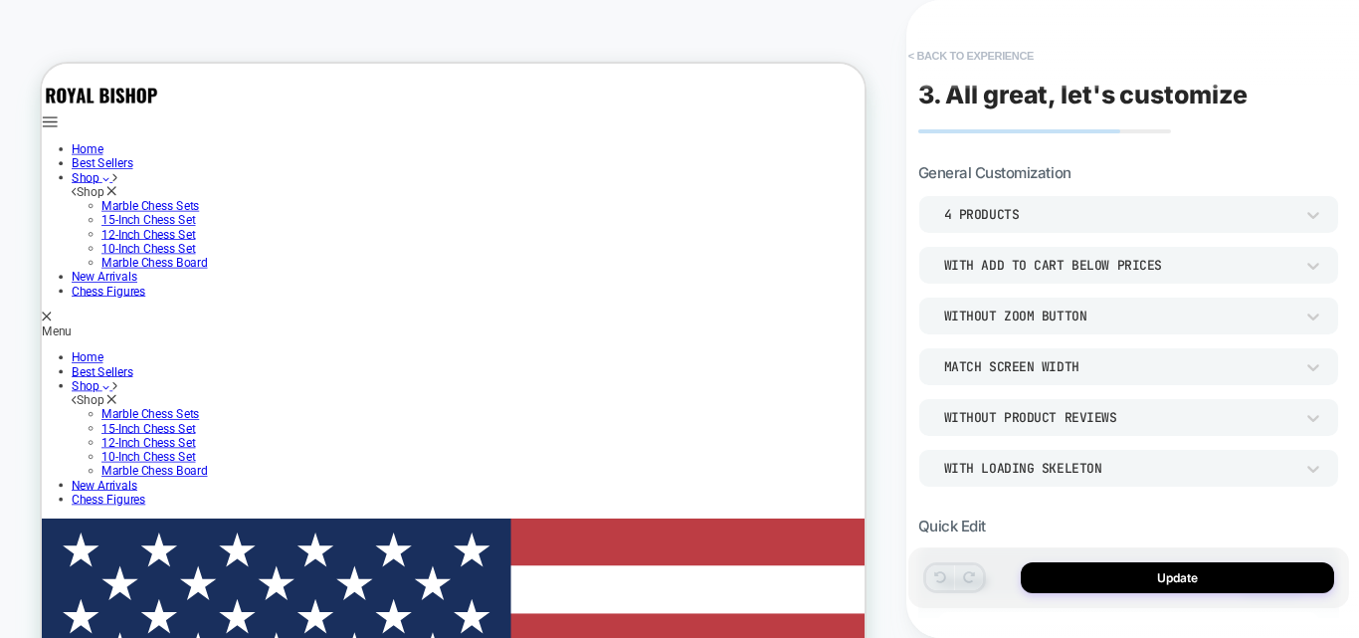
click at [991, 57] on button "< Back to experience" at bounding box center [971, 56] width 145 height 32
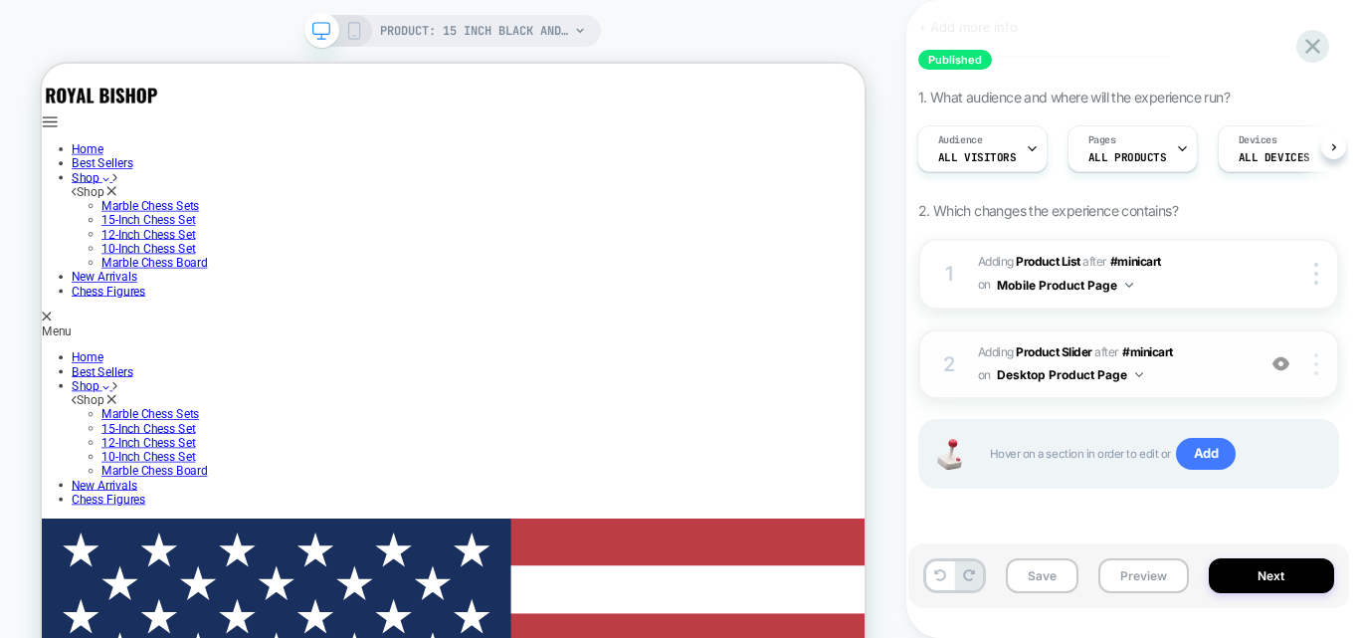
click at [1333, 373] on div at bounding box center [1320, 364] width 38 height 22
click at [1282, 360] on img at bounding box center [1281, 363] width 17 height 17
click at [1311, 365] on div at bounding box center [1320, 364] width 38 height 22
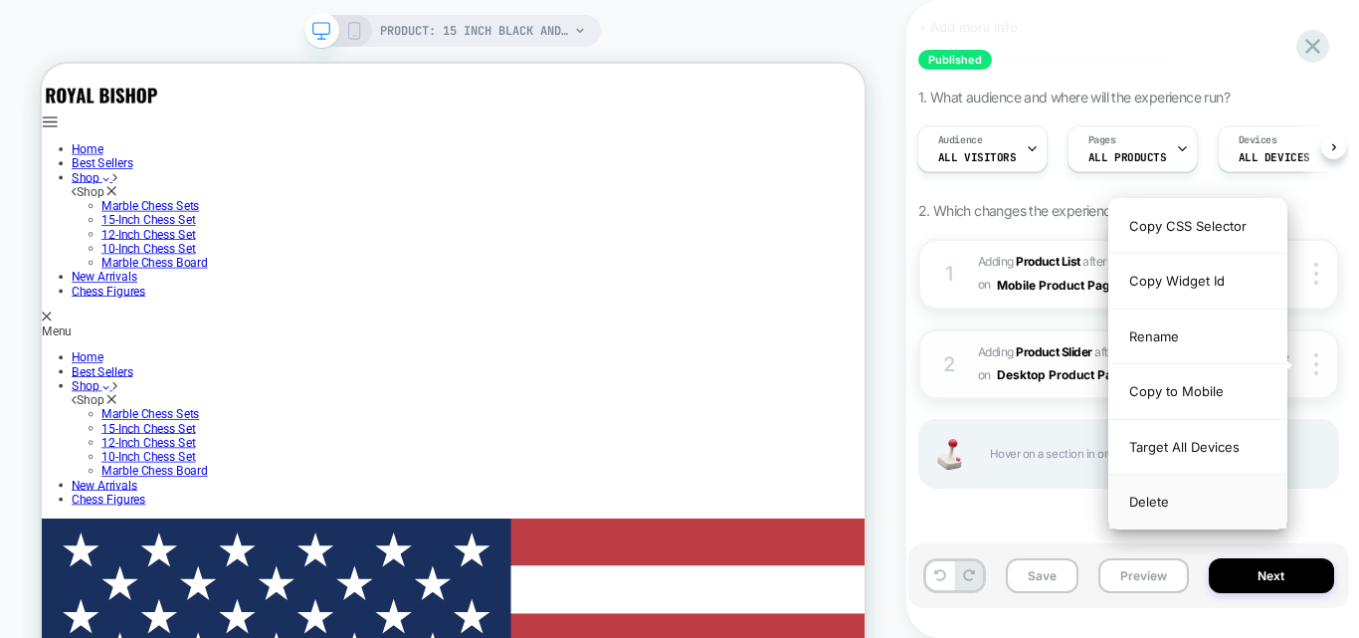
click at [1171, 498] on div "Delete" at bounding box center [1198, 502] width 177 height 54
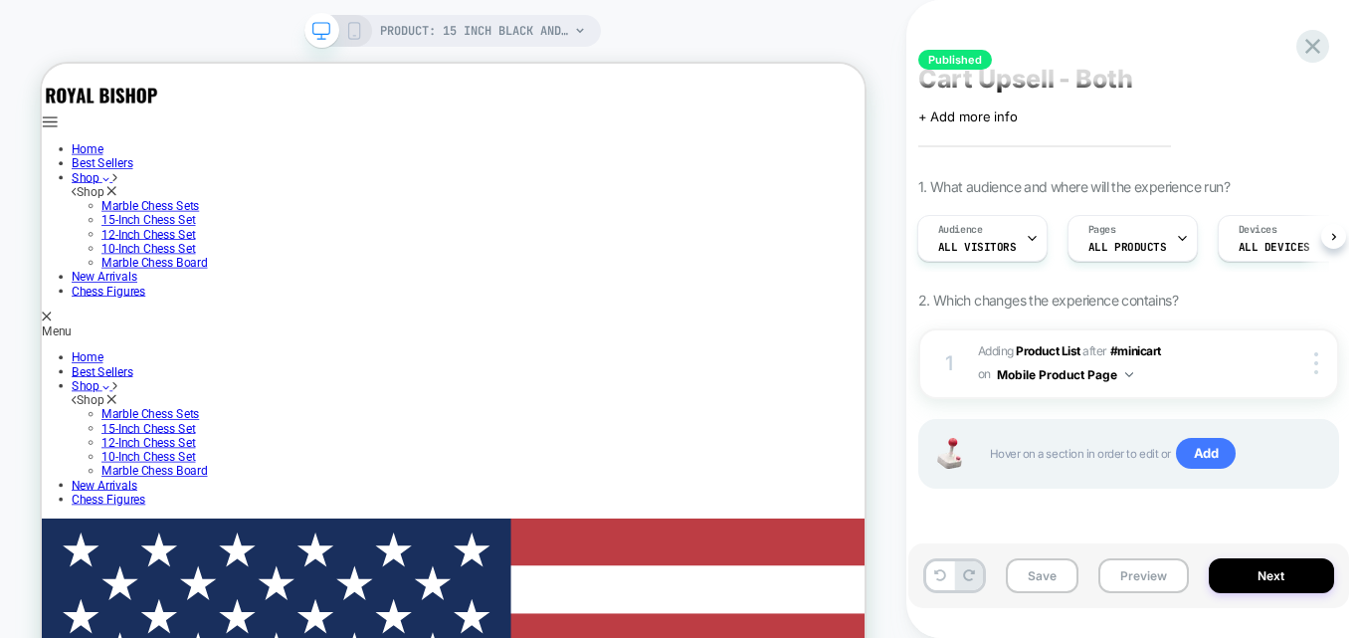
scroll to position [18, 0]
click at [349, 19] on div "PRODUCT: 15 Inch Black and Coral Premium Quality Marble Chess Set with Storage …" at bounding box center [453, 31] width 297 height 32
click at [359, 30] on icon at bounding box center [354, 31] width 18 height 18
click at [380, 30] on span "PRODUCT: 15 Inch Black and Coral Premium Quality Marble Chess Set with Storage …" at bounding box center [474, 31] width 189 height 32
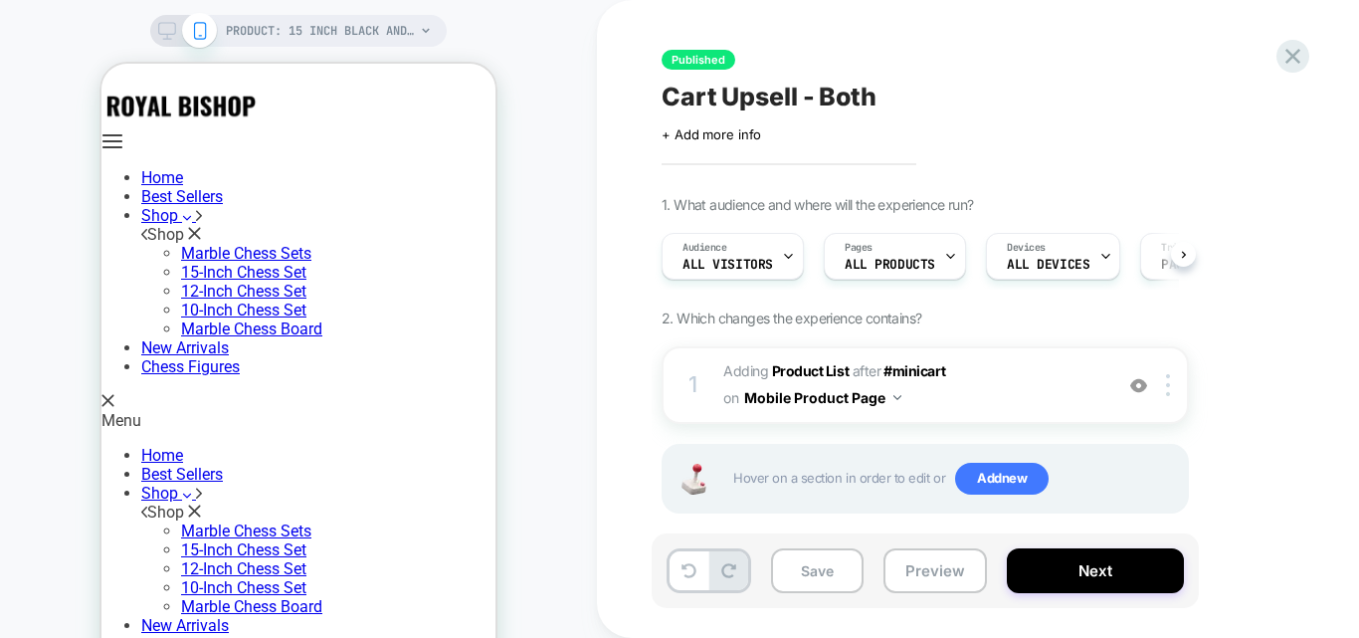
scroll to position [0, 1]
click at [1096, 581] on button "Next" at bounding box center [1095, 570] width 177 height 45
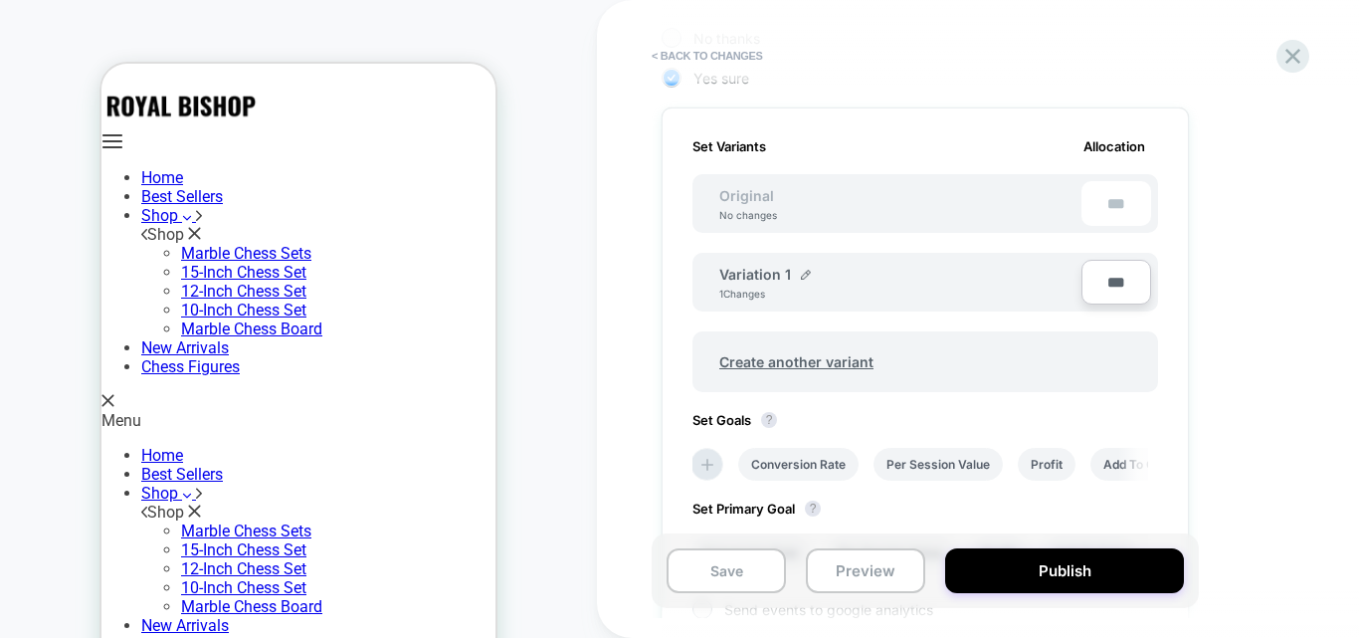
scroll to position [398, 0]
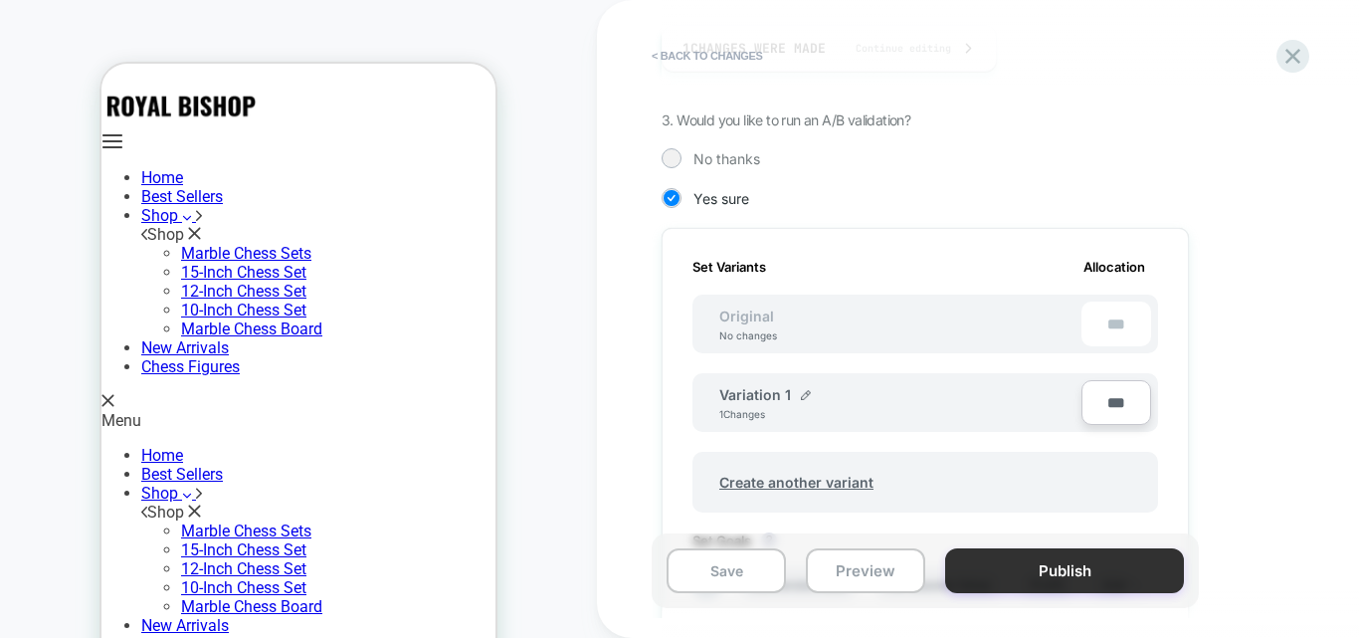
click at [1018, 570] on button "Publish" at bounding box center [1064, 570] width 239 height 45
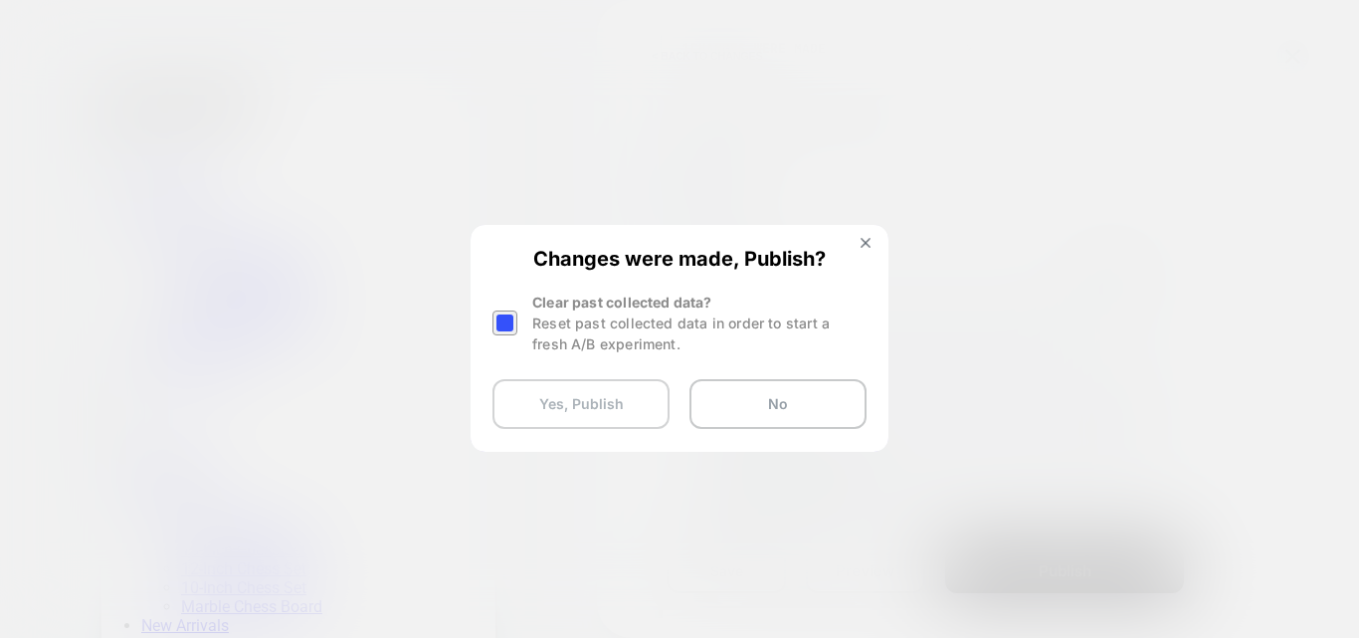
click at [576, 396] on button "Yes, Publish" at bounding box center [581, 404] width 177 height 50
